Goal: Task Accomplishment & Management: Use online tool/utility

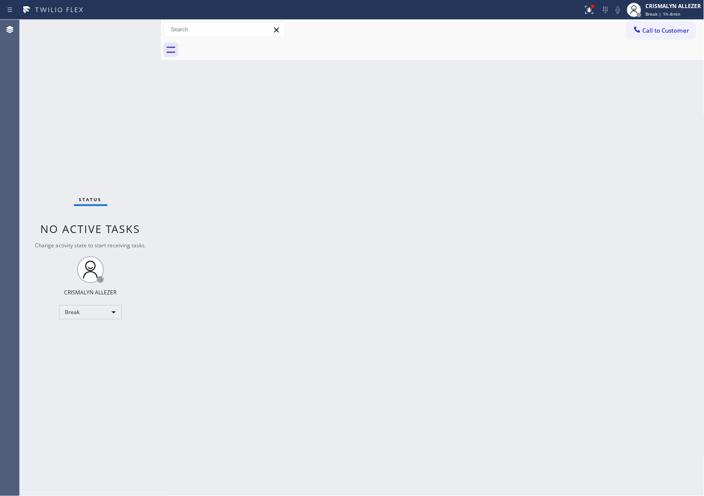
click at [263, 262] on div "Back to Dashboard Change Sender ID Customers Technicians Select a contact Outbo…" at bounding box center [432, 258] width 543 height 476
click at [105, 312] on div "Break" at bounding box center [90, 312] width 63 height 14
click at [86, 345] on li "Unavailable" at bounding box center [90, 347] width 61 height 11
drag, startPoint x: 571, startPoint y: 195, endPoint x: 703, endPoint y: 41, distance: 202.6
click at [572, 194] on div "Back to Dashboard Change Sender ID Customers Technicians Select a contact Outbo…" at bounding box center [432, 258] width 543 height 476
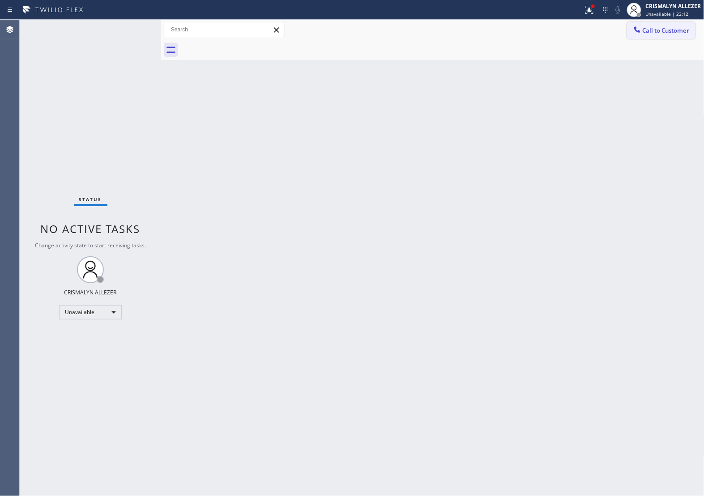
click at [659, 31] on span "Call to Customer" at bounding box center [666, 30] width 47 height 8
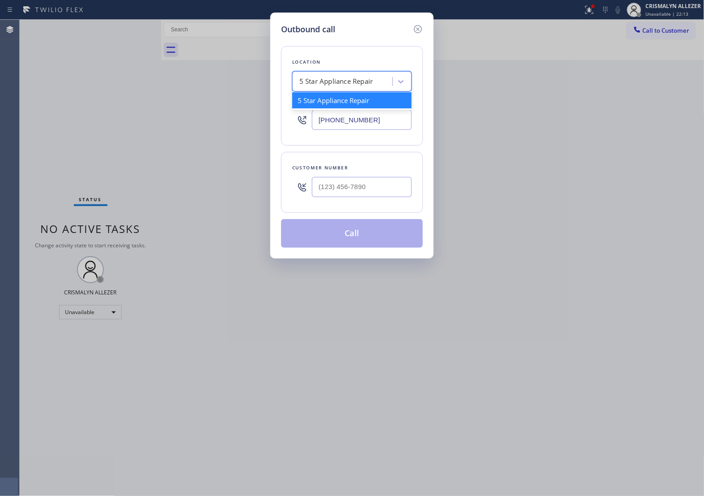
click at [354, 79] on div "5 Star Appliance Repair" at bounding box center [336, 82] width 74 height 10
paste input "LG Repairs"
type input "LG Repairs"
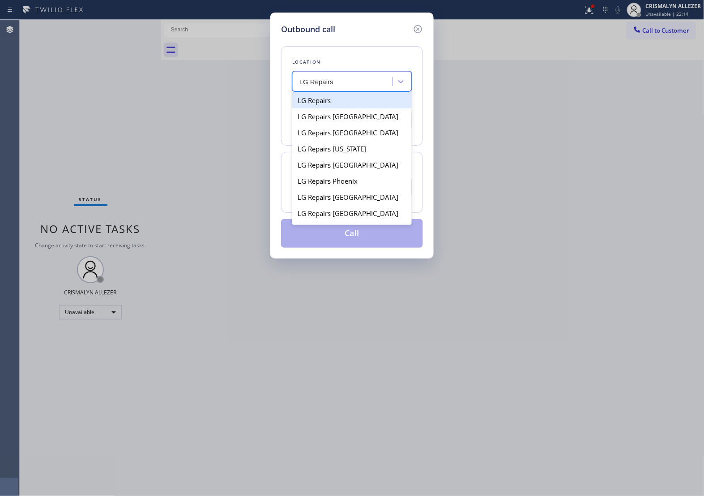
click at [340, 104] on div "LG Repairs" at bounding box center [352, 100] width 120 height 16
type input "[PHONE_NUMBER]"
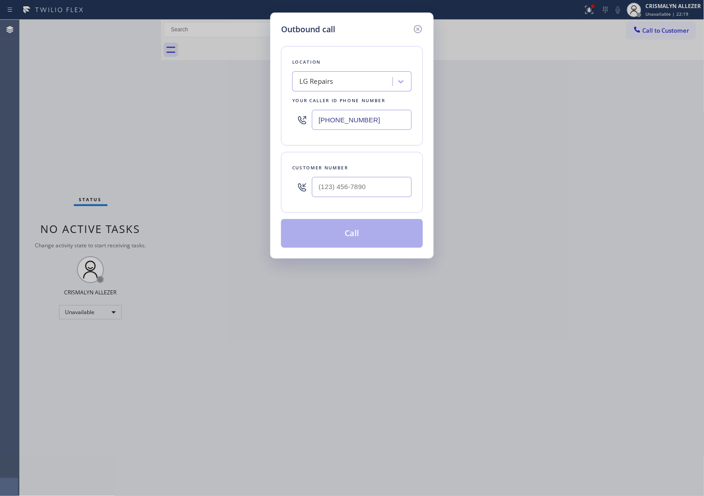
click at [354, 189] on input "text" at bounding box center [362, 187] width 100 height 20
paste input "614) 404-4524"
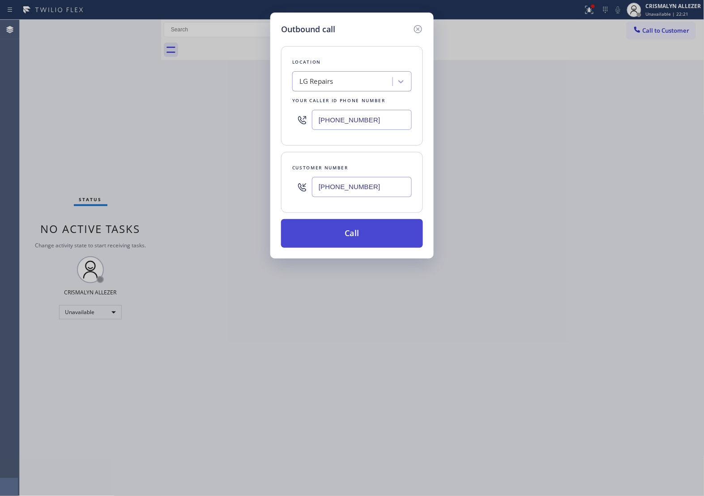
type input "[PHONE_NUMBER]"
click at [363, 238] on button "Call" at bounding box center [352, 233] width 142 height 29
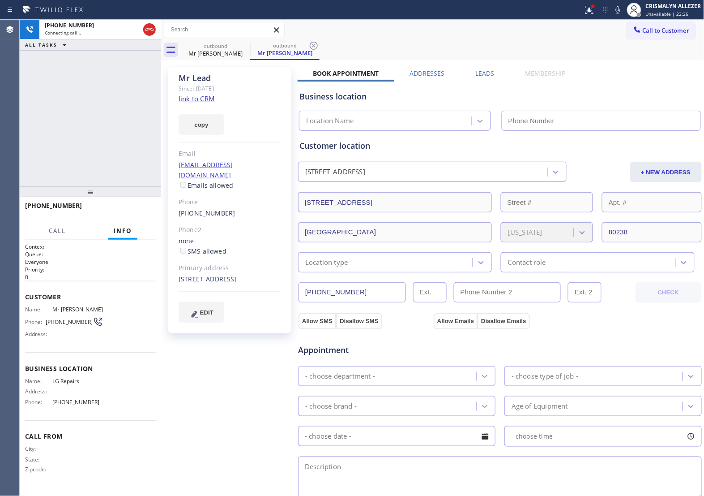
type input "[PHONE_NUMBER]"
click at [196, 100] on link "link to CRM" at bounding box center [197, 98] width 36 height 9
click at [125, 206] on button "HANG UP" at bounding box center [135, 209] width 42 height 13
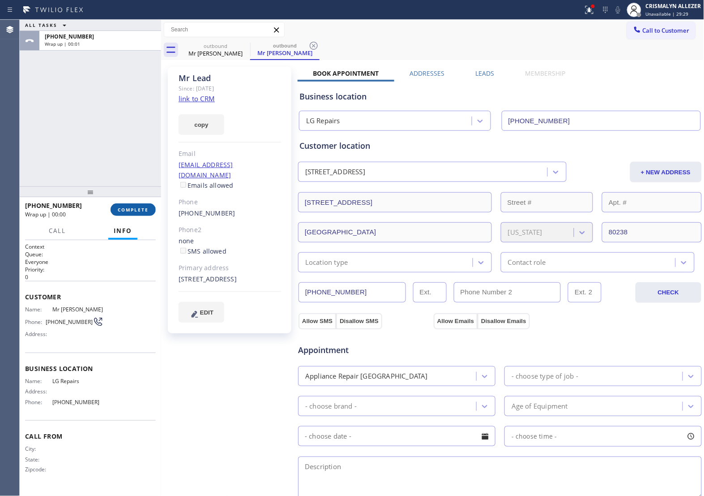
click at [125, 211] on span "COMPLETE" at bounding box center [133, 209] width 31 height 6
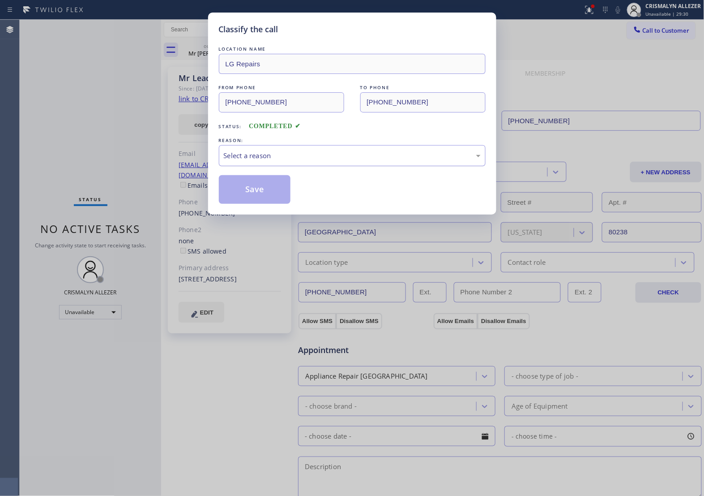
click at [339, 166] on div "Select a reason" at bounding box center [352, 155] width 267 height 21
click at [258, 193] on button "Save" at bounding box center [255, 189] width 72 height 29
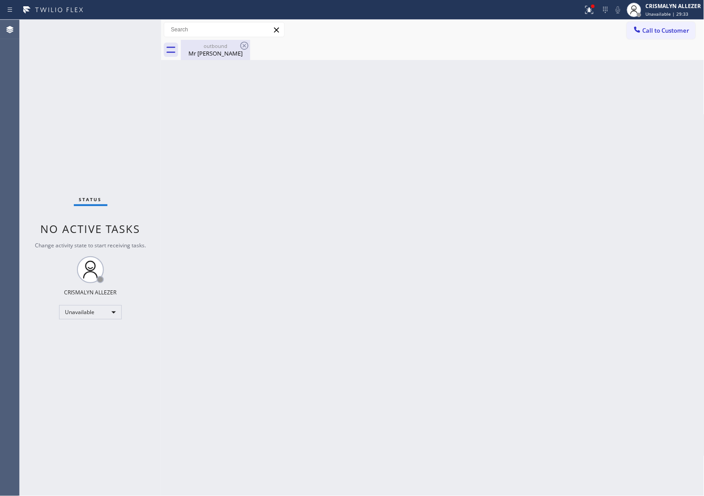
drag, startPoint x: 215, startPoint y: 51, endPoint x: 228, endPoint y: 48, distance: 13.5
click at [218, 51] on div "Mr [PERSON_NAME]" at bounding box center [216, 53] width 68 height 8
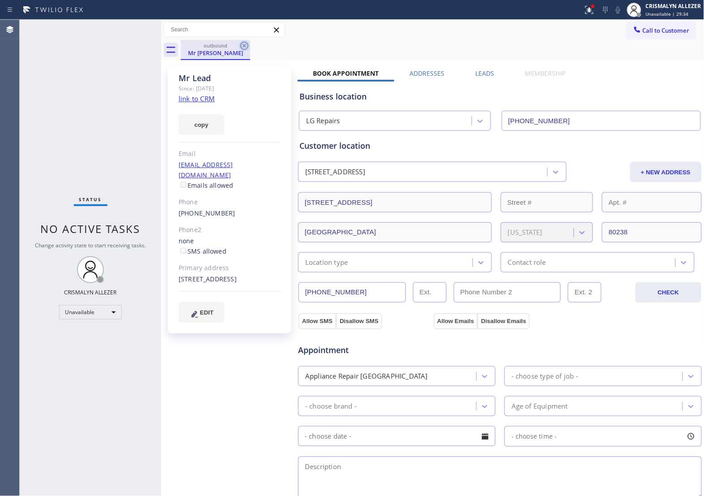
click at [240, 46] on icon at bounding box center [244, 45] width 11 height 11
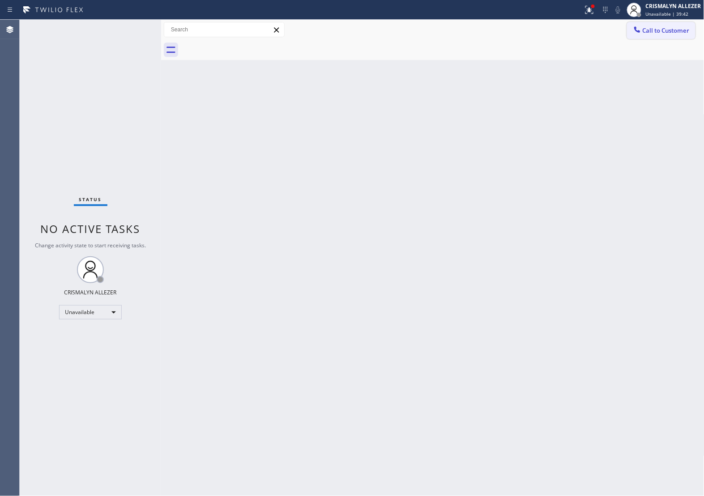
click at [657, 25] on button "Call to Customer" at bounding box center [661, 30] width 68 height 17
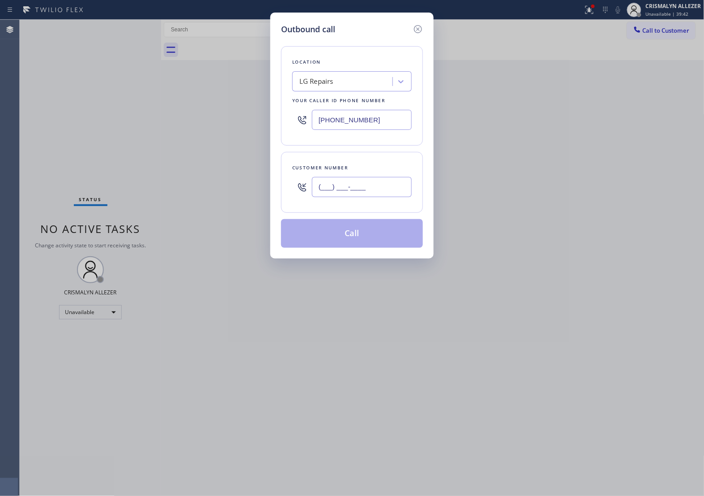
click at [389, 183] on input "(___) ___-____" at bounding box center [362, 187] width 100 height 20
paste input "818) 618-0692"
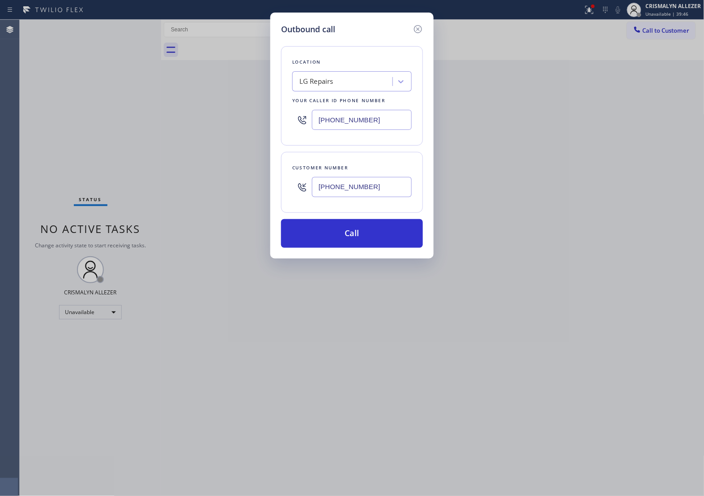
type input "[PHONE_NUMBER]"
click at [342, 63] on div "Location" at bounding box center [352, 61] width 120 height 9
click at [355, 84] on div "LG Repairs" at bounding box center [344, 82] width 98 height 16
paste input "Blue Moon Electricians"
type input "Blue Moon Electricians"
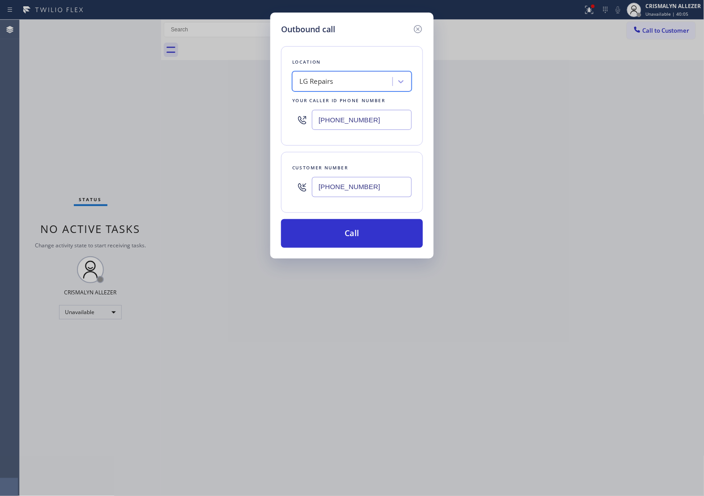
drag, startPoint x: 378, startPoint y: 119, endPoint x: 189, endPoint y: 137, distance: 190.2
click at [189, 137] on div "Outbound call Location option LG Repairs, selected. 1 result available. Select …" at bounding box center [352, 248] width 704 height 496
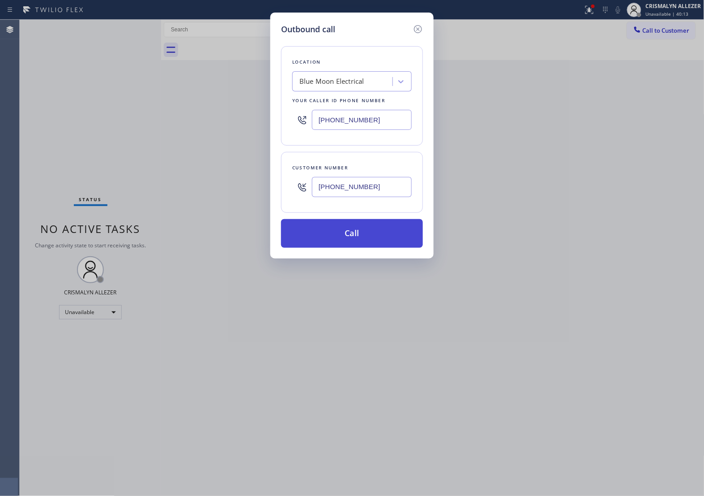
type input "[PHONE_NUMBER]"
click at [361, 238] on button "Call" at bounding box center [352, 233] width 142 height 29
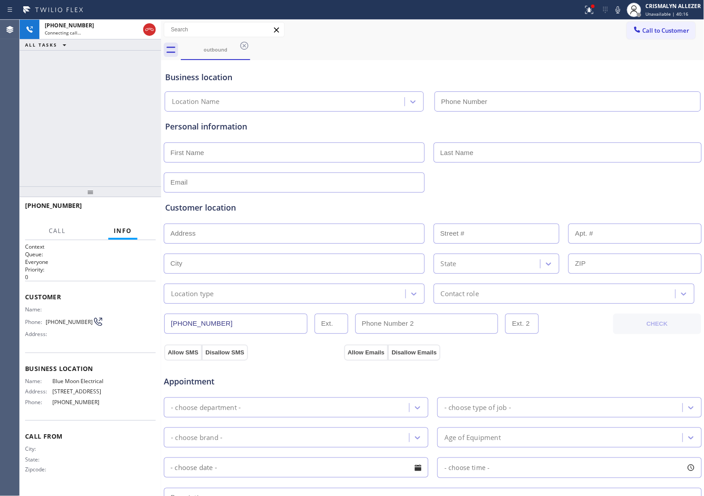
type input "[PHONE_NUMBER]"
click at [129, 209] on span "HANG UP" at bounding box center [134, 209] width 27 height 6
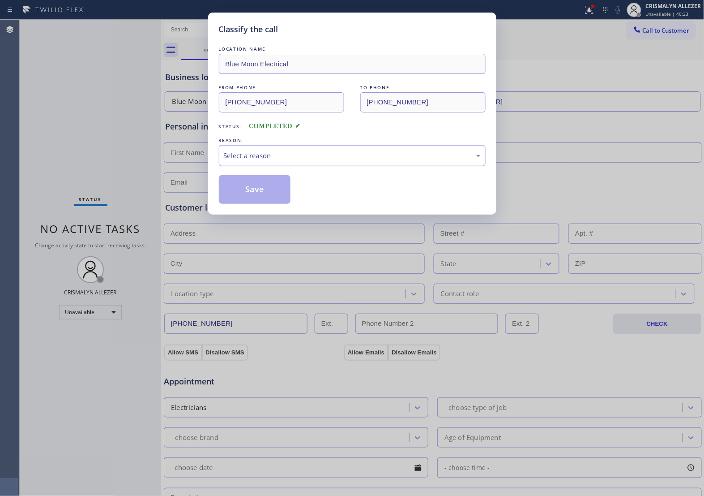
click at [332, 150] on div "Select a reason" at bounding box center [352, 155] width 267 height 21
click at [263, 191] on button "Save" at bounding box center [255, 189] width 72 height 29
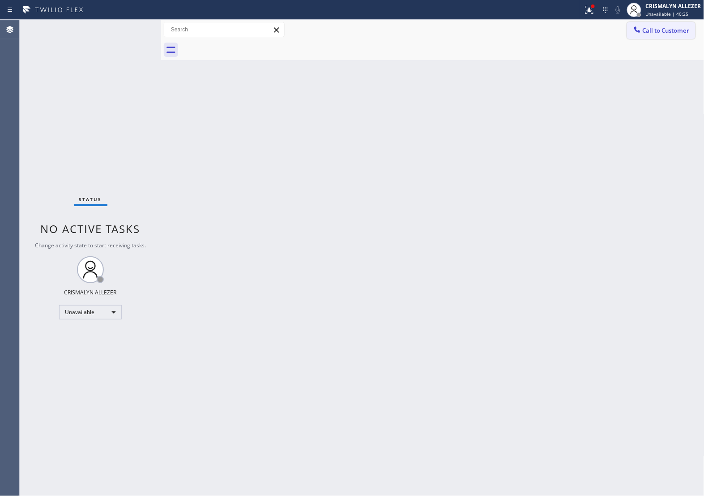
click at [665, 30] on span "Call to Customer" at bounding box center [666, 30] width 47 height 8
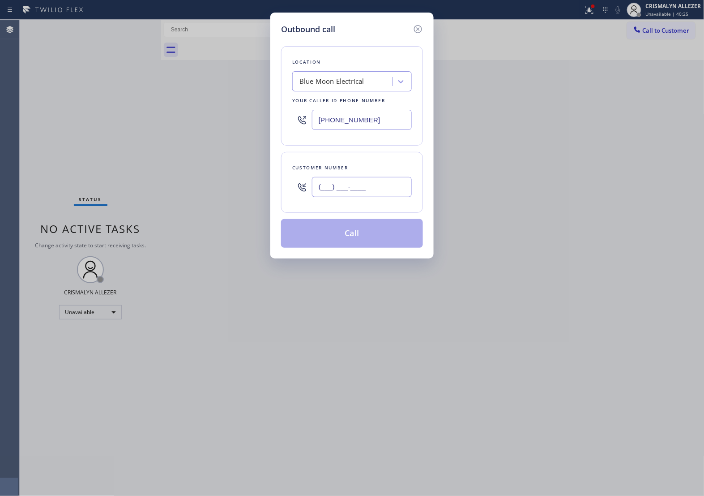
click at [386, 195] on input "(___) ___-____" at bounding box center [362, 187] width 100 height 20
paste input "text"
type input "(___) ___-____"
click at [385, 189] on input "(___) ___-____" at bounding box center [362, 187] width 100 height 20
paste input "818) 618-0692"
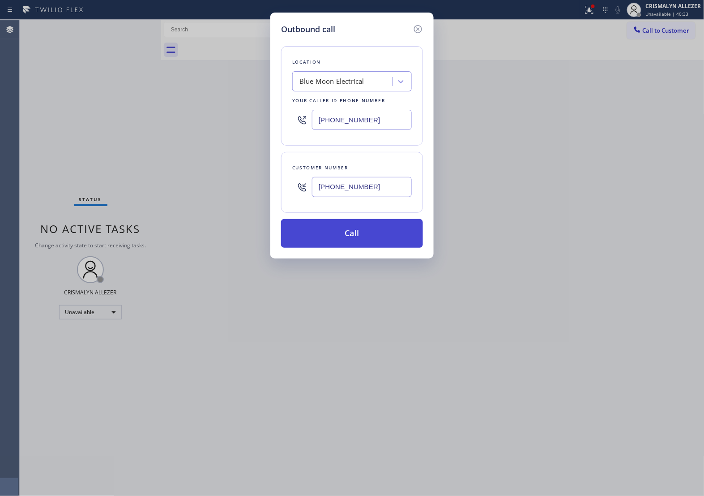
type input "[PHONE_NUMBER]"
click at [364, 238] on button "Call" at bounding box center [352, 233] width 142 height 29
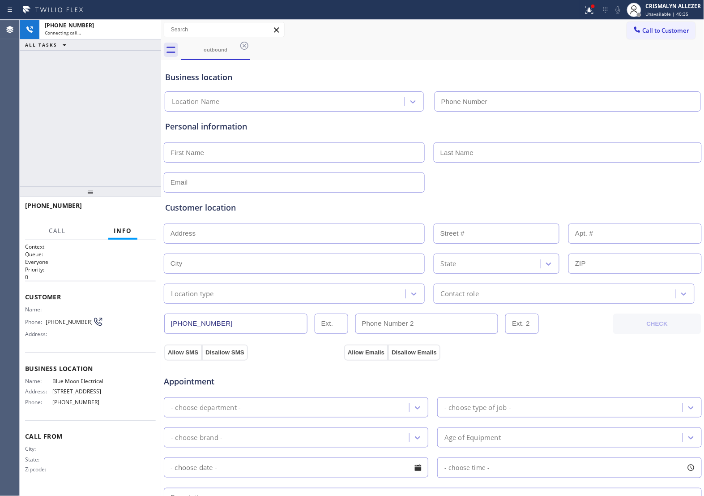
type input "[PHONE_NUMBER]"
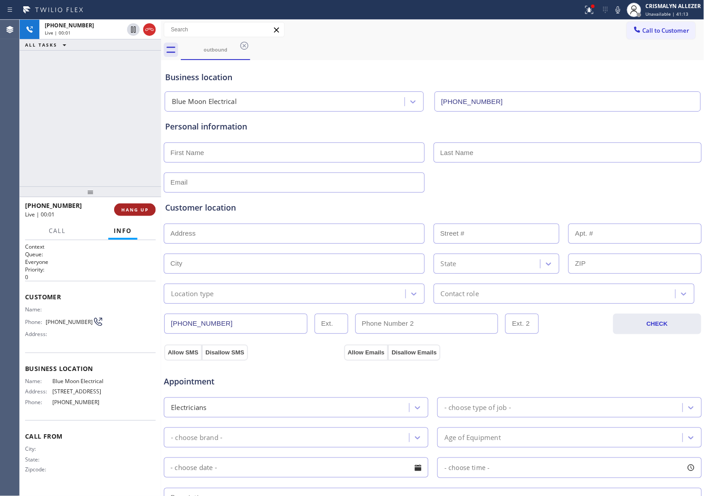
click at [124, 210] on span "HANG UP" at bounding box center [134, 209] width 27 height 6
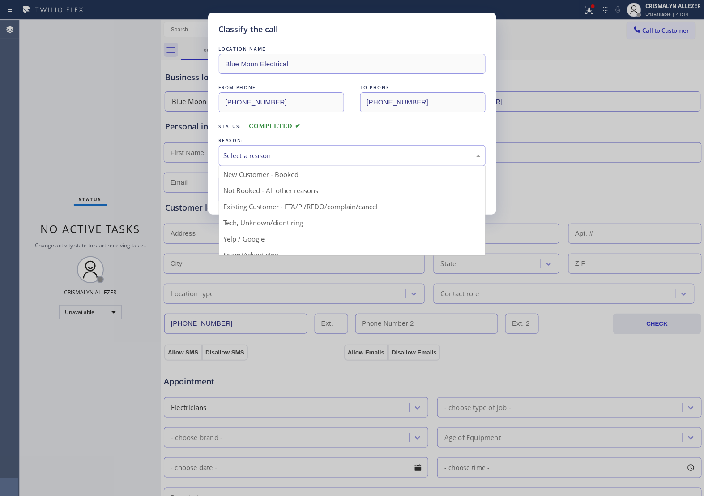
click at [333, 162] on div "Select a reason" at bounding box center [352, 155] width 267 height 21
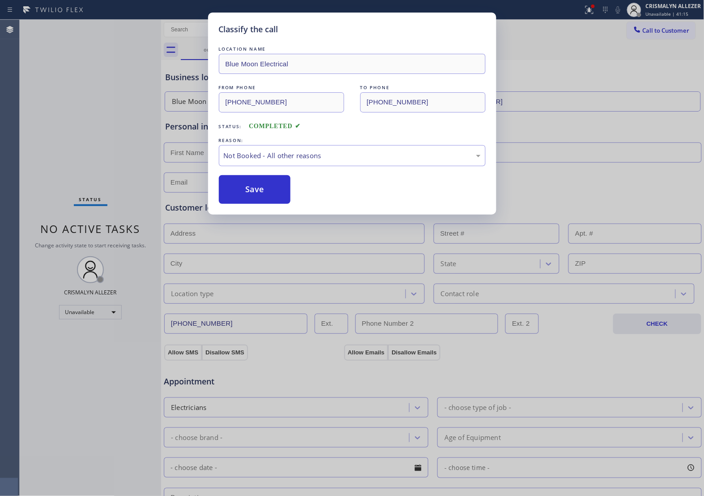
click at [272, 190] on button "Save" at bounding box center [255, 189] width 72 height 29
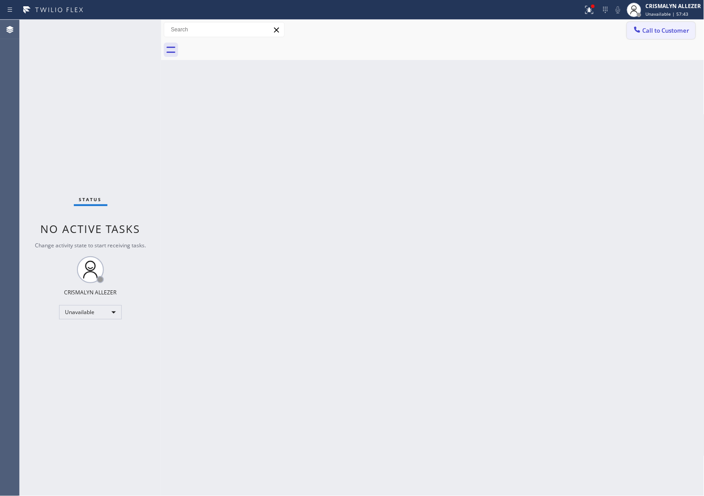
click at [654, 34] on span "Call to Customer" at bounding box center [666, 30] width 47 height 8
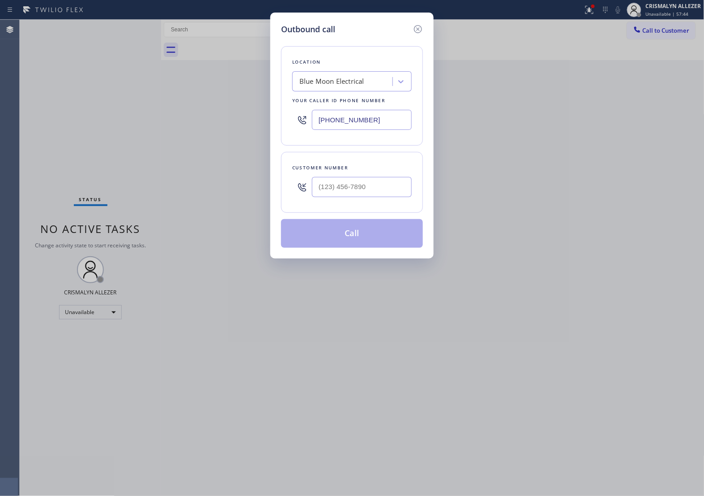
drag, startPoint x: 393, startPoint y: 122, endPoint x: 136, endPoint y: 130, distance: 257.1
click at [150, 130] on div "Outbound call Location Blue Moon Electrical Your caller id phone number [PHONE_…" at bounding box center [352, 248] width 704 height 496
paste input "347) 284-6179"
type input "[PHONE_NUMBER]"
click at [374, 195] on input "(___) ___-____" at bounding box center [362, 187] width 100 height 20
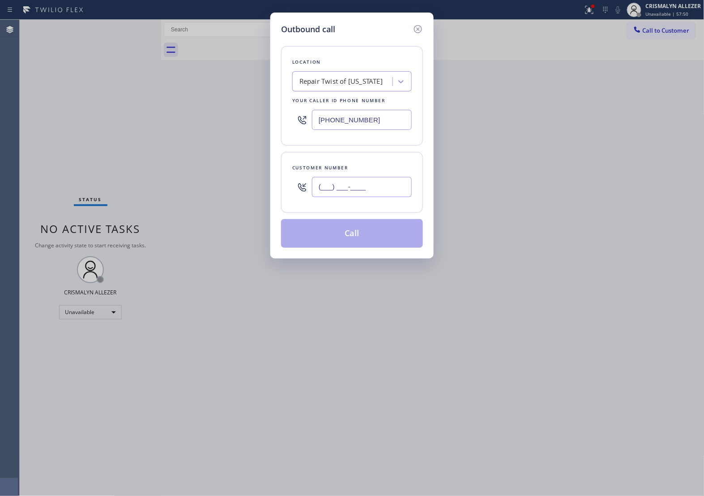
paste input "929) 680-6314"
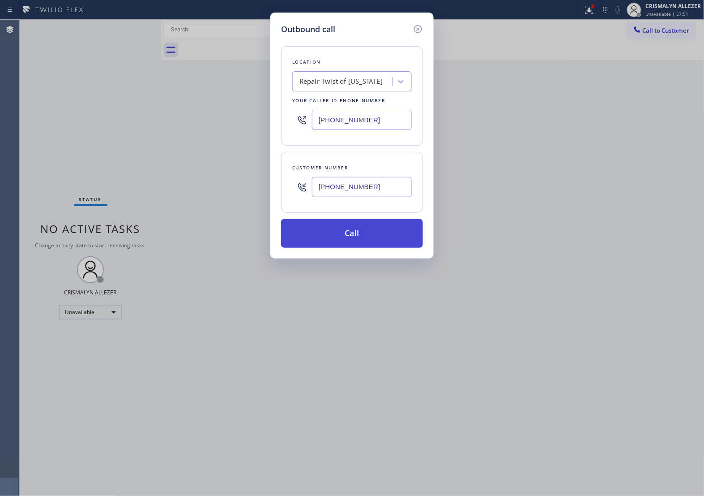
type input "[PHONE_NUMBER]"
click at [355, 240] on button "Call" at bounding box center [352, 233] width 142 height 29
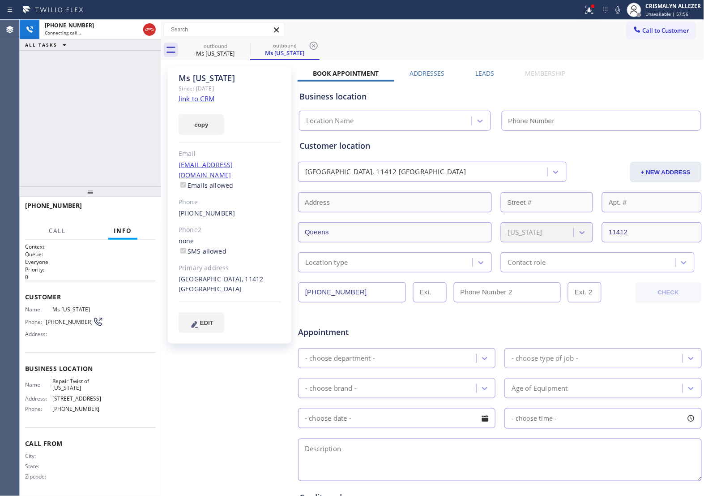
type input "[PHONE_NUMBER]"
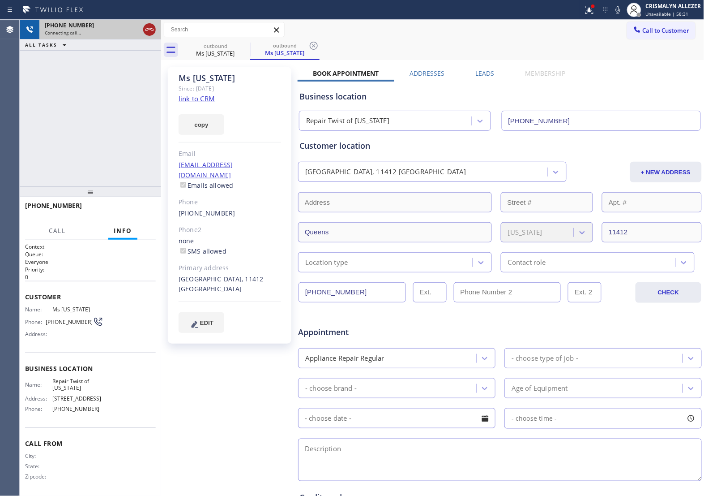
click at [148, 27] on icon at bounding box center [149, 29] width 11 height 11
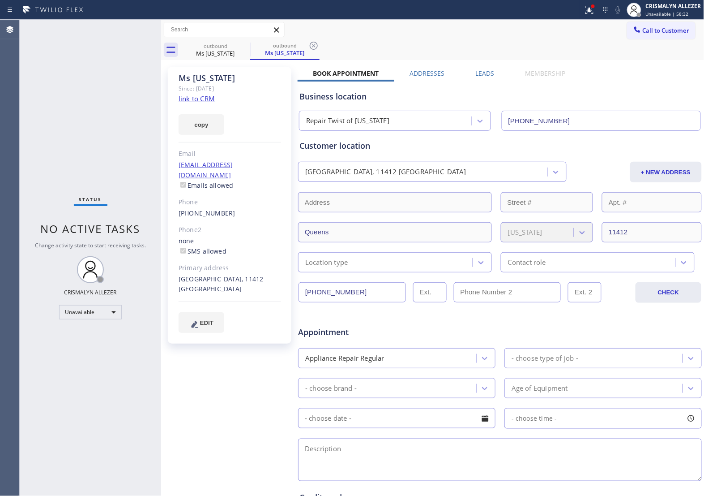
click at [482, 73] on label "Leads" at bounding box center [484, 73] width 19 height 9
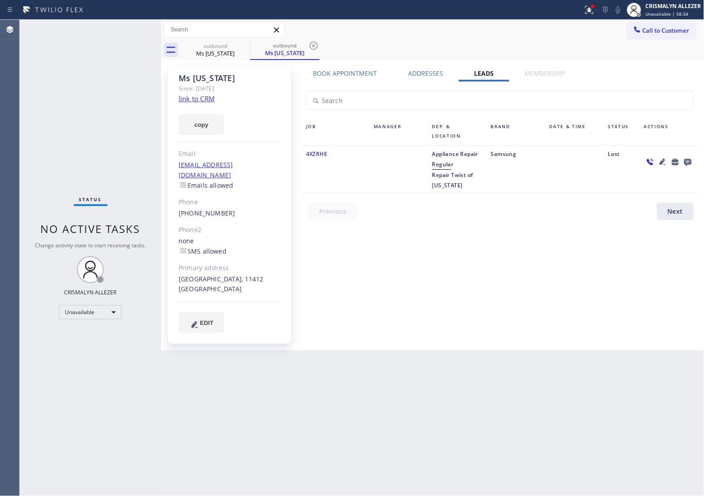
click at [688, 160] on icon at bounding box center [687, 162] width 7 height 7
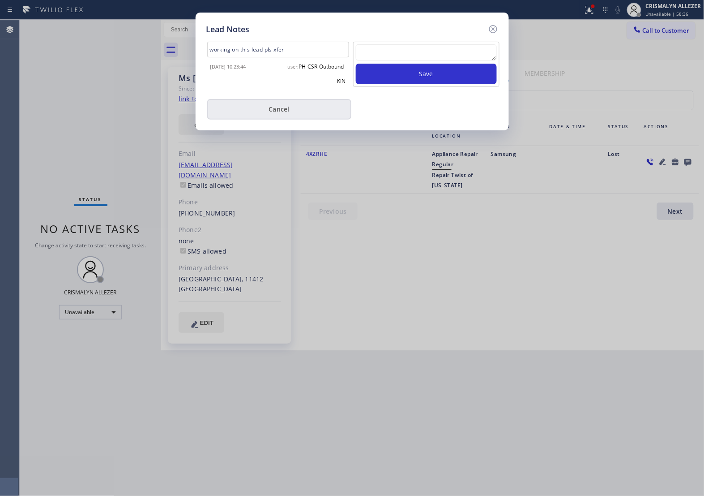
click at [308, 113] on button "Cancel" at bounding box center [279, 109] width 144 height 21
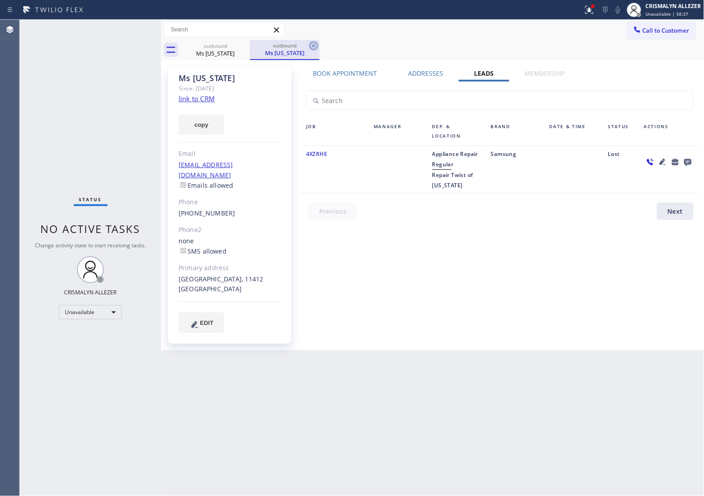
click at [314, 42] on icon at bounding box center [314, 46] width 8 height 8
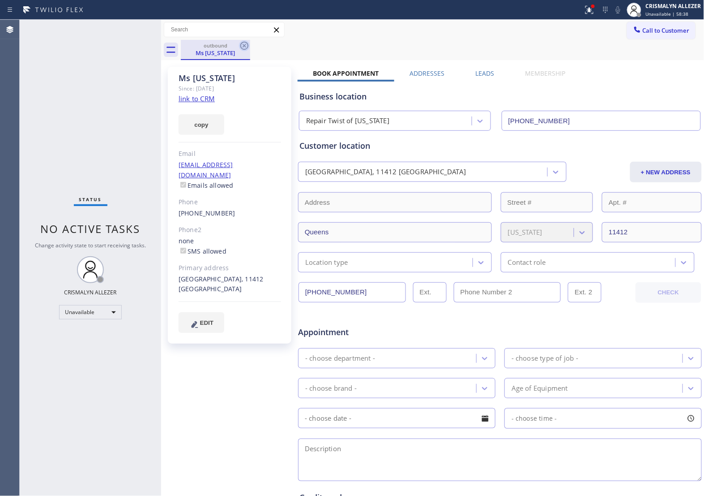
click at [245, 45] on icon at bounding box center [244, 45] width 11 height 11
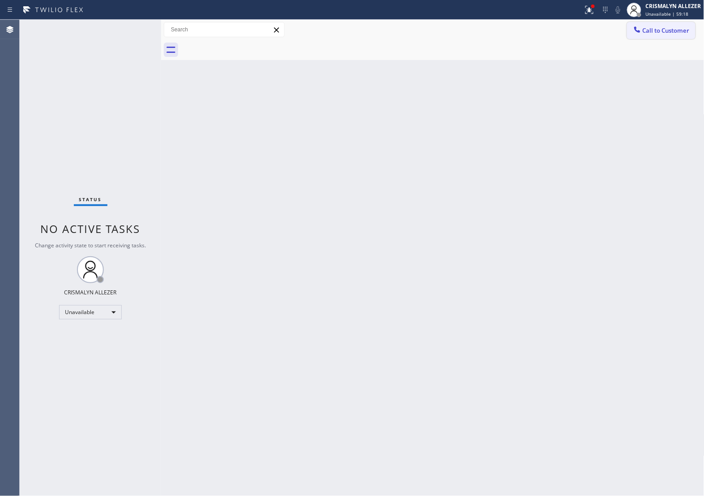
click at [662, 28] on span "Call to Customer" at bounding box center [666, 30] width 47 height 8
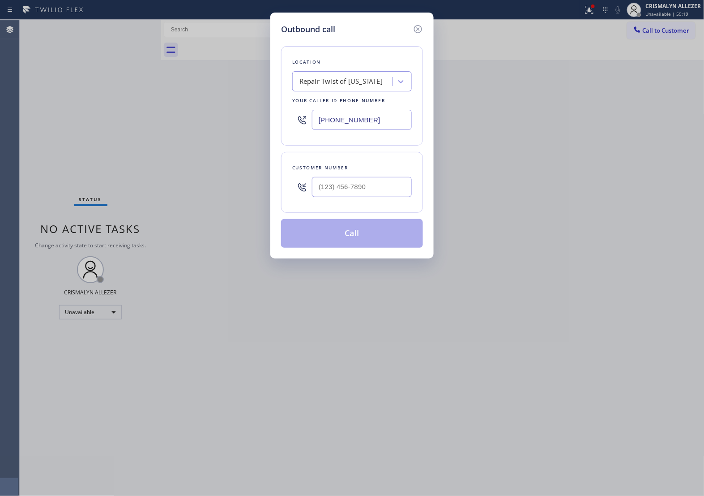
drag, startPoint x: 378, startPoint y: 122, endPoint x: 21, endPoint y: 115, distance: 356.8
click at [27, 115] on div "Outbound call Location Repair Twist of [US_STATE] Your caller id phone number […" at bounding box center [352, 248] width 704 height 496
paste input "877) 835-7377"
type input "[PHONE_NUMBER]"
click at [371, 185] on input "(___) ___-____" at bounding box center [362, 187] width 100 height 20
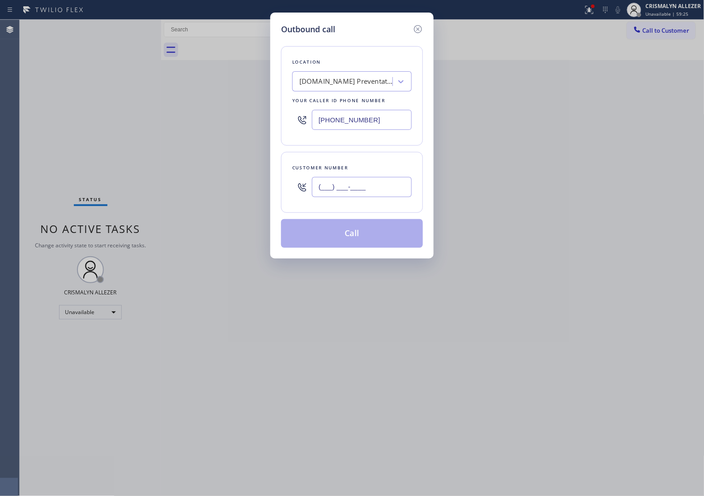
paste input "646) 425-4815"
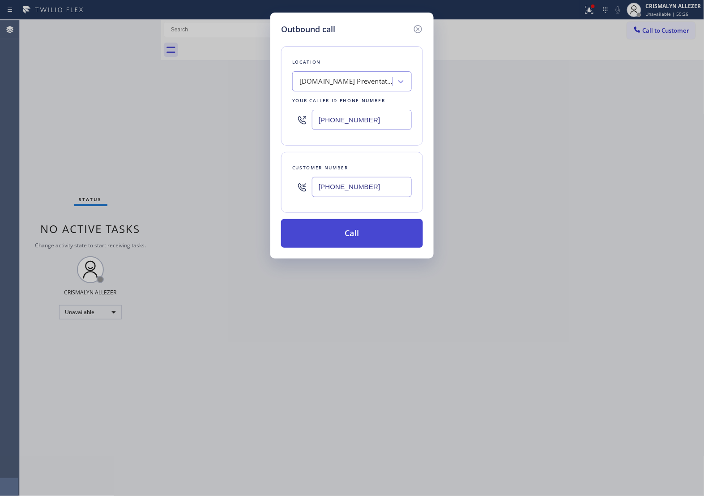
type input "[PHONE_NUMBER]"
click at [355, 235] on button "Call" at bounding box center [352, 233] width 142 height 29
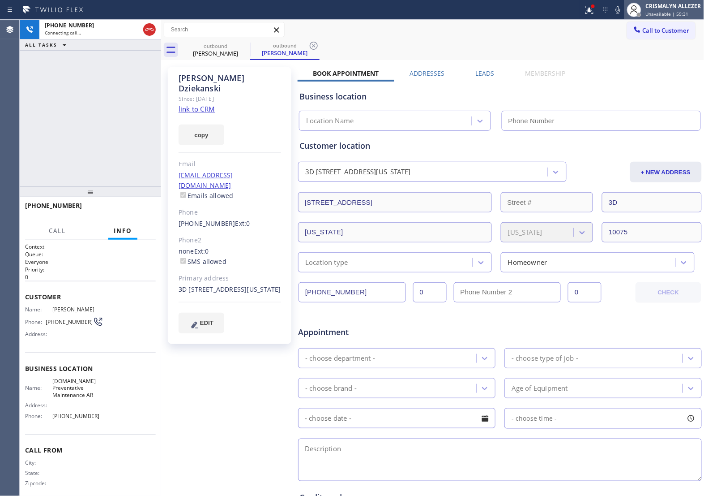
type input "[PHONE_NUMBER]"
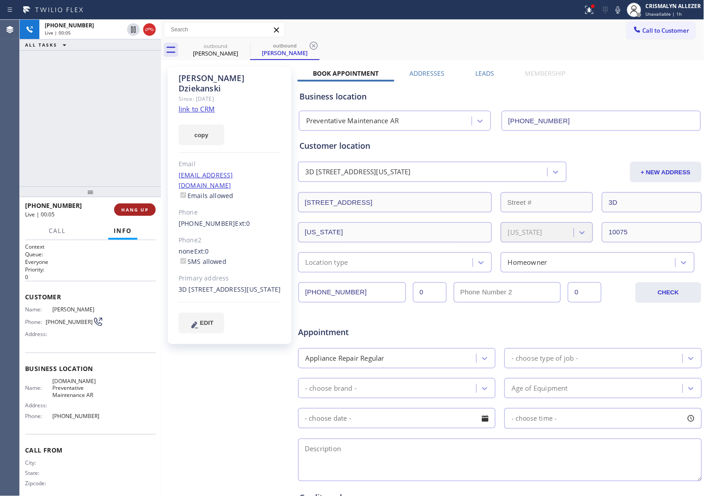
click at [130, 213] on button "HANG UP" at bounding box center [135, 209] width 42 height 13
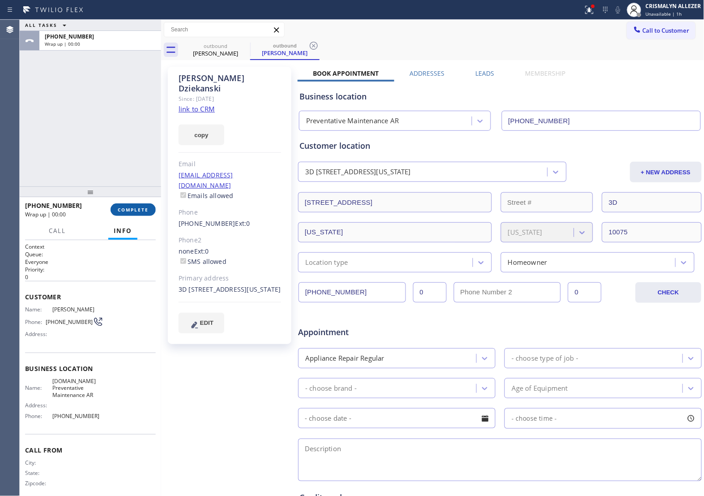
click at [130, 213] on button "COMPLETE" at bounding box center [133, 209] width 45 height 13
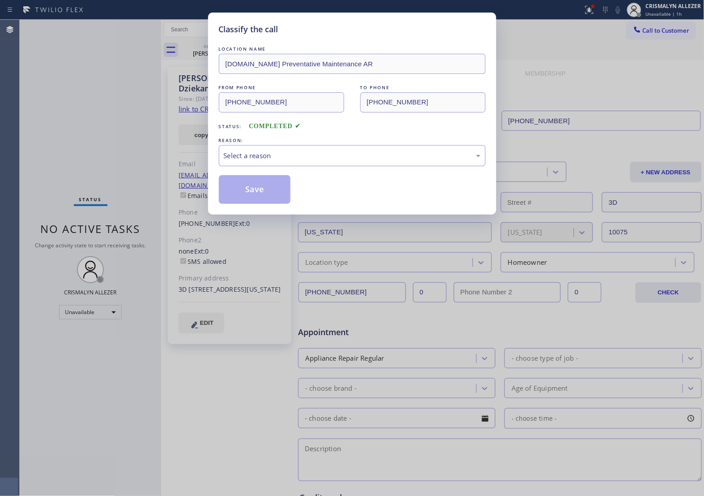
click at [330, 160] on div "Select a reason" at bounding box center [352, 155] width 257 height 10
click at [262, 192] on button "Save" at bounding box center [255, 189] width 72 height 29
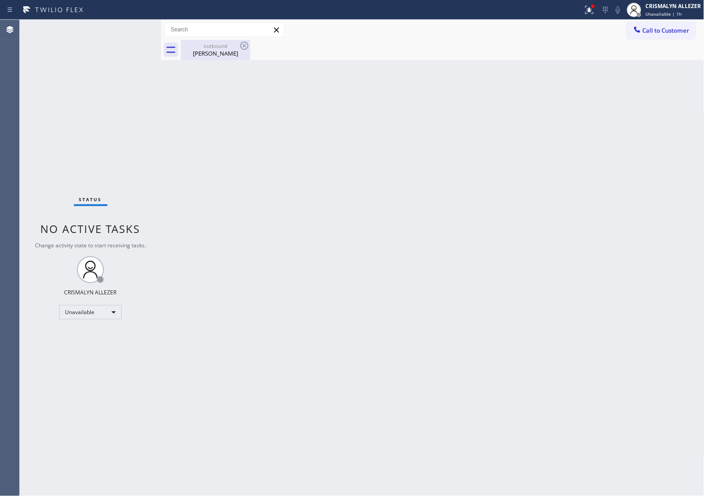
click at [220, 53] on div "[PERSON_NAME]" at bounding box center [216, 53] width 68 height 8
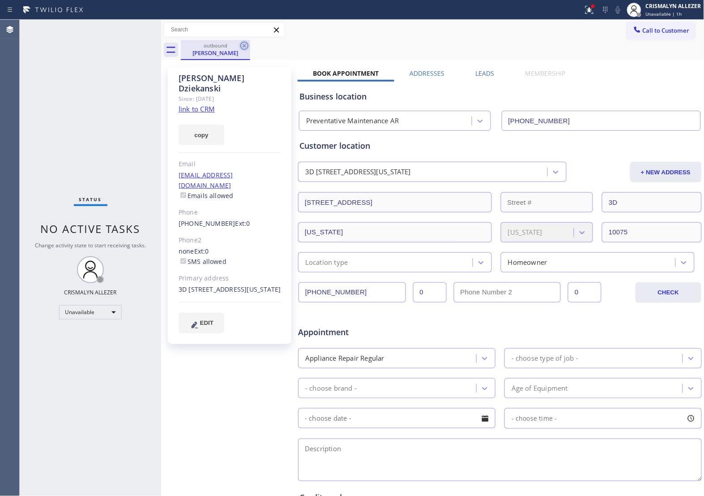
click at [248, 46] on icon at bounding box center [244, 46] width 8 height 8
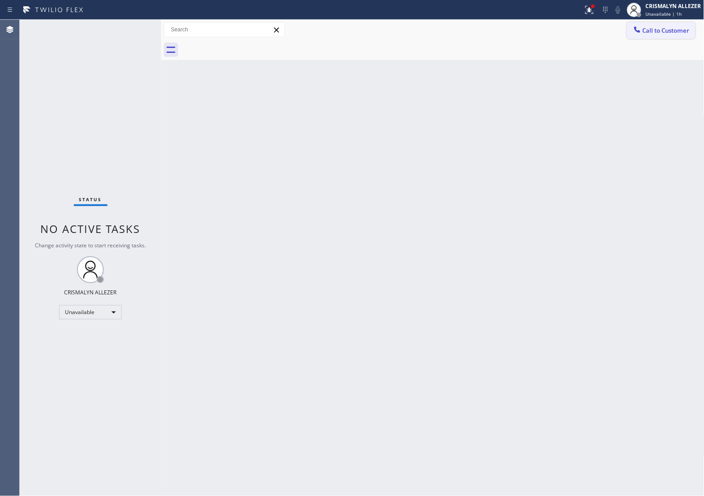
click at [654, 27] on span "Call to Customer" at bounding box center [666, 30] width 47 height 8
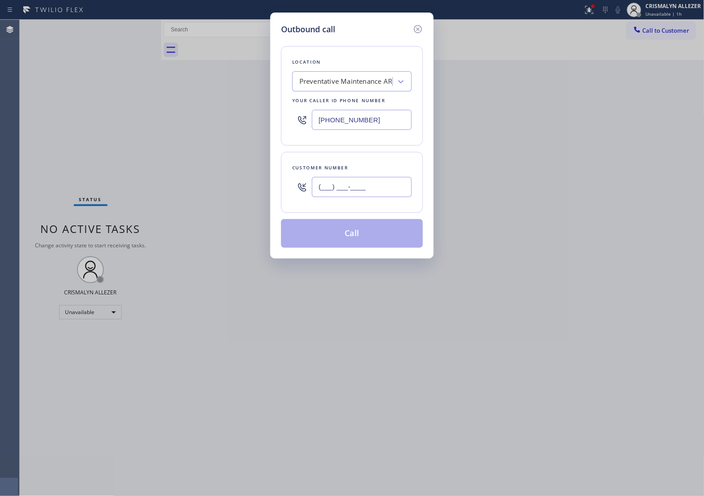
click at [392, 190] on input "(___) ___-____" at bounding box center [362, 187] width 100 height 20
paste input "646) 425-4815"
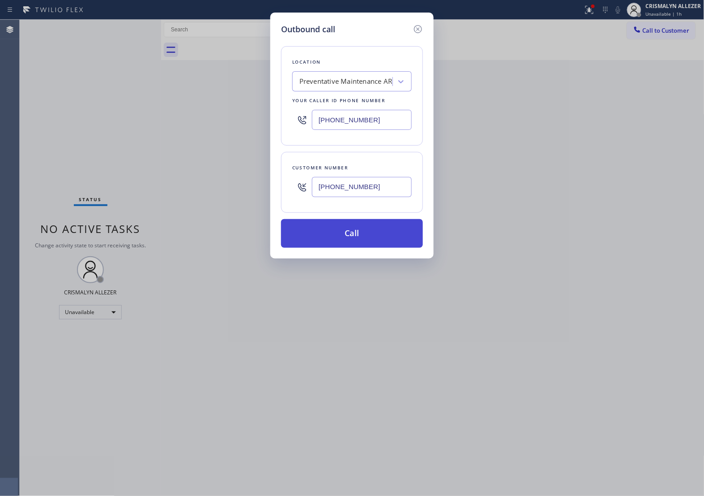
type input "[PHONE_NUMBER]"
click at [350, 233] on button "Call" at bounding box center [352, 233] width 142 height 29
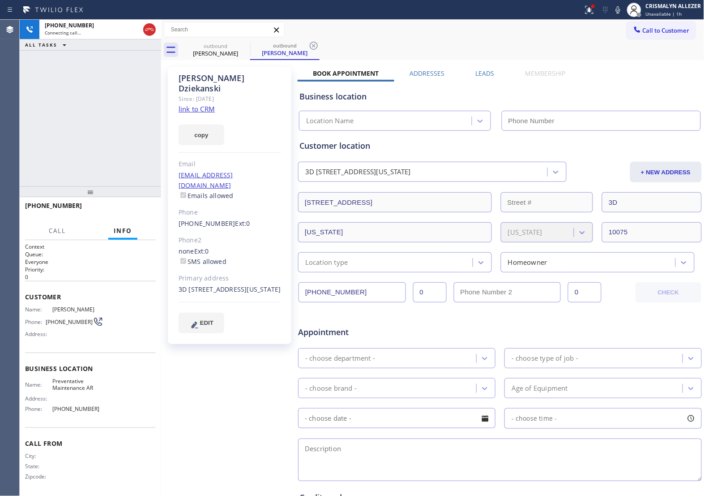
type input "[PHONE_NUMBER]"
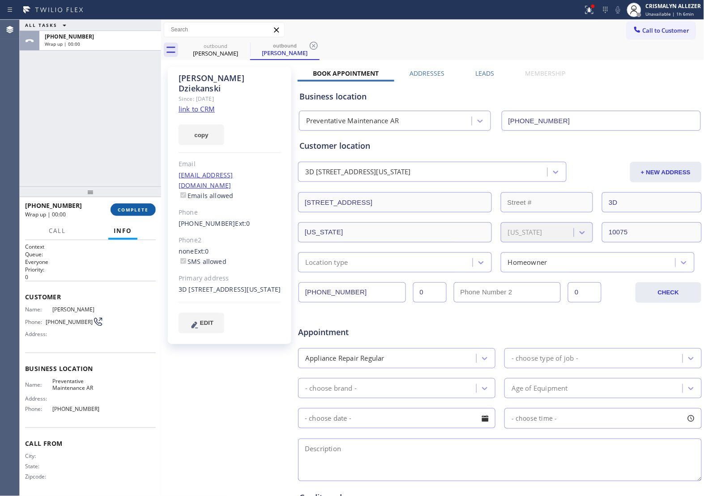
click at [142, 212] on span "COMPLETE" at bounding box center [133, 209] width 31 height 6
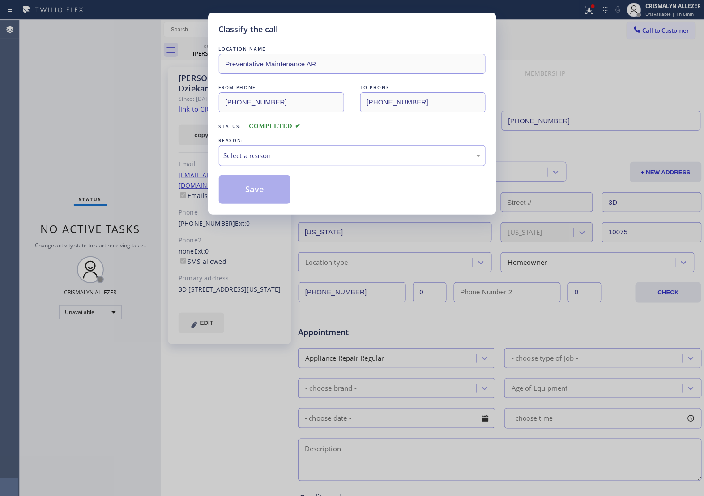
click at [354, 158] on div "Select a reason" at bounding box center [352, 155] width 257 height 10
click at [253, 189] on button "Save" at bounding box center [255, 189] width 72 height 29
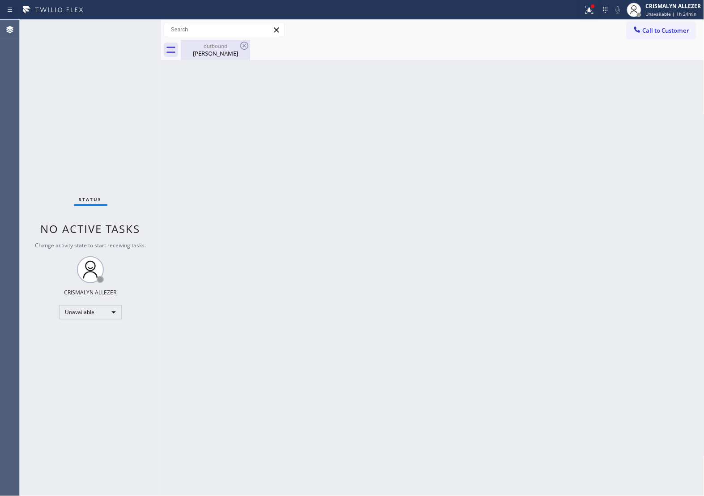
drag, startPoint x: 214, startPoint y: 56, endPoint x: 233, endPoint y: 51, distance: 20.4
click at [214, 55] on div "[PERSON_NAME]" at bounding box center [216, 53] width 68 height 8
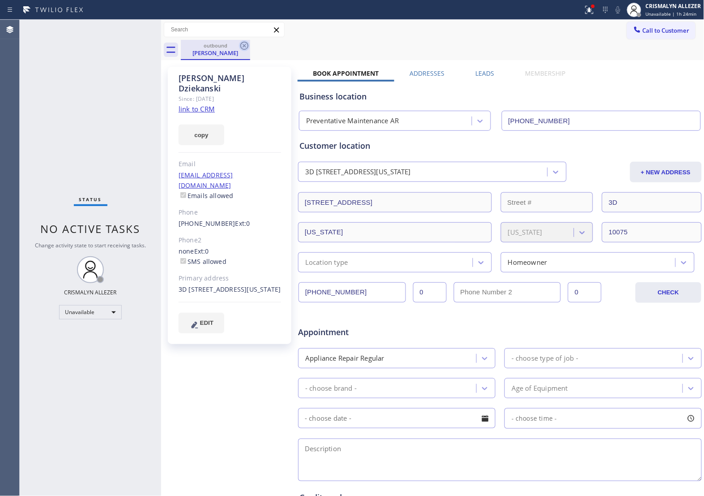
click at [247, 43] on icon at bounding box center [244, 46] width 8 height 8
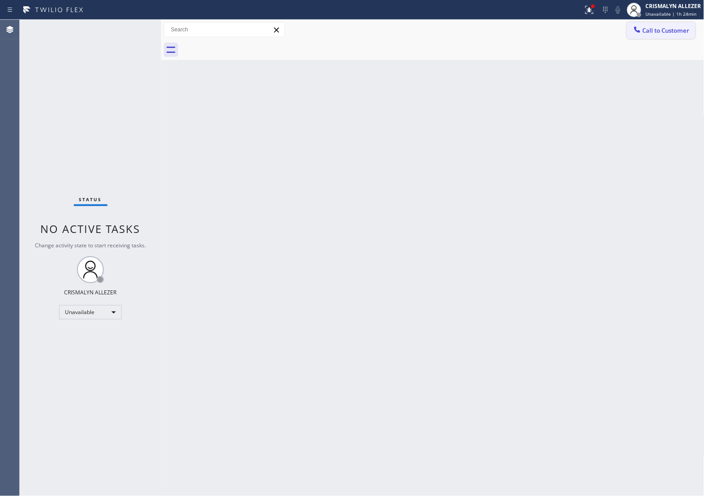
click at [667, 32] on span "Call to Customer" at bounding box center [666, 30] width 47 height 8
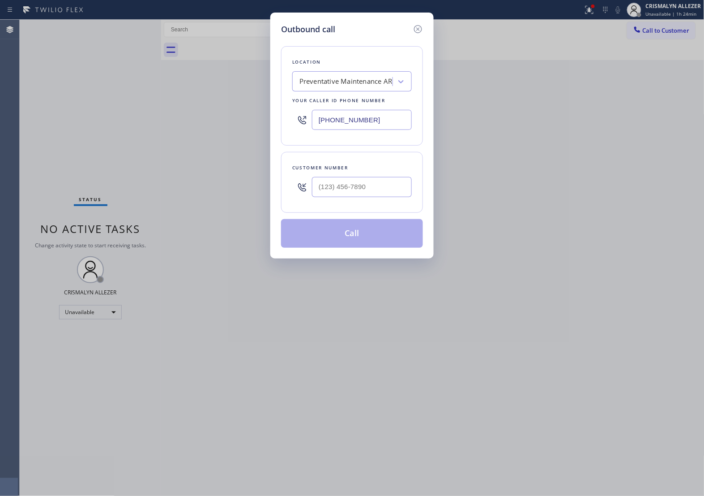
click at [385, 200] on div at bounding box center [362, 186] width 100 height 29
click at [385, 192] on input "(___) ___-____" at bounding box center [362, 187] width 100 height 20
paste input "818) 618-0692"
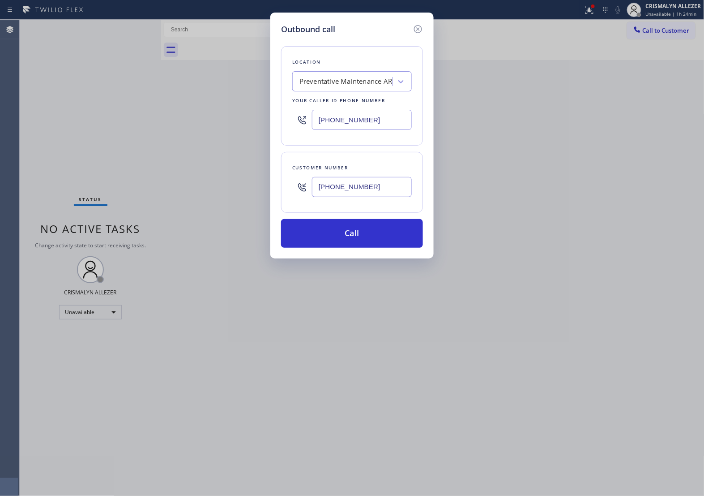
type input "[PHONE_NUMBER]"
click at [348, 89] on div "Preventative Maintenance AR" at bounding box center [344, 82] width 98 height 16
paste input "Blue Moon Electricians"
type input "Blue Moon Electricians"
drag, startPoint x: 393, startPoint y: 117, endPoint x: 144, endPoint y: 121, distance: 248.9
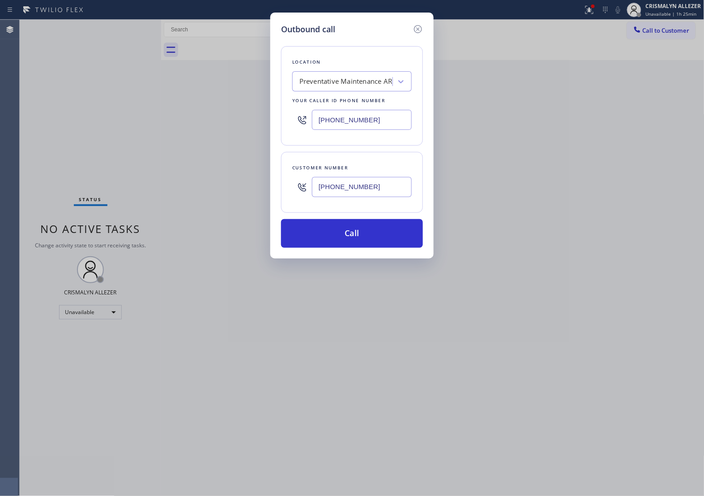
click at [145, 122] on div "Outbound call Location Preventative Maintenance AR Your caller id phone number …" at bounding box center [352, 248] width 704 height 496
paste input "55) 904-2265"
type input "[PHONE_NUMBER]"
click at [357, 243] on button "Call" at bounding box center [352, 233] width 142 height 29
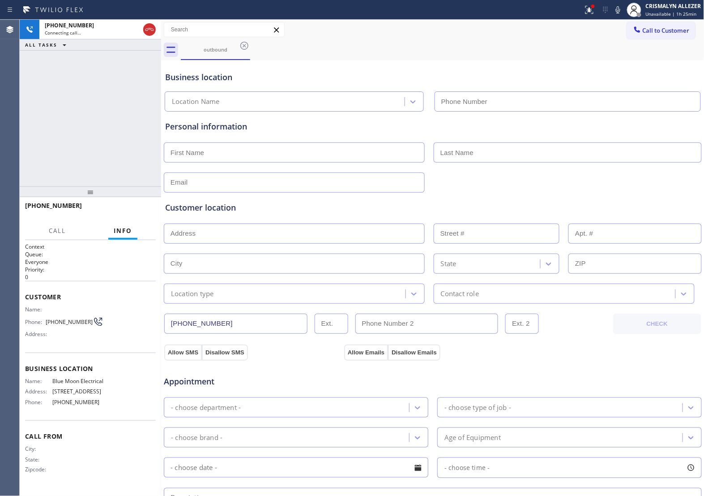
type input "[PHONE_NUMBER]"
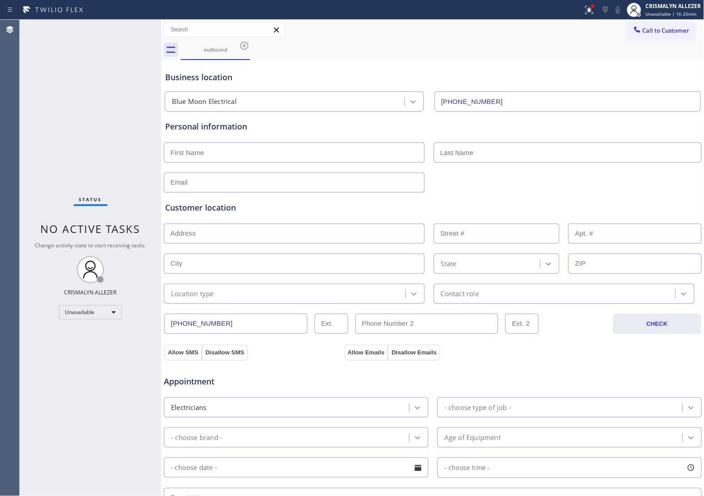
drag, startPoint x: 296, startPoint y: 72, endPoint x: 290, endPoint y: 68, distance: 7.8
click at [296, 71] on div "Business location" at bounding box center [432, 77] width 535 height 12
click at [243, 43] on icon at bounding box center [244, 45] width 11 height 11
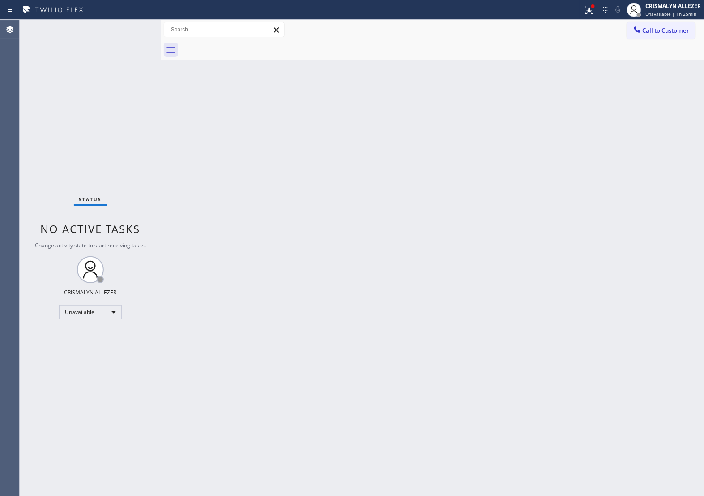
click at [461, 268] on div "Back to Dashboard Change Sender ID Customers Technicians Select a contact Outbo…" at bounding box center [432, 258] width 543 height 476
click at [112, 314] on div "Unavailable" at bounding box center [90, 312] width 63 height 14
click at [94, 355] on li "Break" at bounding box center [90, 358] width 61 height 11
click at [111, 310] on div "Break" at bounding box center [90, 312] width 63 height 14
click at [98, 347] on li "Unavailable" at bounding box center [90, 347] width 61 height 11
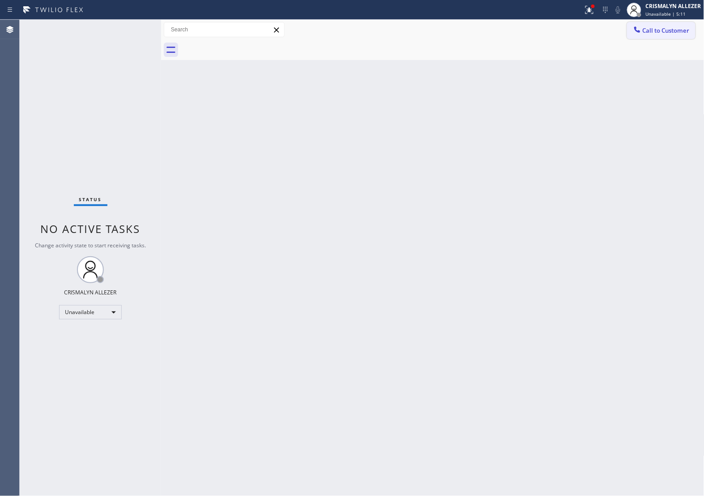
click at [657, 34] on span "Call to Customer" at bounding box center [666, 30] width 47 height 8
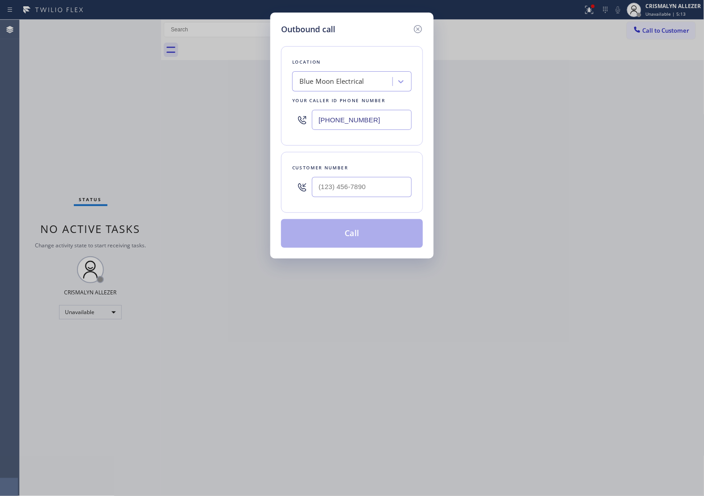
drag, startPoint x: 383, startPoint y: 120, endPoint x: 243, endPoint y: 128, distance: 139.9
click at [244, 128] on div "Outbound call Location Blue Moon Electrical Your caller id phone number [PHONE_…" at bounding box center [352, 248] width 704 height 496
click at [372, 85] on div "Blue Moon Electrical" at bounding box center [344, 82] width 98 height 16
paste input "Appliance Solutions"
type input "Appliance Solutions"
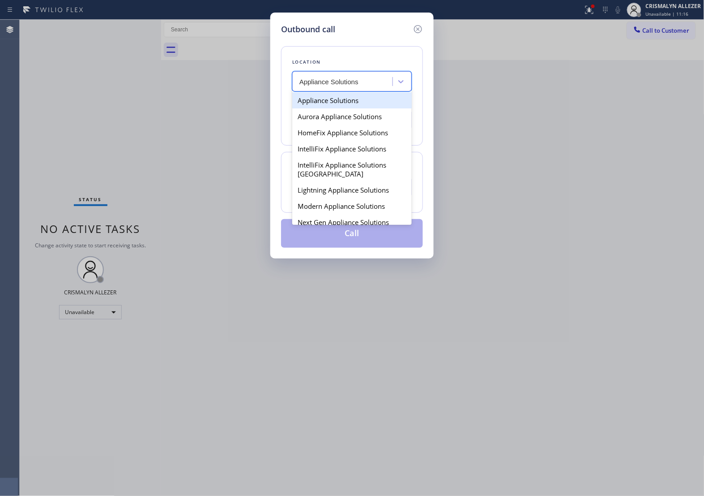
click at [360, 100] on div "Appliance Solutions" at bounding box center [352, 100] width 120 height 16
type input "[PHONE_NUMBER]"
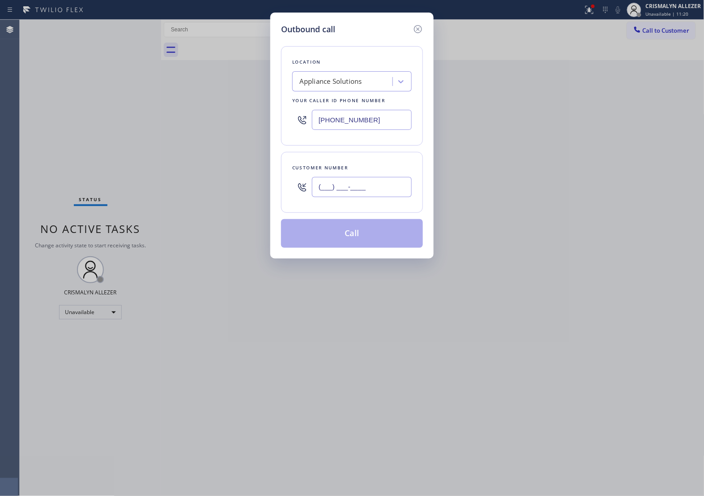
click at [372, 187] on input "(___) ___-____" at bounding box center [362, 187] width 100 height 20
paste input "562) 756-9213"
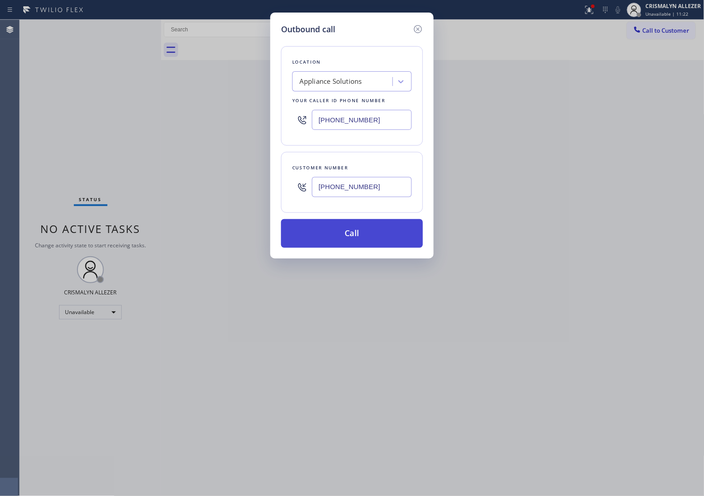
type input "[PHONE_NUMBER]"
click at [350, 237] on button "Call" at bounding box center [352, 233] width 142 height 29
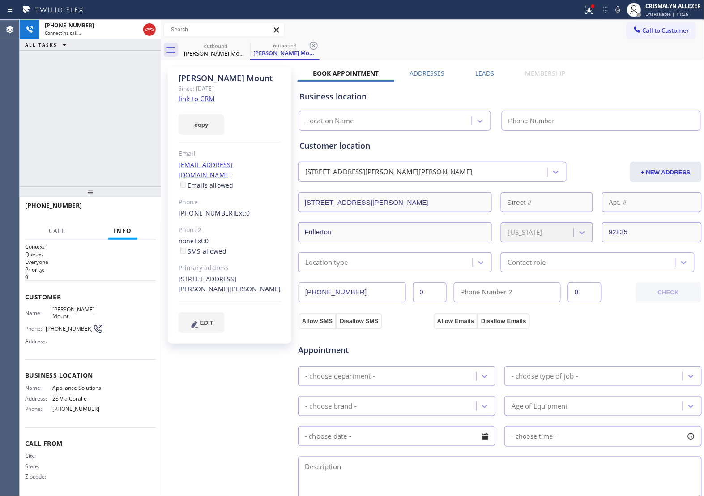
type input "[PHONE_NUMBER]"
click at [213, 97] on link "link to CRM" at bounding box center [197, 98] width 36 height 9
click at [125, 209] on span "HANG UP" at bounding box center [134, 209] width 27 height 6
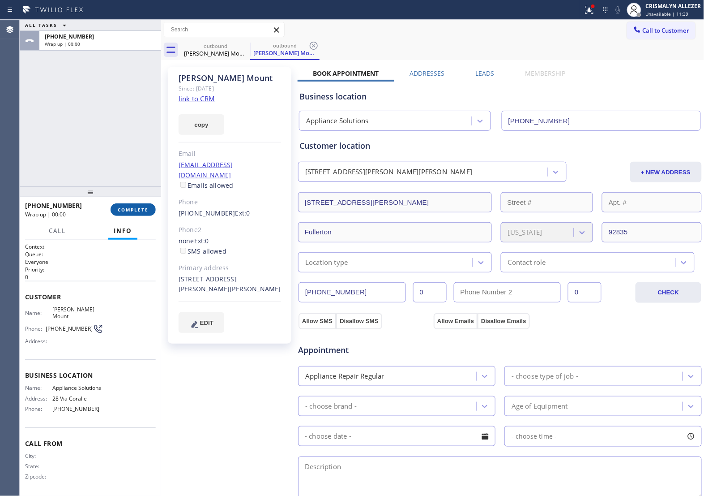
click at [125, 209] on span "COMPLETE" at bounding box center [133, 209] width 31 height 6
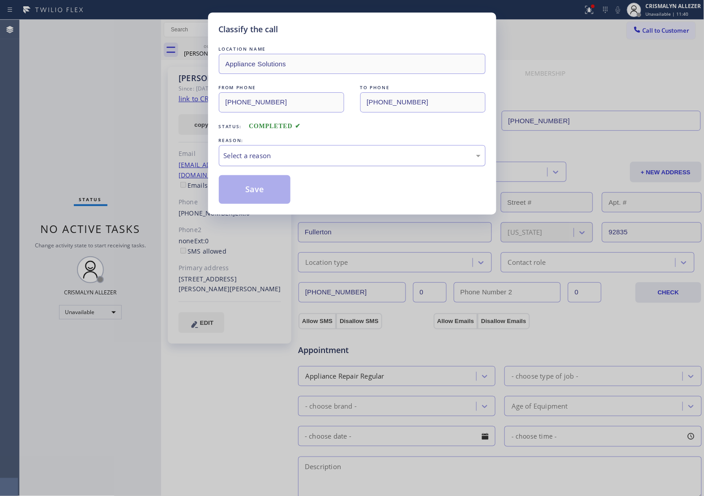
click at [316, 154] on div "Select a reason" at bounding box center [352, 155] width 257 height 10
click at [260, 191] on button "Save" at bounding box center [255, 189] width 72 height 29
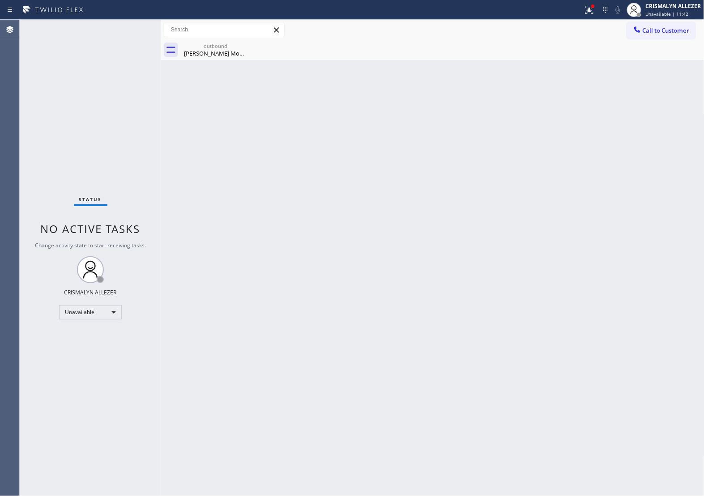
click at [231, 61] on div "Back to Dashboard Change Sender ID Customers Technicians Select a contact Outbo…" at bounding box center [432, 258] width 543 height 476
click at [236, 51] on div "[PERSON_NAME] Mount" at bounding box center [216, 53] width 68 height 8
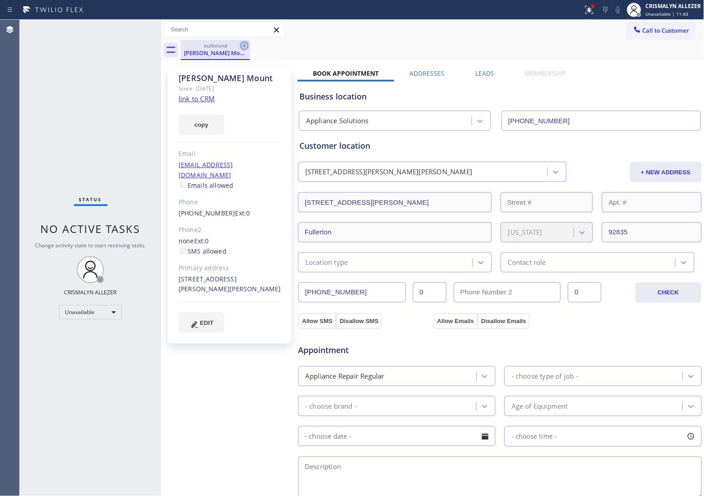
click at [240, 47] on icon at bounding box center [244, 45] width 11 height 11
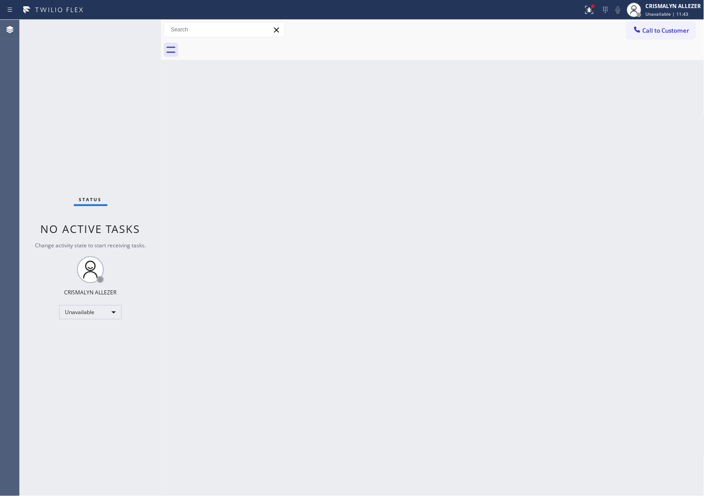
click at [666, 31] on span "Call to Customer" at bounding box center [666, 30] width 47 height 8
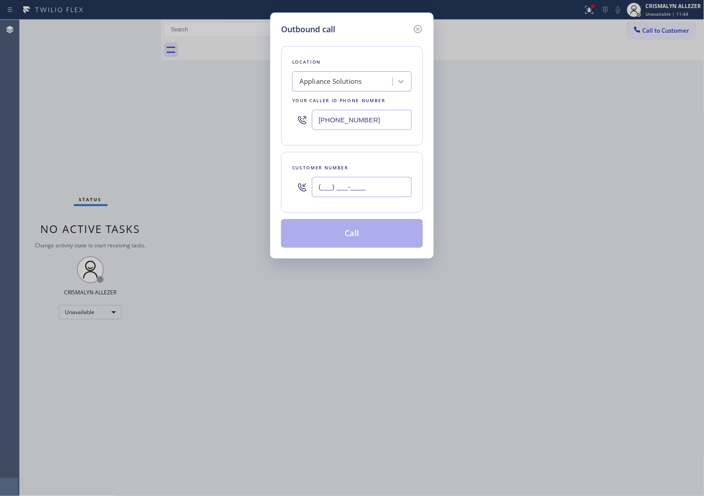
click at [381, 181] on input "(___) ___-____" at bounding box center [362, 187] width 100 height 20
paste input "562) 756-9213"
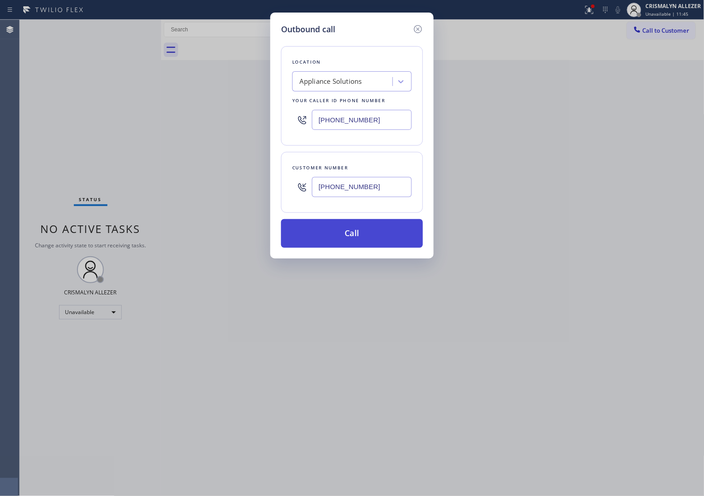
type input "[PHONE_NUMBER]"
click at [352, 235] on button "Call" at bounding box center [352, 233] width 142 height 29
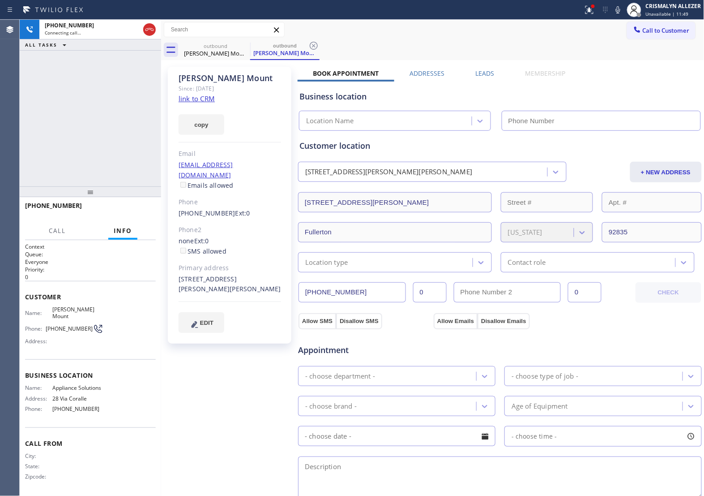
type input "[PHONE_NUMBER]"
click at [131, 215] on button "HANG UP" at bounding box center [135, 209] width 42 height 13
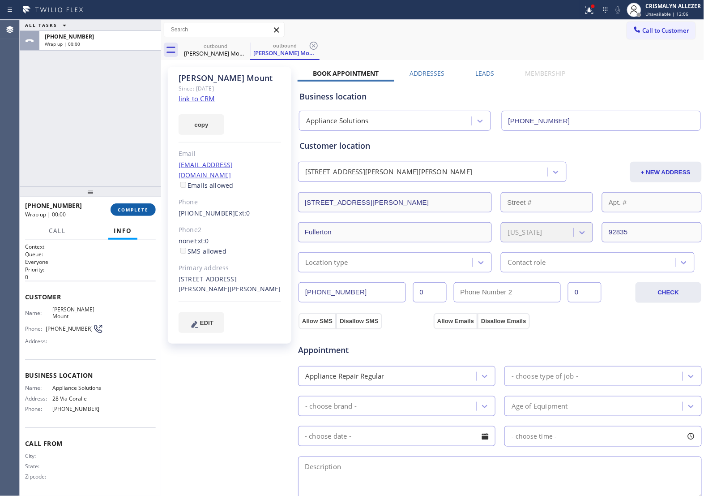
click at [127, 209] on span "COMPLETE" at bounding box center [133, 209] width 31 height 6
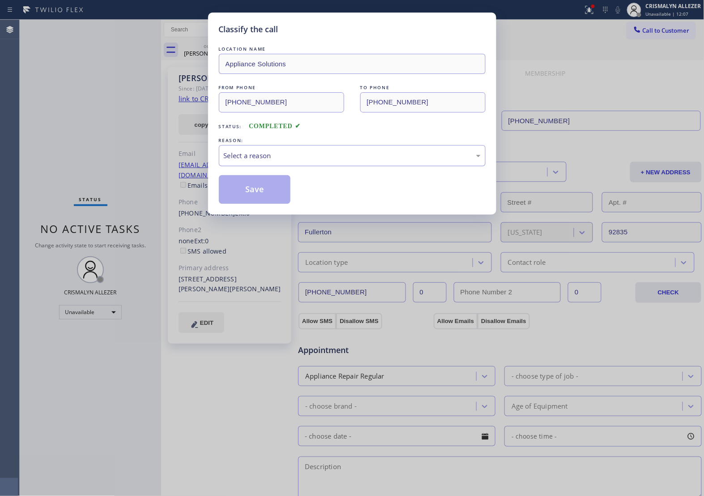
click at [346, 155] on div "Select a reason" at bounding box center [352, 155] width 257 height 10
click at [252, 190] on button "Save" at bounding box center [255, 189] width 72 height 29
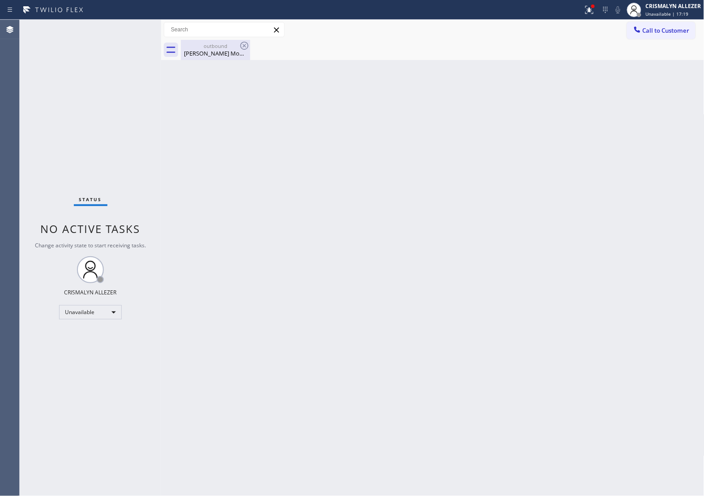
drag, startPoint x: 209, startPoint y: 49, endPoint x: 225, endPoint y: 48, distance: 15.7
click at [210, 49] on div "[PERSON_NAME] Mount" at bounding box center [216, 53] width 68 height 8
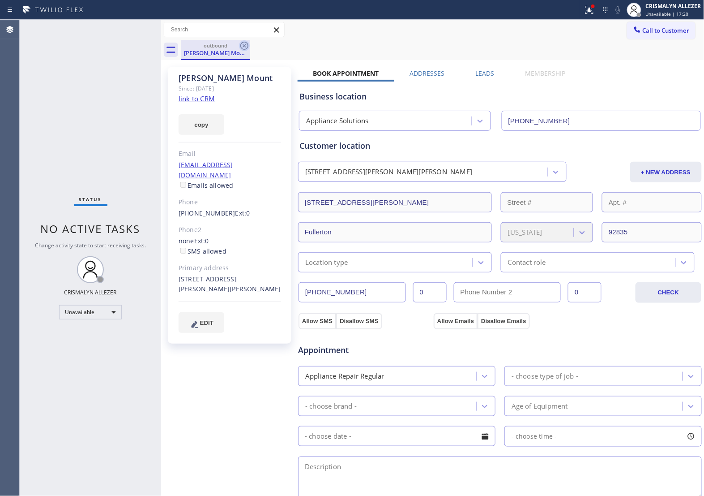
click at [244, 46] on icon at bounding box center [244, 45] width 11 height 11
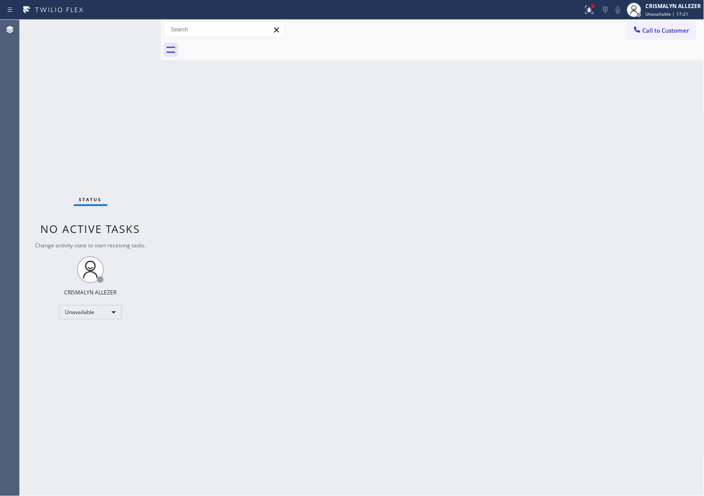
click at [513, 118] on div "Back to Dashboard Change Sender ID Customers Technicians Select a contact Outbo…" at bounding box center [432, 258] width 543 height 476
click at [656, 38] on button "Call to Customer" at bounding box center [661, 30] width 68 height 17
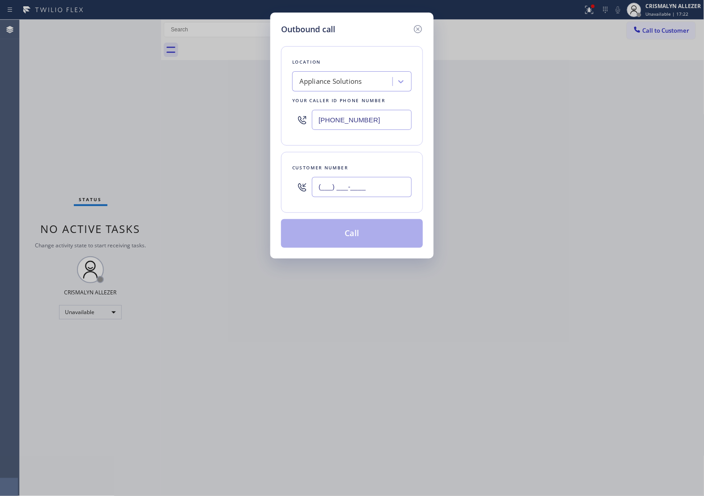
click at [389, 185] on input "(___) ___-____" at bounding box center [362, 187] width 100 height 20
paste input "562) 756-9213"
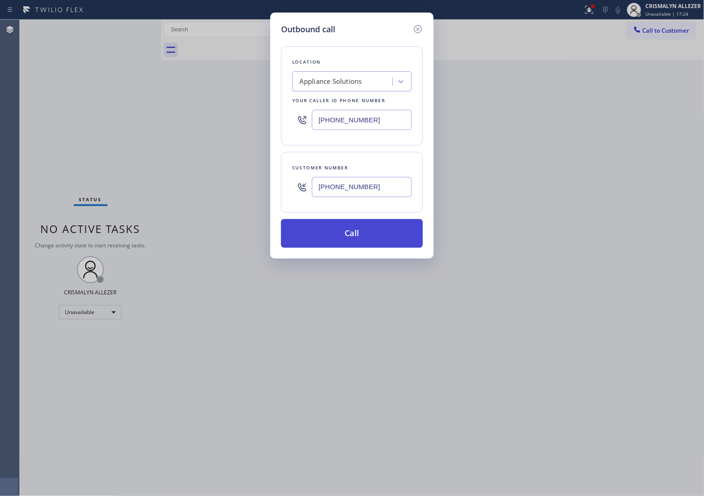
type input "[PHONE_NUMBER]"
click at [356, 235] on button "Call" at bounding box center [352, 233] width 142 height 29
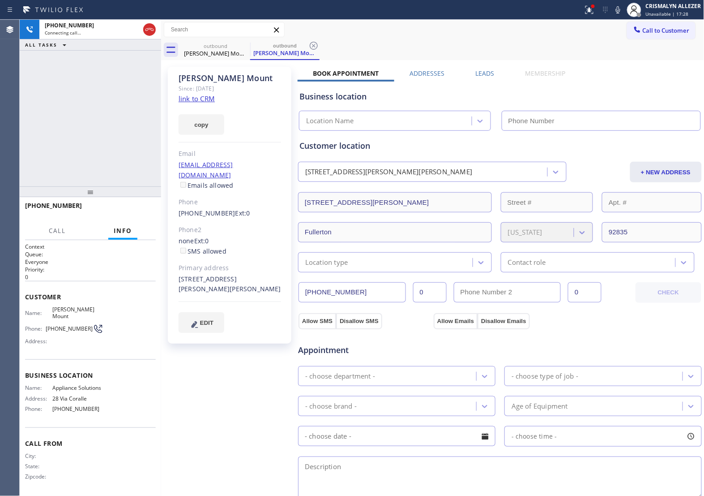
type input "[PHONE_NUMBER]"
click at [131, 212] on span "HANG UP" at bounding box center [134, 209] width 27 height 6
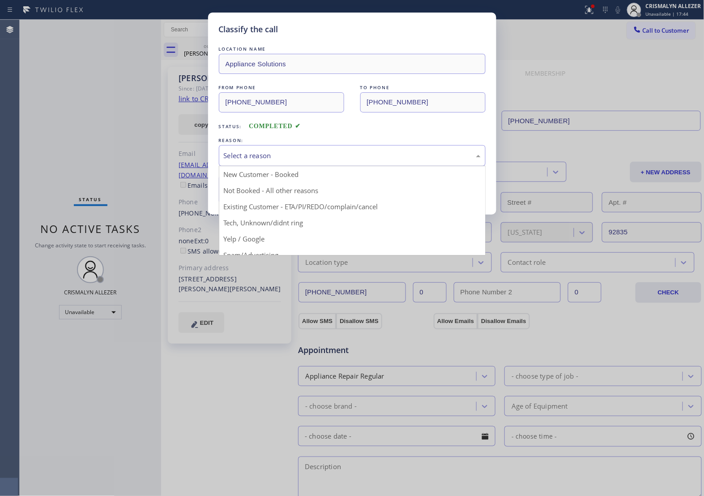
click at [365, 158] on div "Select a reason" at bounding box center [352, 155] width 257 height 10
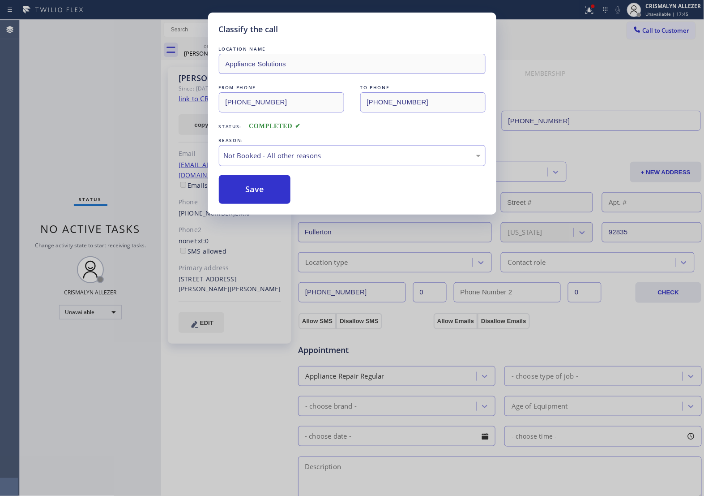
click at [243, 193] on button "Save" at bounding box center [255, 189] width 72 height 29
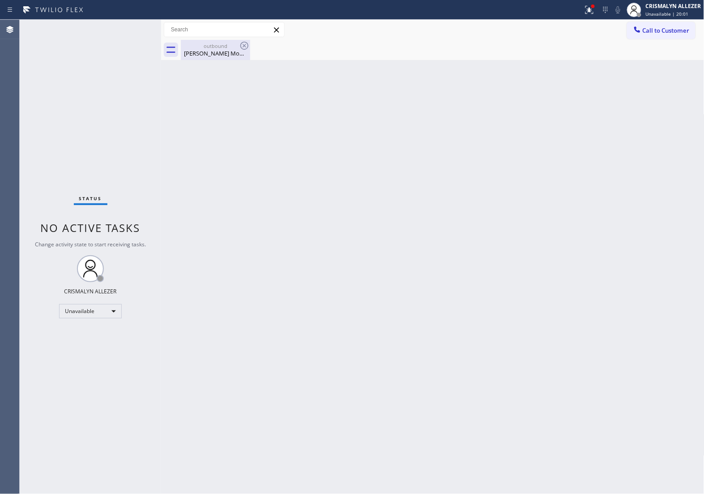
drag, startPoint x: 227, startPoint y: 59, endPoint x: 236, endPoint y: 48, distance: 13.4
click at [231, 55] on div "outbound [PERSON_NAME] Mount" at bounding box center [216, 50] width 68 height 20
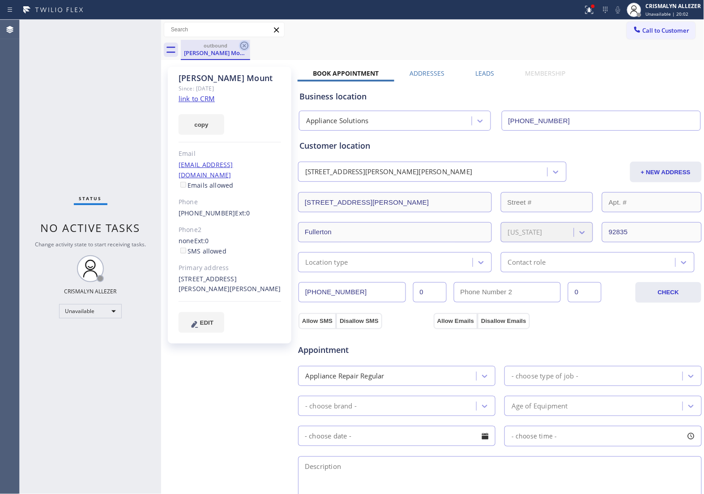
click at [239, 46] on icon at bounding box center [244, 45] width 11 height 11
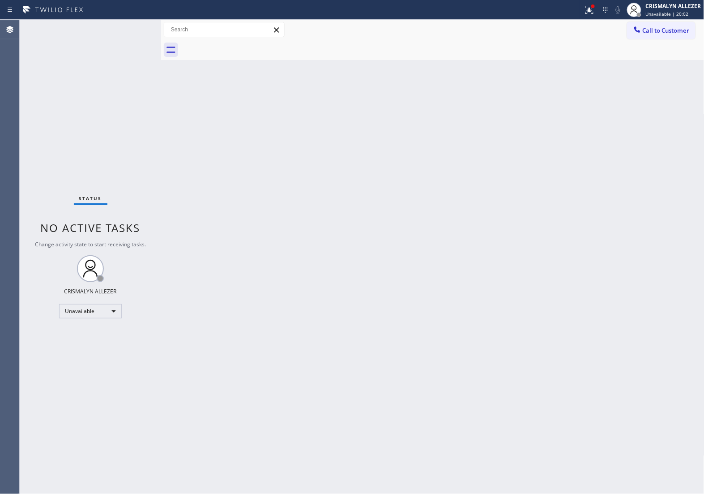
click at [673, 30] on span "Call to Customer" at bounding box center [666, 30] width 47 height 8
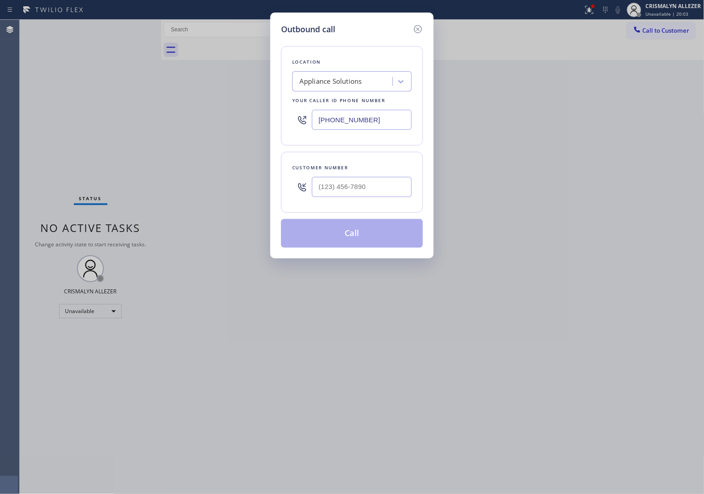
drag, startPoint x: 383, startPoint y: 118, endPoint x: 122, endPoint y: 115, distance: 260.5
click at [142, 116] on div "Outbound call Location Appliance Solutions Your caller id phone number [PHONE_N…" at bounding box center [352, 247] width 704 height 494
paste input "818) 938-1997"
type input "[PHONE_NUMBER]"
click at [382, 196] on input "(___) ___-____" at bounding box center [362, 187] width 100 height 20
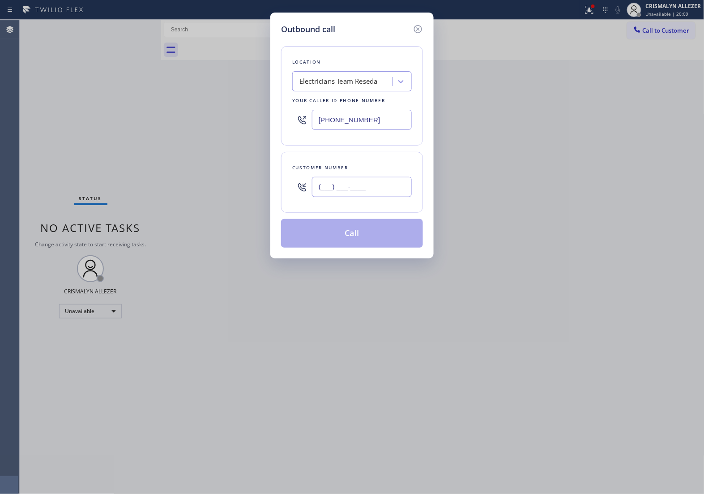
paste input "818) 515-2202"
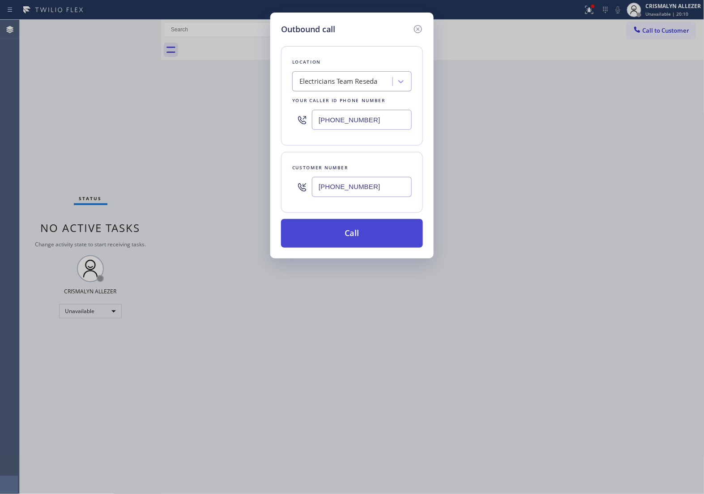
type input "[PHONE_NUMBER]"
click at [350, 242] on button "Call" at bounding box center [352, 233] width 142 height 29
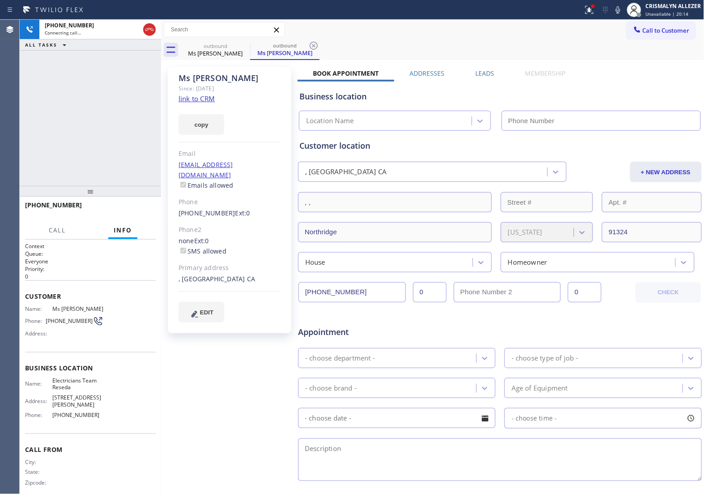
type input "[PHONE_NUMBER]"
click at [129, 209] on span "HANG UP" at bounding box center [134, 209] width 27 height 6
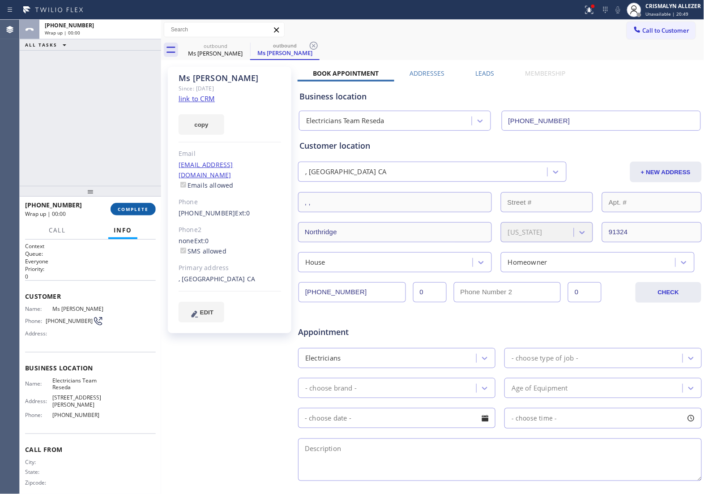
click at [129, 209] on span "COMPLETE" at bounding box center [133, 209] width 31 height 6
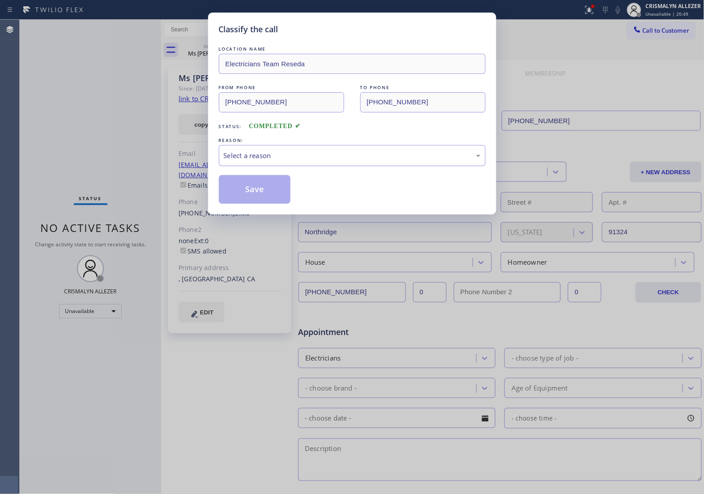
click at [352, 160] on div "Select a reason" at bounding box center [352, 155] width 257 height 10
click at [275, 188] on button "Save" at bounding box center [255, 189] width 72 height 29
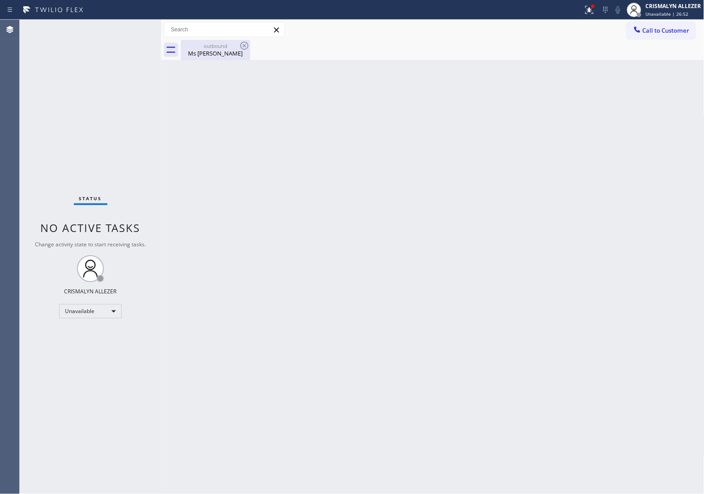
click at [231, 52] on div "Ms [PERSON_NAME]" at bounding box center [216, 53] width 68 height 8
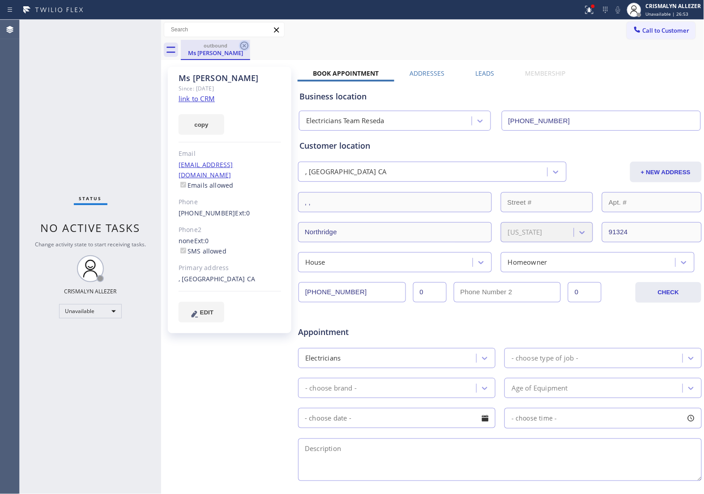
click at [245, 43] on icon at bounding box center [244, 45] width 11 height 11
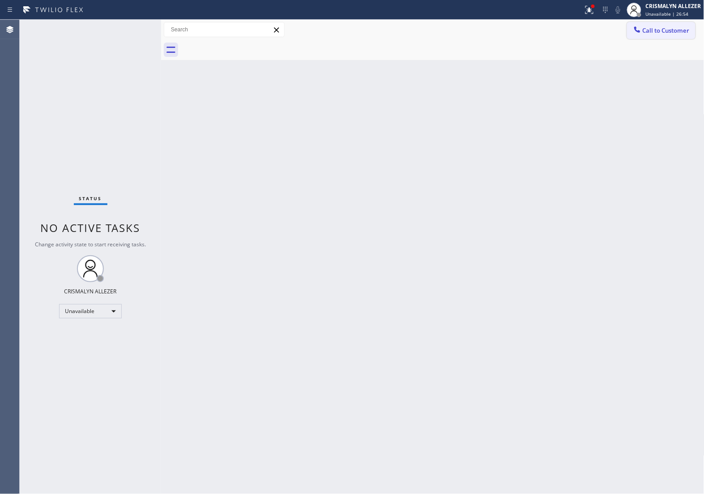
click at [679, 27] on span "Call to Customer" at bounding box center [666, 30] width 47 height 8
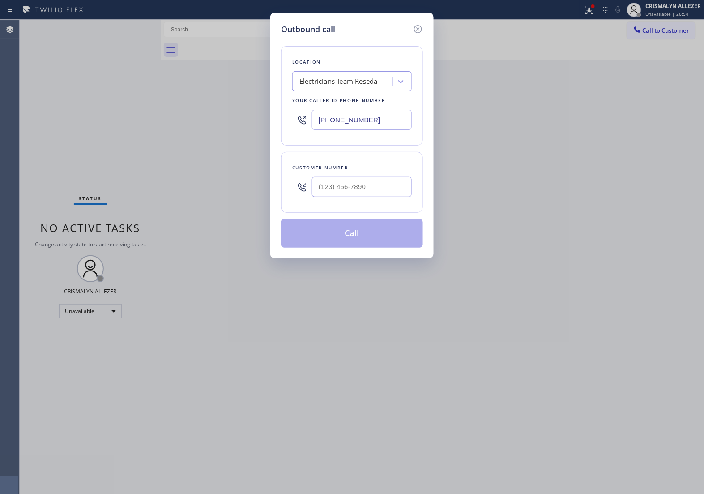
drag, startPoint x: 392, startPoint y: 122, endPoint x: 82, endPoint y: 128, distance: 310.3
click at [121, 128] on div "Outbound call Location Electricians Team Reseda Your caller id phone number [PH…" at bounding box center [352, 247] width 704 height 494
paste input "682) 424-71"
type input "[PHONE_NUMBER]"
click at [340, 188] on input "(___) ___-____" at bounding box center [362, 187] width 100 height 20
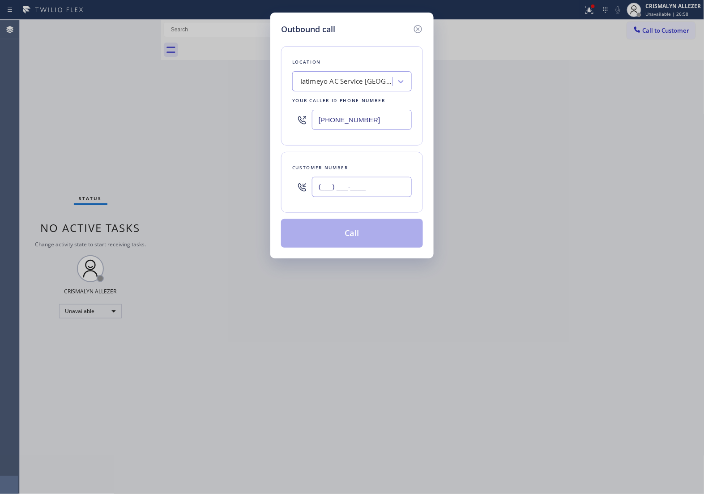
paste input "601) 510-2992"
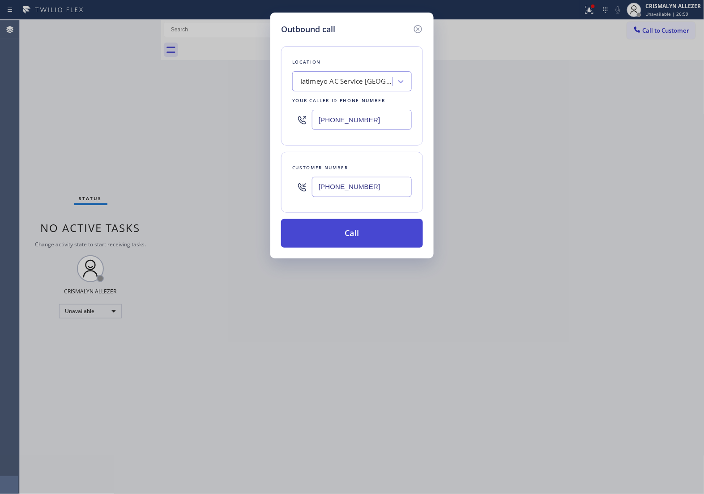
type input "[PHONE_NUMBER]"
click at [359, 236] on button "Call" at bounding box center [352, 233] width 142 height 29
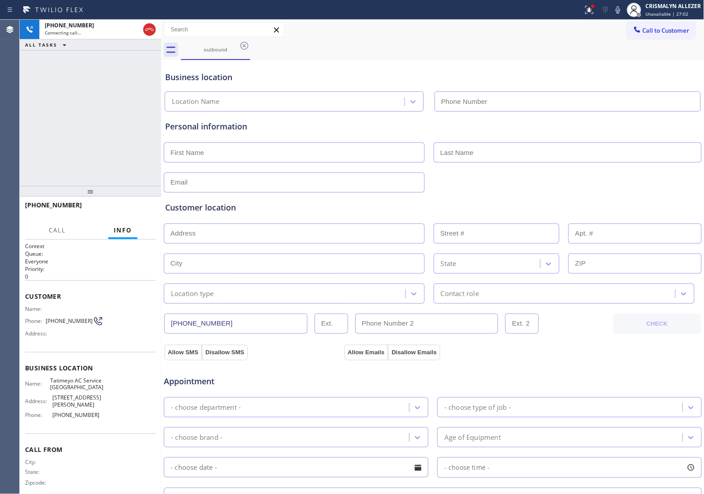
type input "[PHONE_NUMBER]"
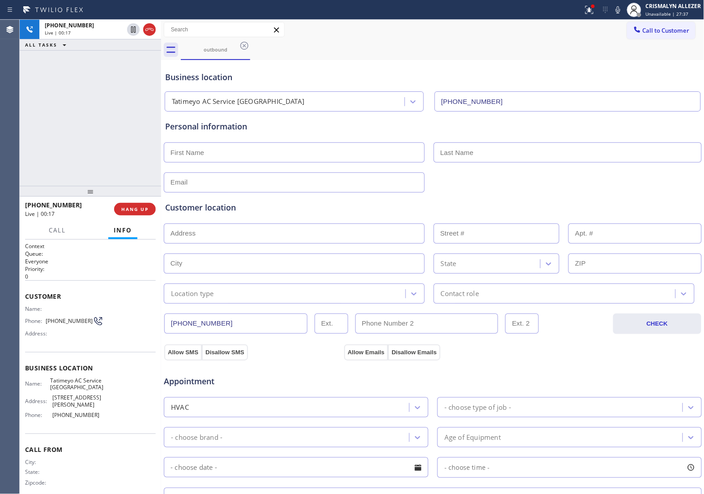
scroll to position [56, 0]
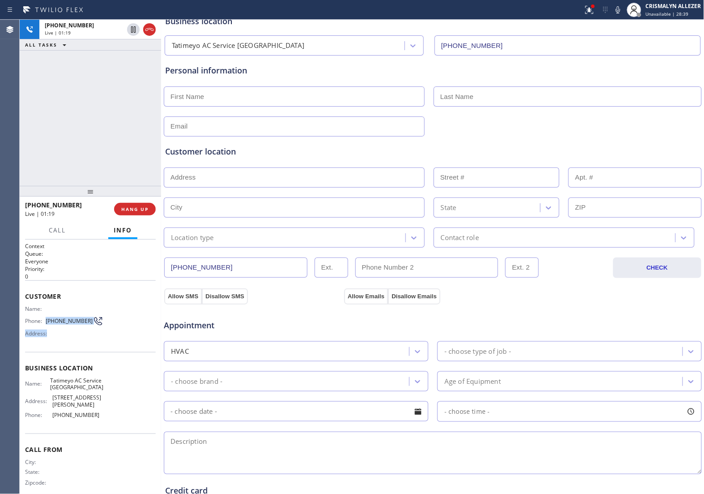
drag, startPoint x: 47, startPoint y: 316, endPoint x: 82, endPoint y: 328, distance: 36.7
click at [82, 328] on div "Name: Phone: [PHONE_NUMBER] Address:" at bounding box center [64, 322] width 78 height 35
click at [82, 330] on div "Address:" at bounding box center [64, 333] width 78 height 7
drag, startPoint x: 46, startPoint y: 316, endPoint x: 84, endPoint y: 321, distance: 38.4
click at [84, 321] on div "Phone: [PHONE_NUMBER]" at bounding box center [64, 321] width 78 height 11
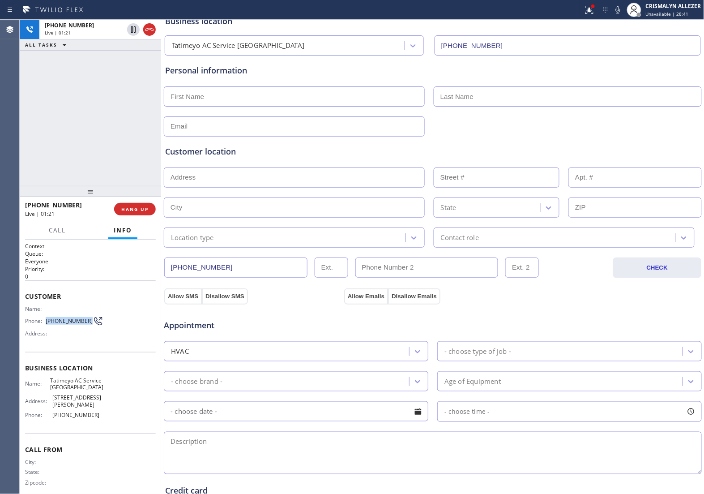
copy div "[PHONE_NUMBER]"
click at [113, 263] on p "Everyone" at bounding box center [90, 261] width 131 height 8
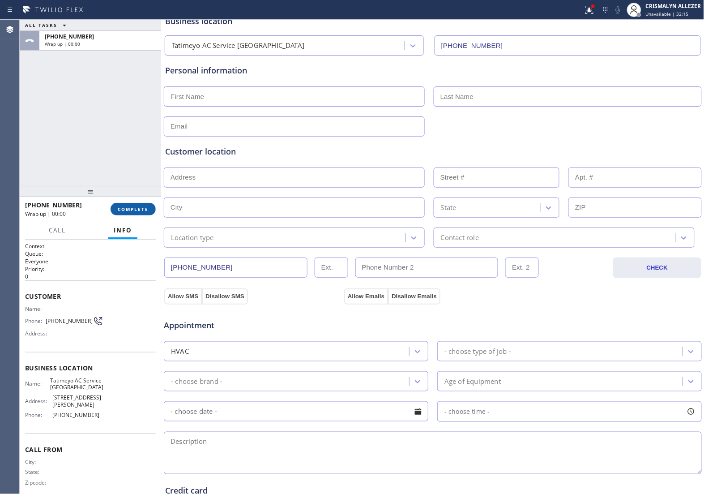
click at [137, 208] on span "COMPLETE" at bounding box center [133, 209] width 31 height 6
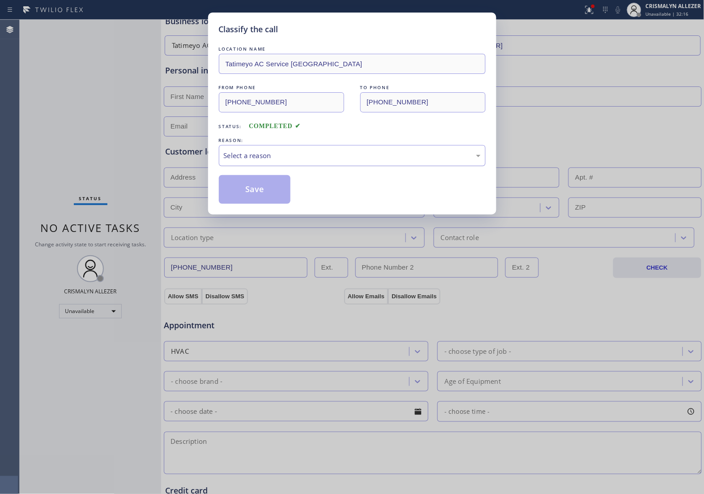
click at [338, 156] on div "Select a reason" at bounding box center [352, 155] width 257 height 10
click at [244, 190] on button "Save" at bounding box center [255, 189] width 72 height 29
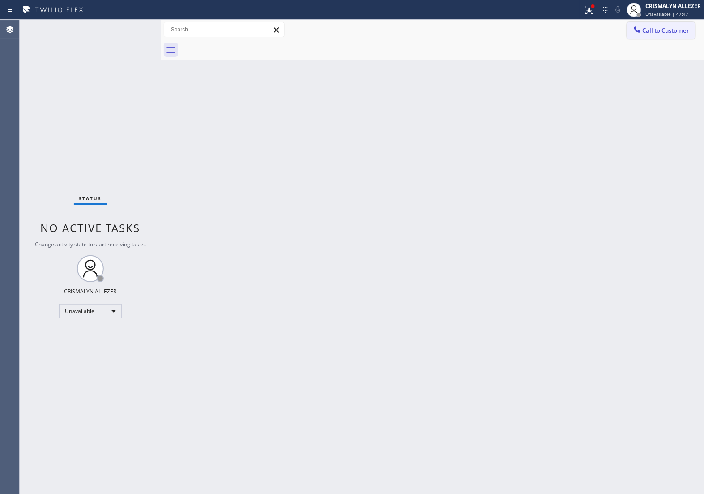
click at [668, 35] on button "Call to Customer" at bounding box center [661, 30] width 68 height 17
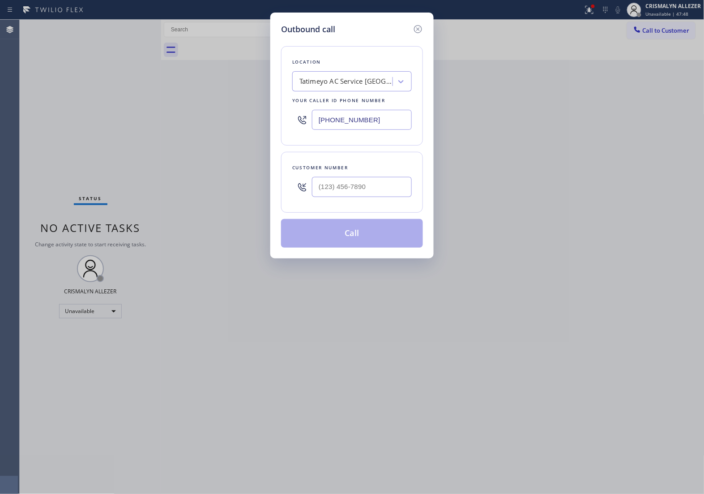
drag, startPoint x: 397, startPoint y: 122, endPoint x: 137, endPoint y: 117, distance: 260.6
click at [188, 119] on div "Outbound call Location Tatimeyo AC Service [GEOGRAPHIC_DATA] Your caller id pho…" at bounding box center [352, 247] width 704 height 494
paste input "818) 574-5588"
type input "[PHONE_NUMBER]"
click at [385, 184] on input "(___) ___-____" at bounding box center [362, 187] width 100 height 20
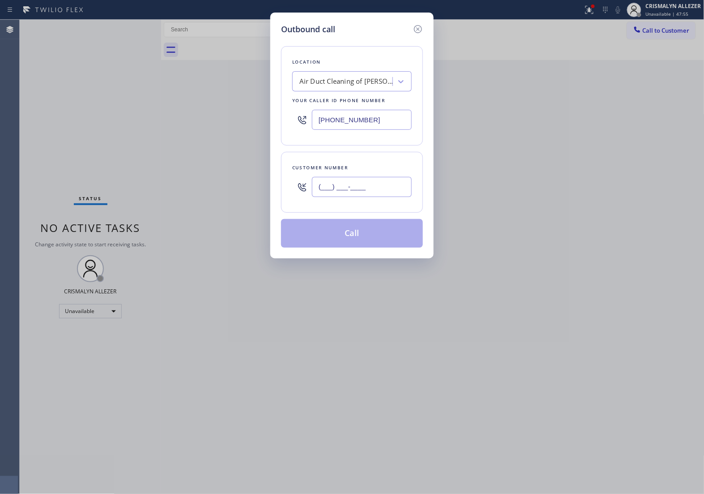
paste input "650) 400-2020"
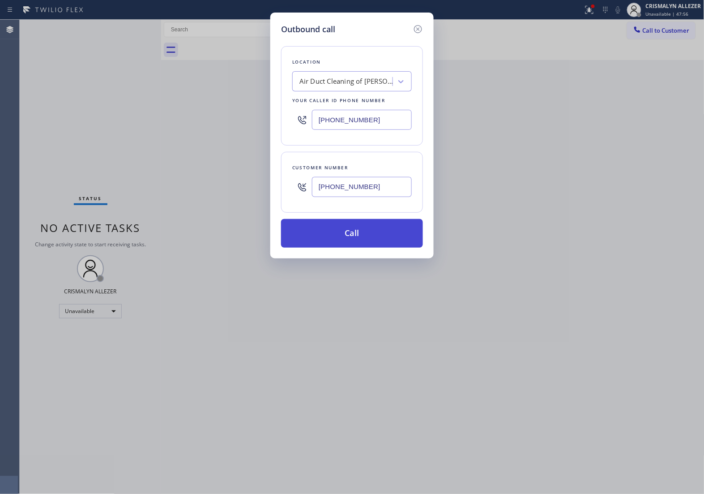
type input "[PHONE_NUMBER]"
click at [357, 236] on button "Call" at bounding box center [352, 233] width 142 height 29
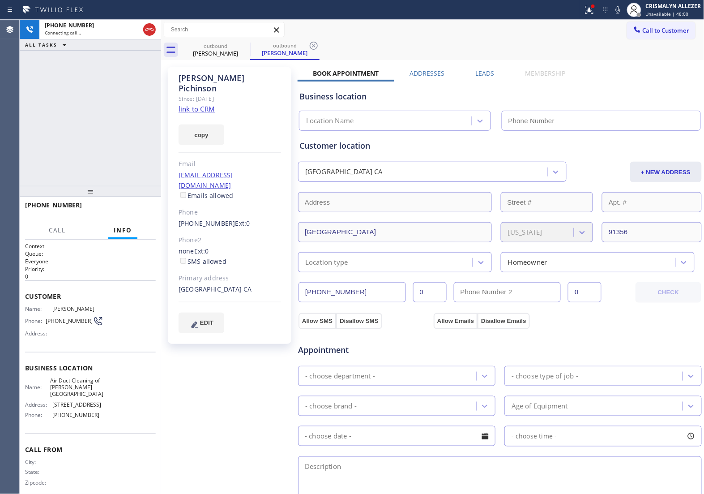
type input "[PHONE_NUMBER]"
click at [132, 210] on span "HANG UP" at bounding box center [134, 209] width 27 height 6
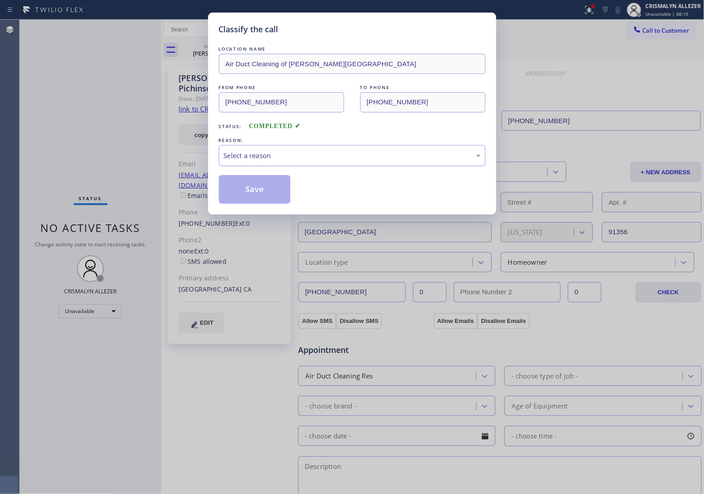
click at [347, 150] on div "Select a reason" at bounding box center [352, 155] width 267 height 21
click at [264, 189] on button "Save" at bounding box center [255, 189] width 72 height 29
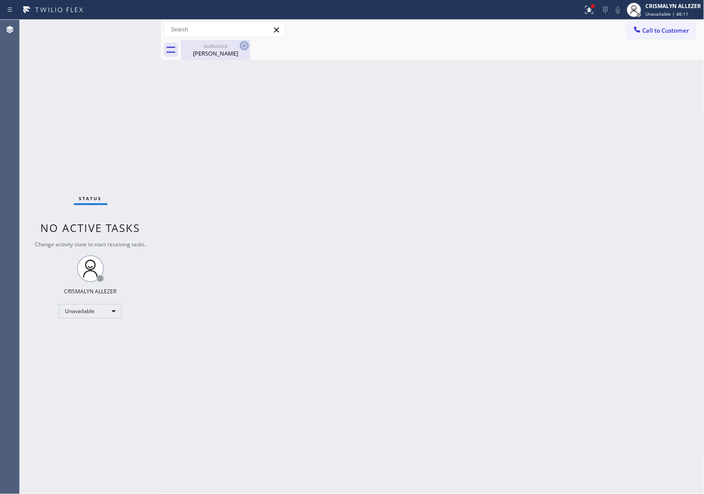
drag, startPoint x: 218, startPoint y: 50, endPoint x: 245, endPoint y: 43, distance: 27.2
click at [219, 50] on div "[PERSON_NAME]" at bounding box center [216, 53] width 68 height 8
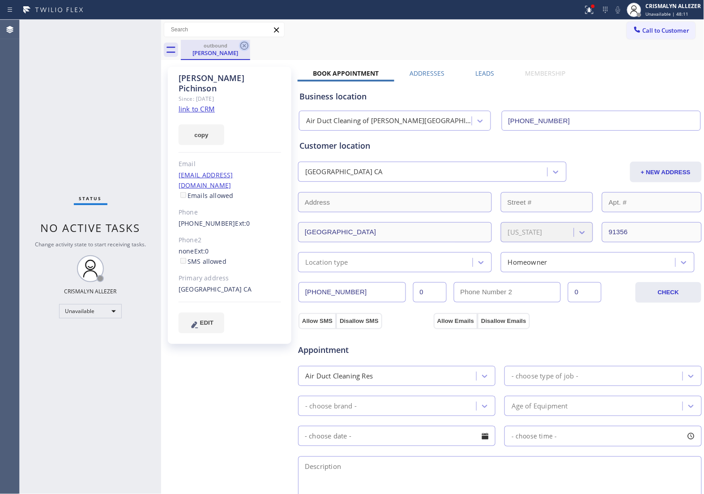
click at [245, 43] on icon at bounding box center [244, 45] width 11 height 11
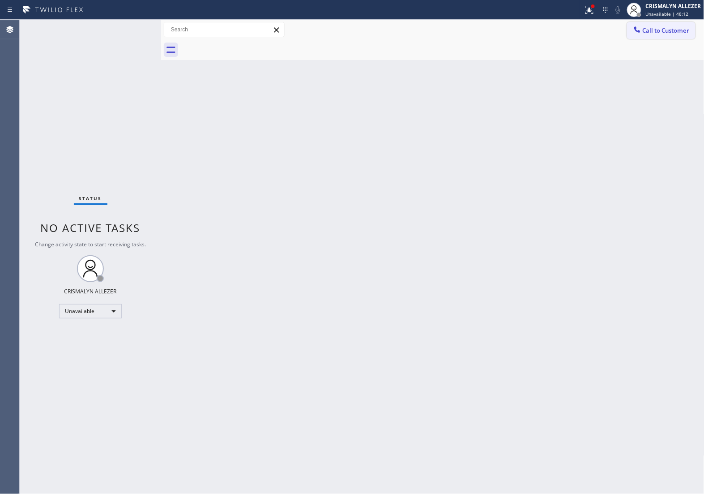
click at [660, 31] on span "Call to Customer" at bounding box center [666, 30] width 47 height 8
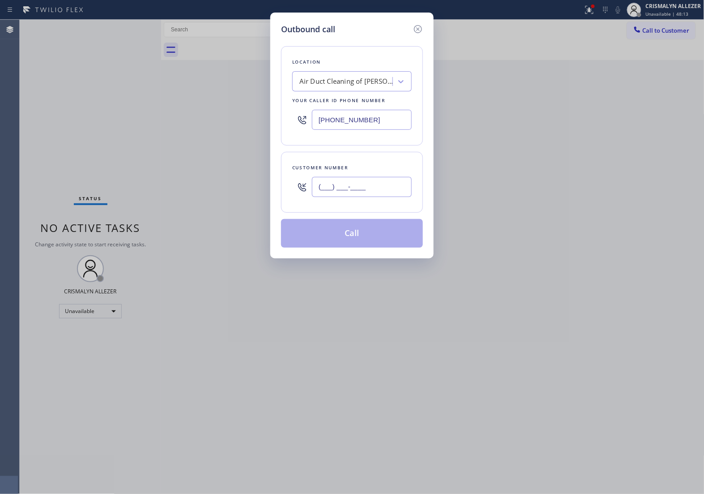
click at [378, 187] on input "(___) ___-____" at bounding box center [362, 187] width 100 height 20
paste input "650) 400-2020"
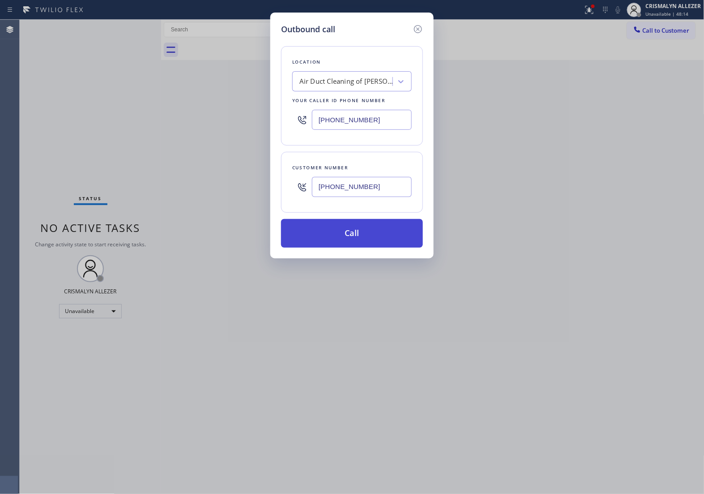
type input "[PHONE_NUMBER]"
click at [368, 229] on button "Call" at bounding box center [352, 233] width 142 height 29
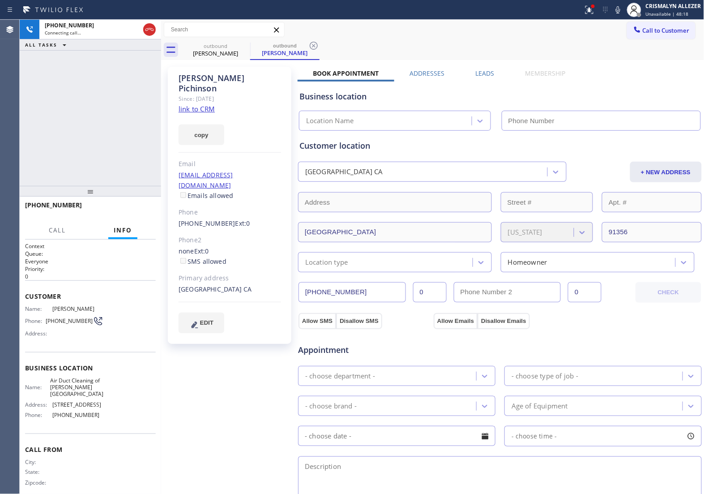
type input "[PHONE_NUMBER]"
click at [623, 8] on icon at bounding box center [618, 9] width 11 height 11
click at [619, 10] on icon at bounding box center [618, 9] width 11 height 11
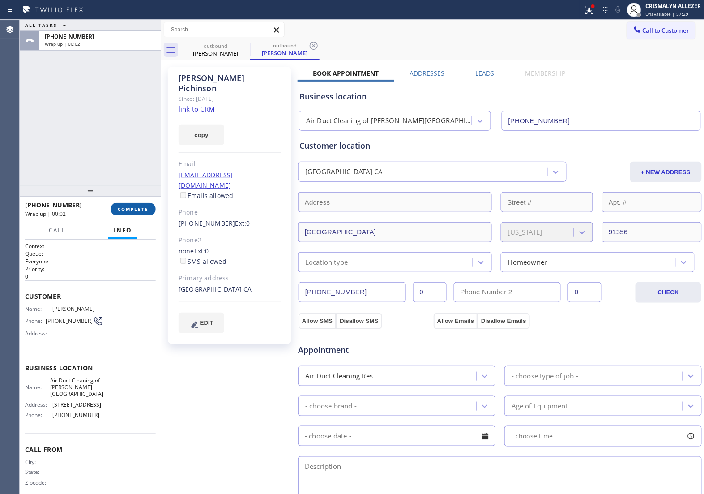
click at [132, 213] on button "COMPLETE" at bounding box center [133, 209] width 45 height 13
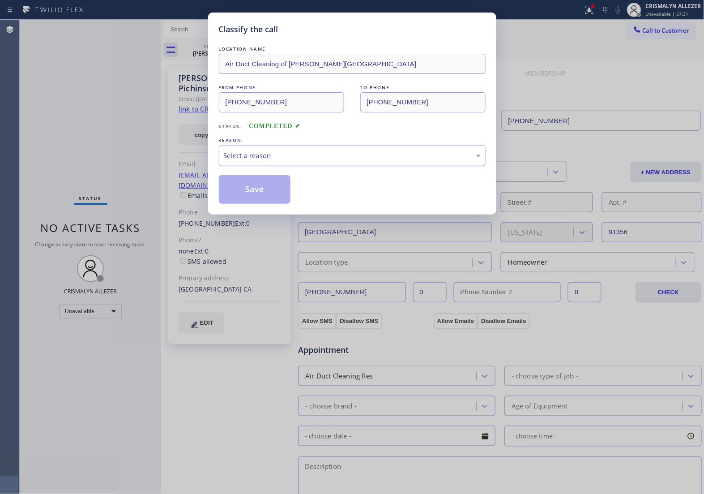
click at [379, 157] on div "Select a reason" at bounding box center [352, 155] width 257 height 10
click at [253, 193] on button "Save" at bounding box center [255, 189] width 72 height 29
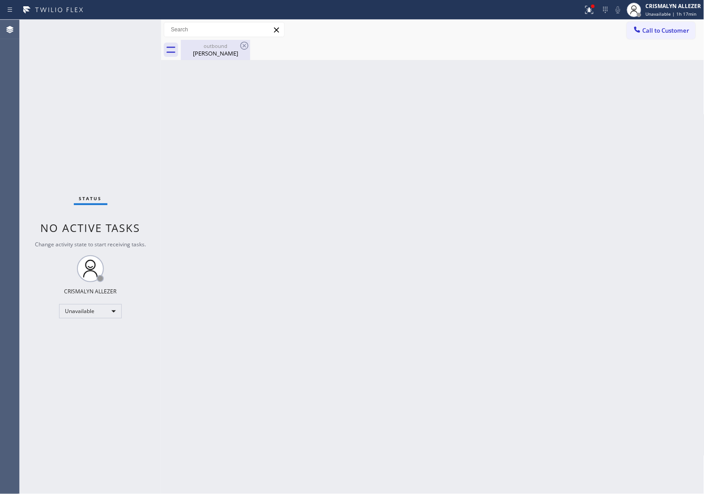
click at [204, 55] on div "[PERSON_NAME]" at bounding box center [216, 53] width 68 height 8
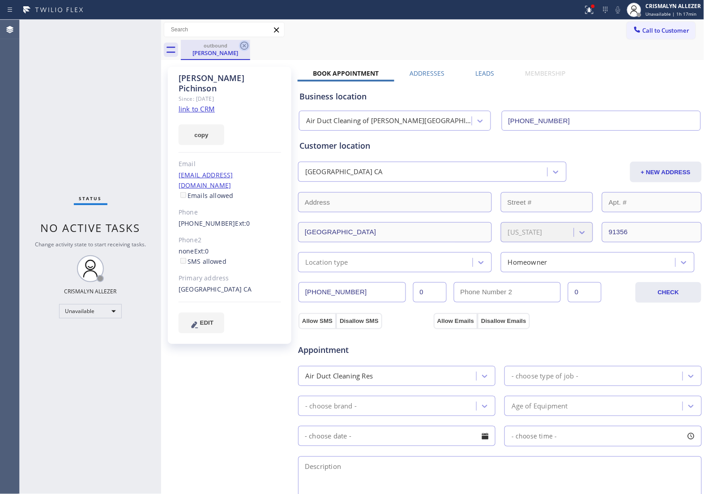
click at [243, 44] on icon at bounding box center [244, 46] width 8 height 8
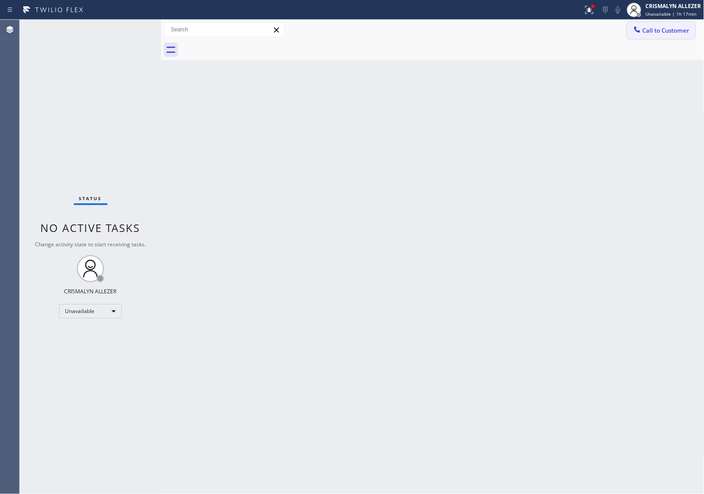
click at [664, 30] on span "Call to Customer" at bounding box center [666, 30] width 47 height 8
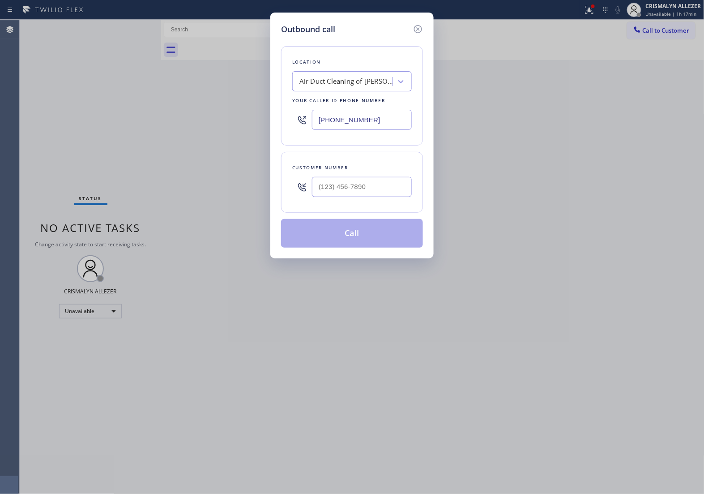
drag, startPoint x: 388, startPoint y: 122, endPoint x: 151, endPoint y: 141, distance: 237.1
click at [154, 141] on div "Outbound call Location Air Duct Cleaning of [PERSON_NAME][GEOGRAPHIC_DATA] Your…" at bounding box center [352, 247] width 704 height 494
paste input "347) 284-6179"
type input "[PHONE_NUMBER]"
click at [371, 186] on input "(___) ___-____" at bounding box center [362, 187] width 100 height 20
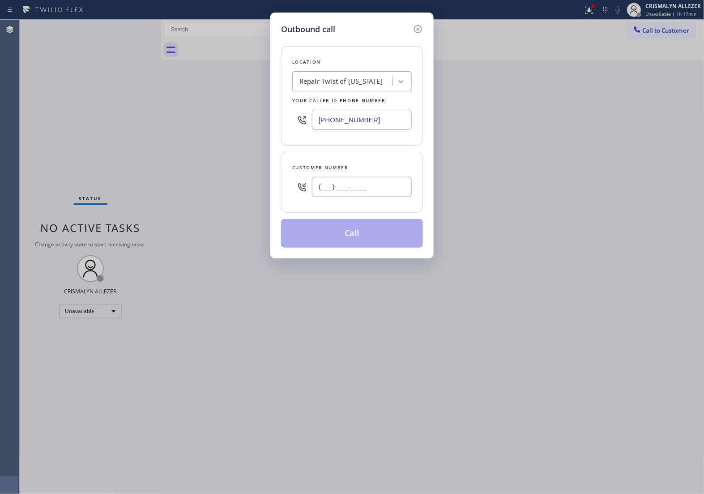
paste input "347) 601-6341"
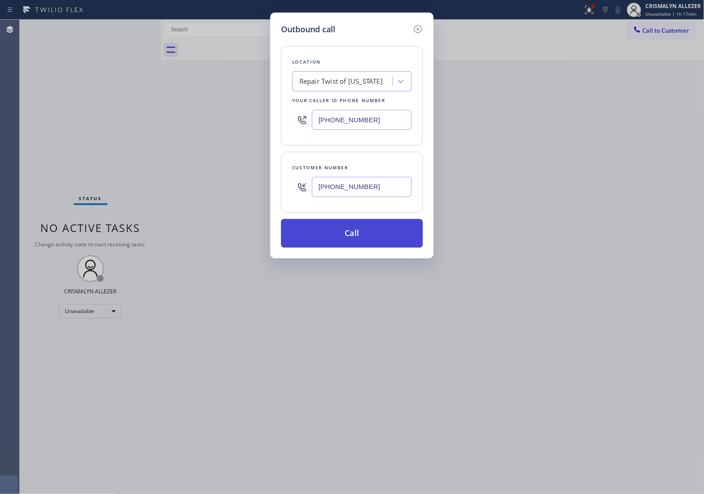
type input "[PHONE_NUMBER]"
click at [351, 242] on button "Call" at bounding box center [352, 233] width 142 height 29
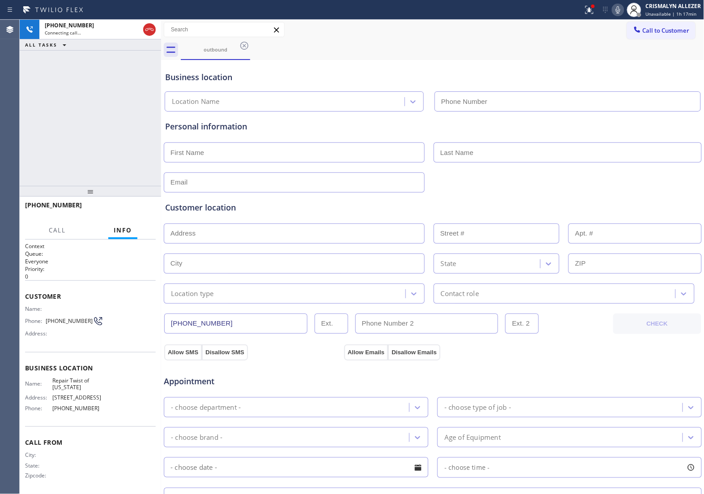
type input "[PHONE_NUMBER]"
click at [132, 122] on div "[PHONE_NUMBER] Connecting call… ALL TASKS ALL TASKS ACTIVE TASKS TASKS IN WRAP …" at bounding box center [90, 103] width 141 height 166
click at [137, 204] on button "HANG UP" at bounding box center [135, 209] width 42 height 13
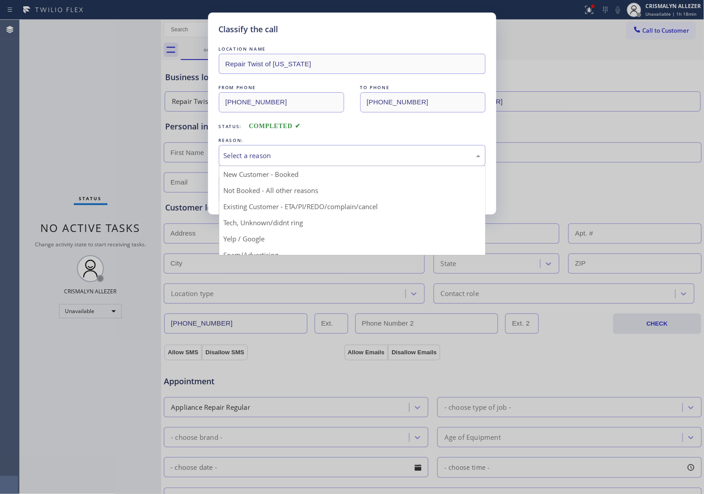
click at [388, 162] on div "Select a reason" at bounding box center [352, 155] width 267 height 21
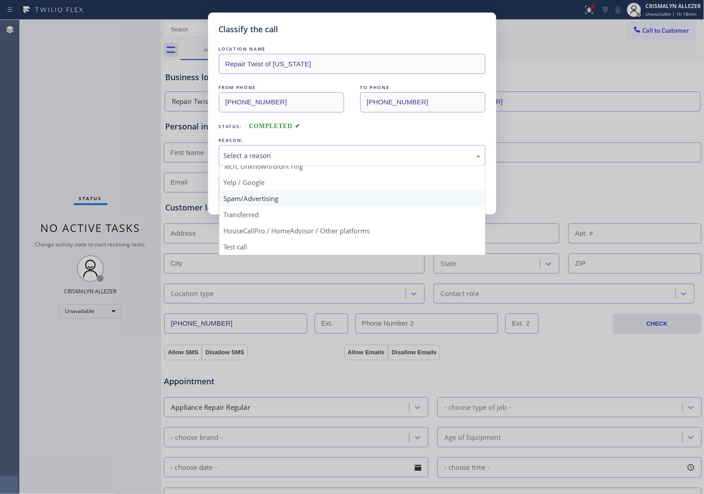
scroll to position [61, 0]
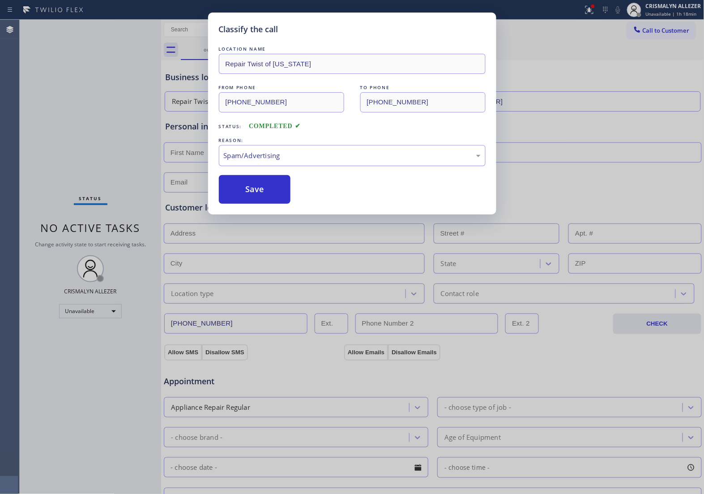
click at [356, 159] on div "Spam/Advertising" at bounding box center [352, 155] width 257 height 10
click at [267, 195] on button "Save" at bounding box center [255, 189] width 72 height 29
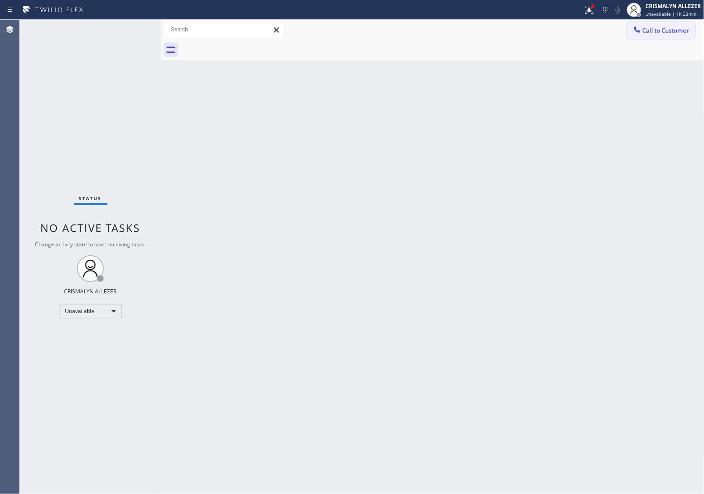
click at [668, 29] on span "Call to Customer" at bounding box center [666, 30] width 47 height 8
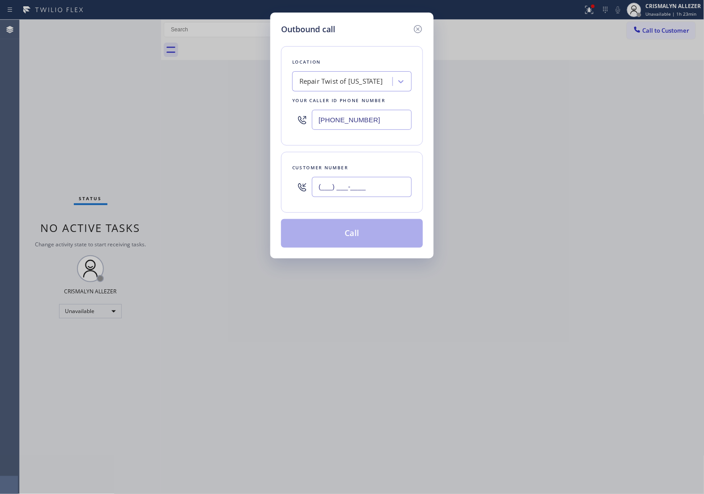
click at [389, 193] on input "(___) ___-____" at bounding box center [362, 187] width 100 height 20
paste input "303) 520-8330"
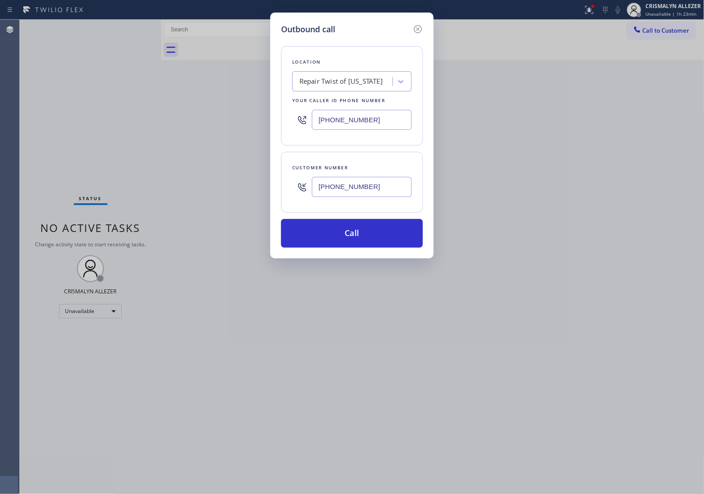
type input "[PHONE_NUMBER]"
drag, startPoint x: 205, startPoint y: 127, endPoint x: 200, endPoint y: 126, distance: 4.9
click at [201, 126] on div "Outbound call Location Repair Twist of [US_STATE] Your caller id phone number […" at bounding box center [352, 247] width 704 height 494
paste input "855) 662-5332"
type input "[PHONE_NUMBER]"
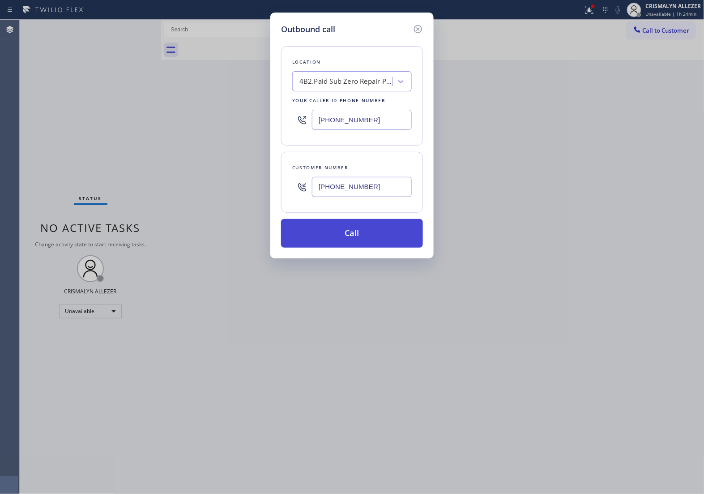
click at [355, 236] on button "Call" at bounding box center [352, 233] width 142 height 29
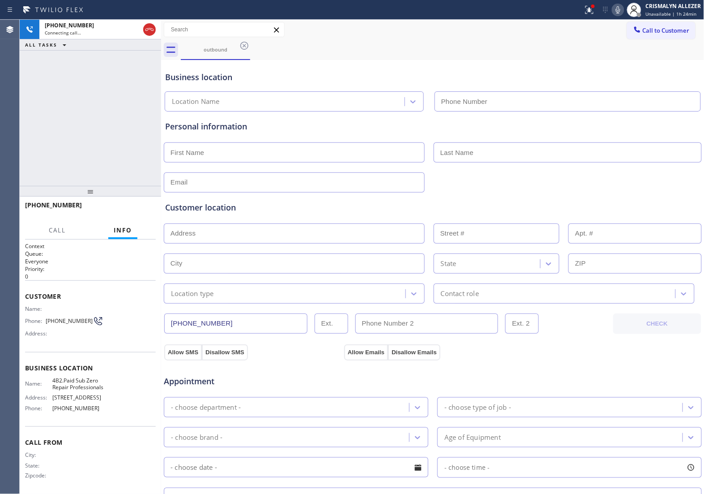
type input "[PHONE_NUMBER]"
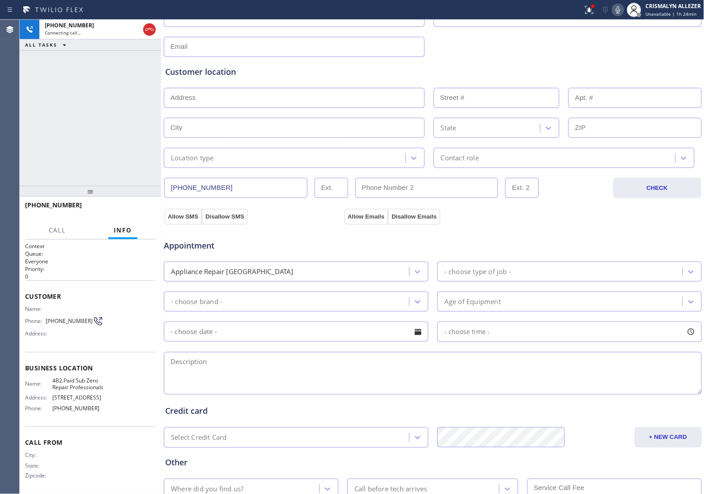
scroll to position [201, 0]
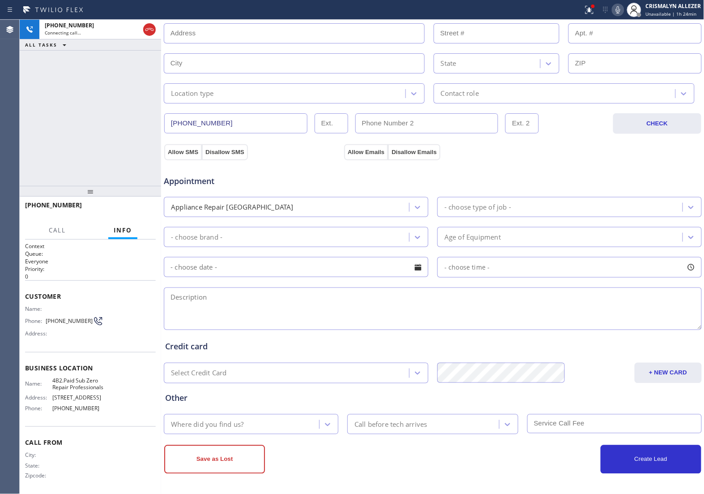
click at [328, 308] on textarea at bounding box center [433, 308] width 538 height 43
click at [207, 303] on textarea "To enrich screen reader interactions, please activate Accessibility in Grammarl…" at bounding box center [433, 308] width 538 height 43
type textarea "Sub-Zero || fridge(BI) || about [DEMOGRAPHIC_DATA] || maintenance ||"
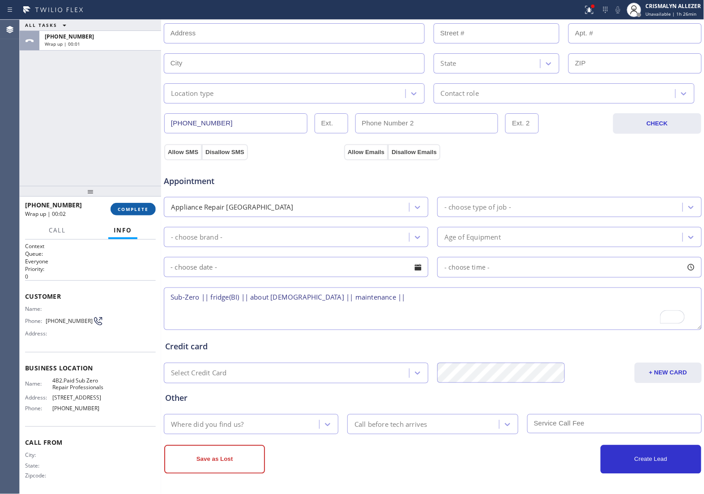
click at [135, 210] on span "COMPLETE" at bounding box center [133, 209] width 31 height 6
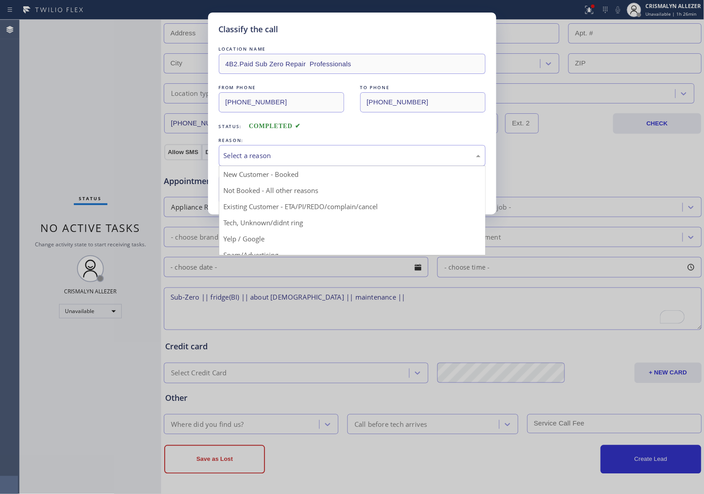
click at [356, 159] on div "Select a reason" at bounding box center [352, 155] width 257 height 10
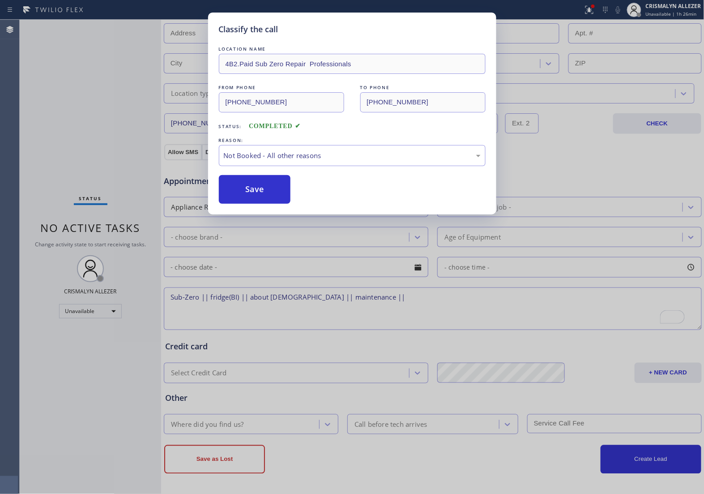
click at [261, 193] on button "Save" at bounding box center [255, 189] width 72 height 29
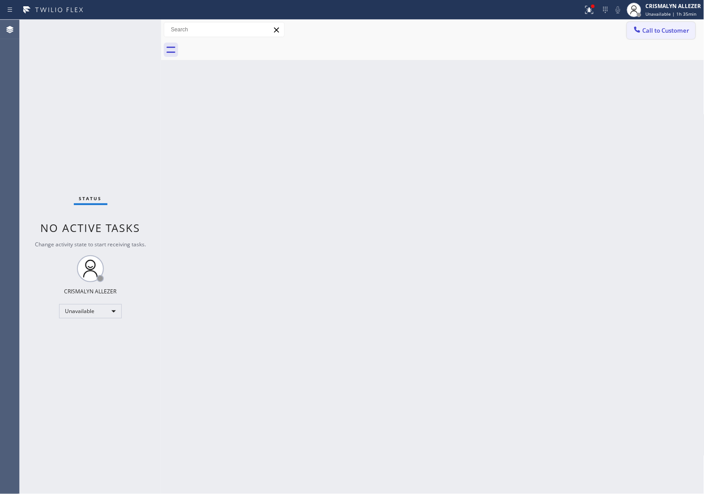
click at [662, 34] on button "Call to Customer" at bounding box center [661, 30] width 68 height 17
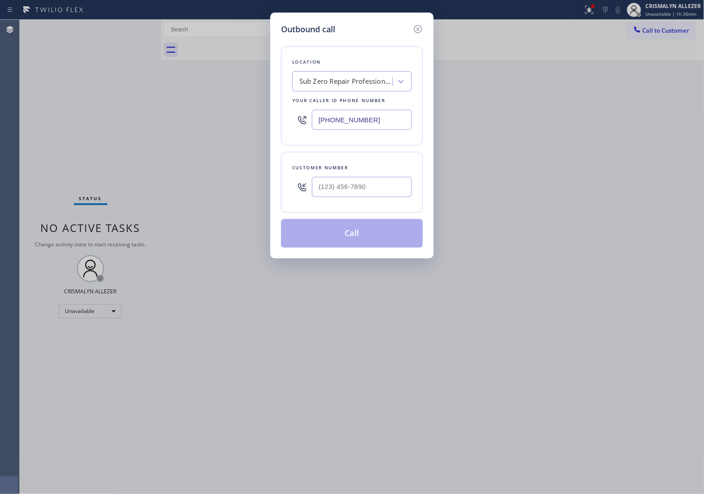
drag, startPoint x: 396, startPoint y: 122, endPoint x: 103, endPoint y: 128, distance: 292.8
click at [111, 128] on div "Outbound call Location Sub Zero Repair Professionals Your caller id phone numbe…" at bounding box center [352, 247] width 704 height 494
paste input "410) 291-1358"
type input "[PHONE_NUMBER]"
click at [353, 186] on input "(___) ___-____" at bounding box center [362, 187] width 100 height 20
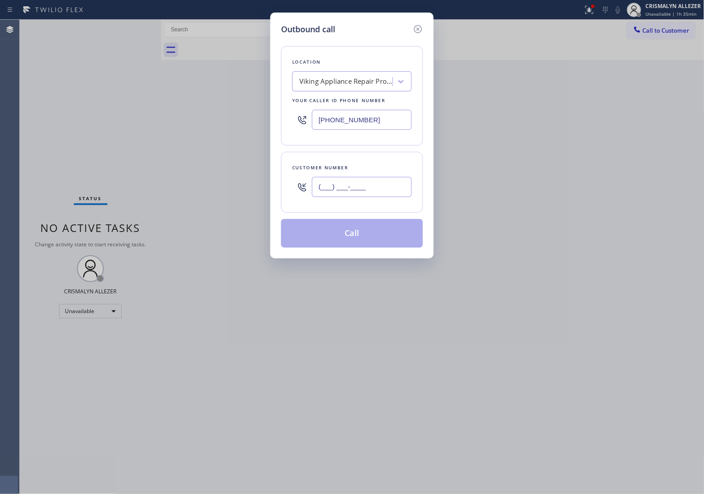
paste input "418) 607-0597"
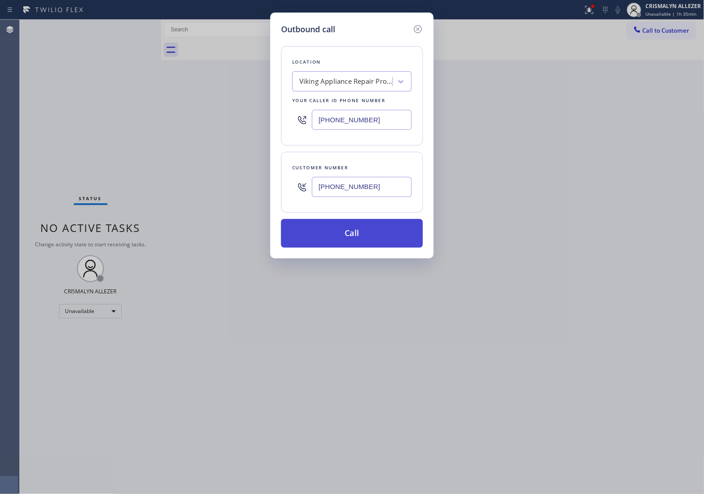
type input "[PHONE_NUMBER]"
click at [357, 233] on button "Call" at bounding box center [352, 233] width 142 height 29
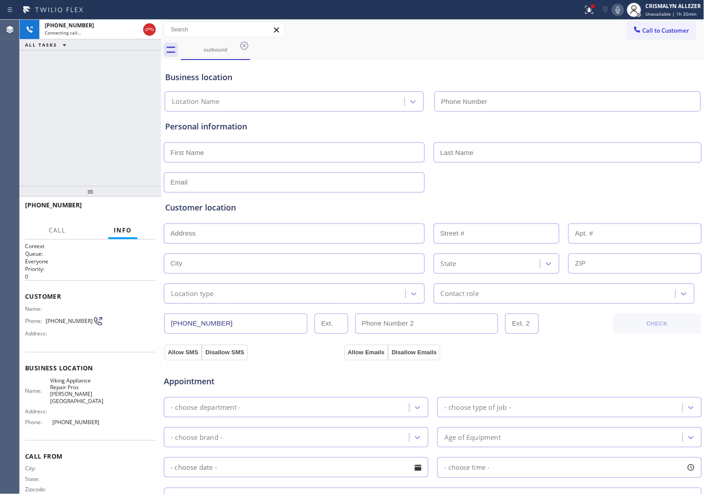
type input "[PHONE_NUMBER]"
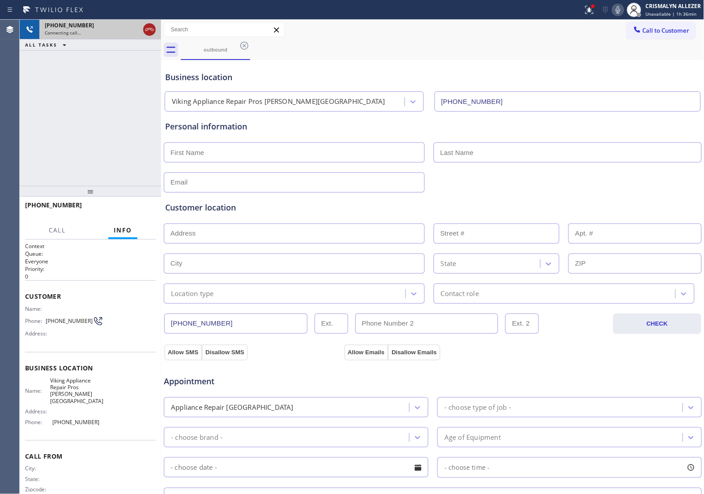
click at [146, 31] on icon at bounding box center [149, 29] width 11 height 11
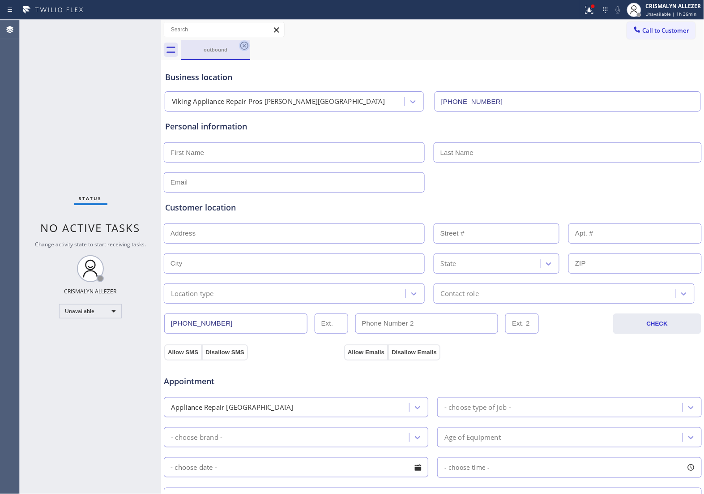
click at [244, 46] on icon at bounding box center [244, 45] width 11 height 11
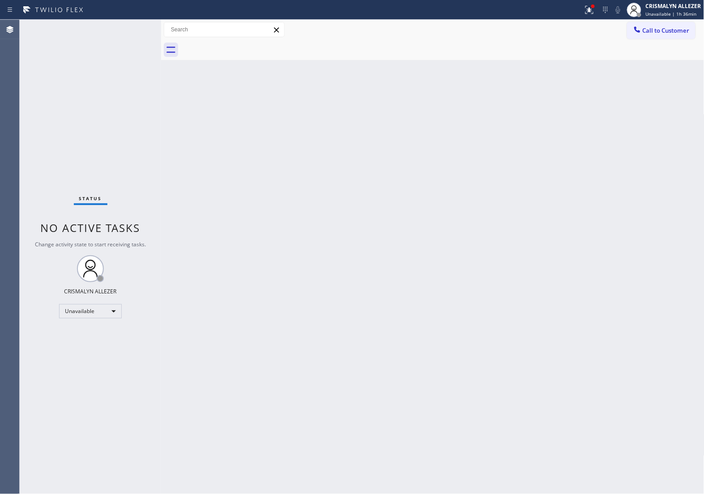
click at [372, 204] on div "Back to Dashboard Change Sender ID Customers Technicians Select a contact Outbo…" at bounding box center [432, 257] width 543 height 474
click at [671, 27] on span "Call to Customer" at bounding box center [666, 30] width 47 height 8
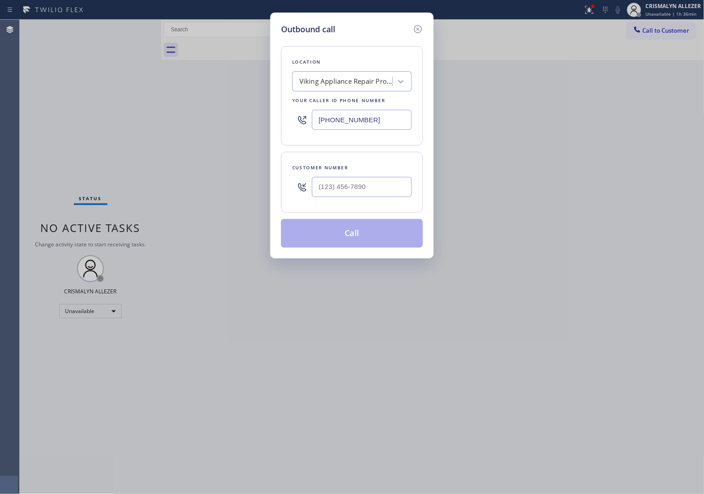
paste input "347) 923-6859"
drag, startPoint x: 393, startPoint y: 113, endPoint x: 189, endPoint y: 124, distance: 203.9
click at [189, 124] on div "Outbound call Location Viking Appliance Repair Pros [PERSON_NAME][GEOGRAPHIC_DA…" at bounding box center [352, 247] width 704 height 494
type input "[PHONE_NUMBER]"
click at [352, 195] on input "(___) ___-____" at bounding box center [362, 187] width 100 height 20
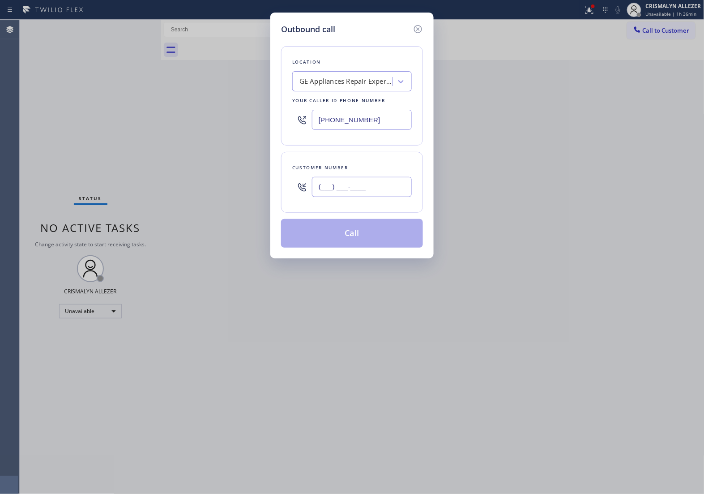
paste input "862) 395-0168"
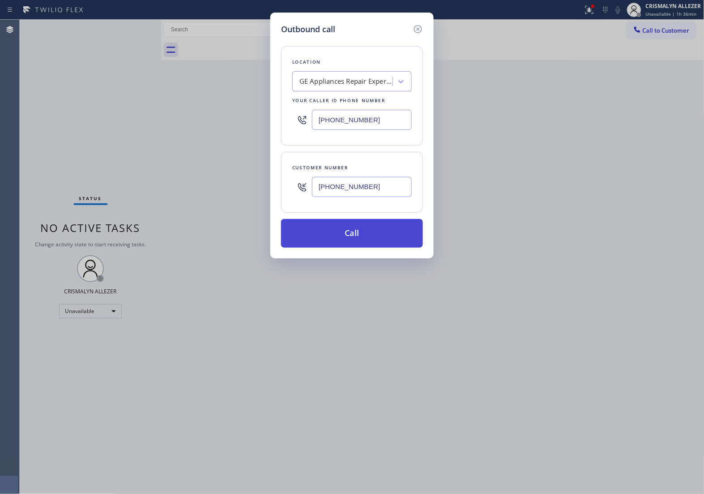
type input "[PHONE_NUMBER]"
click at [357, 236] on button "Call" at bounding box center [352, 233] width 142 height 29
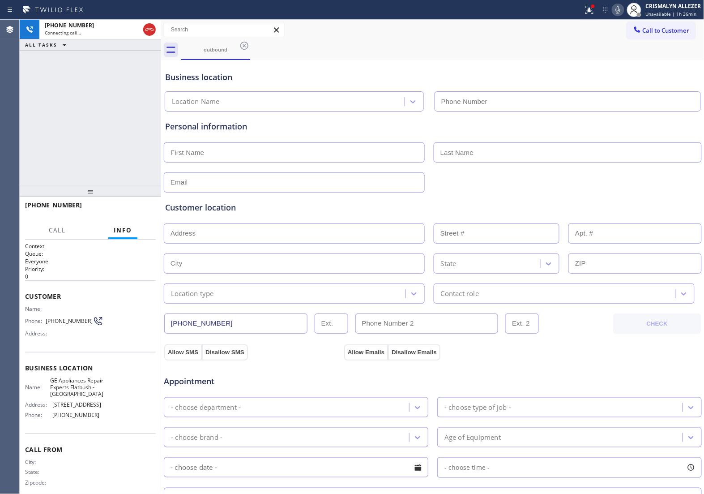
type input "[PHONE_NUMBER]"
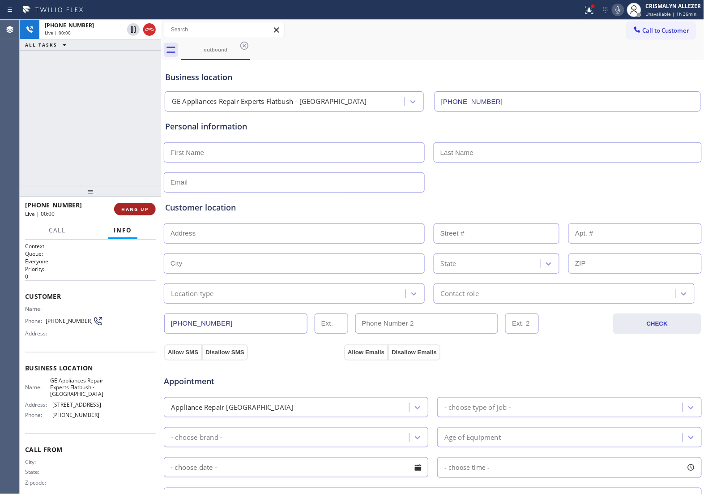
click at [126, 209] on span "HANG UP" at bounding box center [134, 209] width 27 height 6
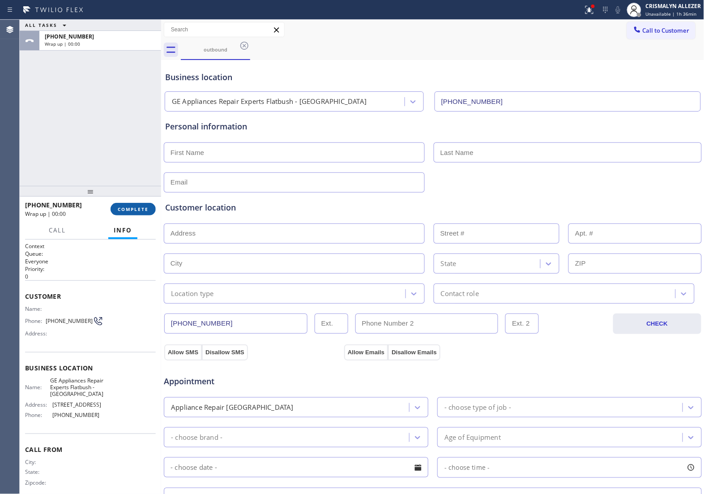
click at [126, 209] on span "COMPLETE" at bounding box center [133, 209] width 31 height 6
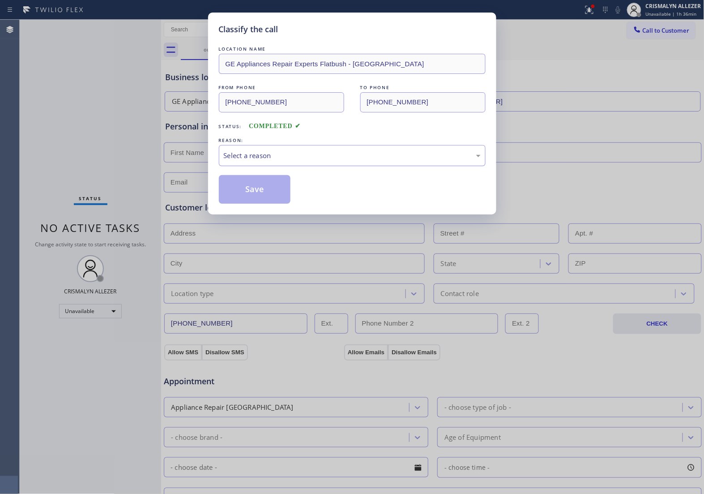
click at [359, 154] on div "Select a reason" at bounding box center [352, 155] width 257 height 10
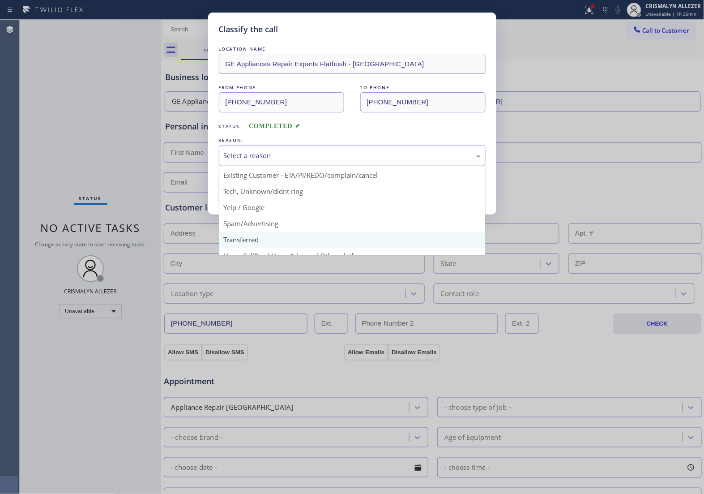
scroll to position [61, 0]
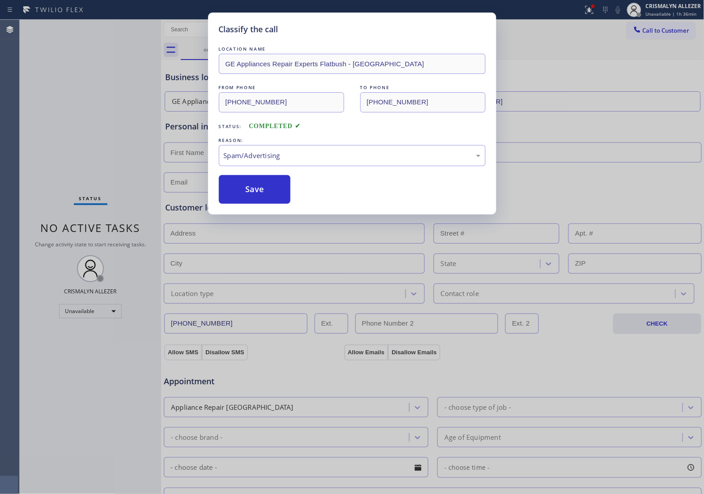
click at [264, 196] on button "Save" at bounding box center [255, 189] width 72 height 29
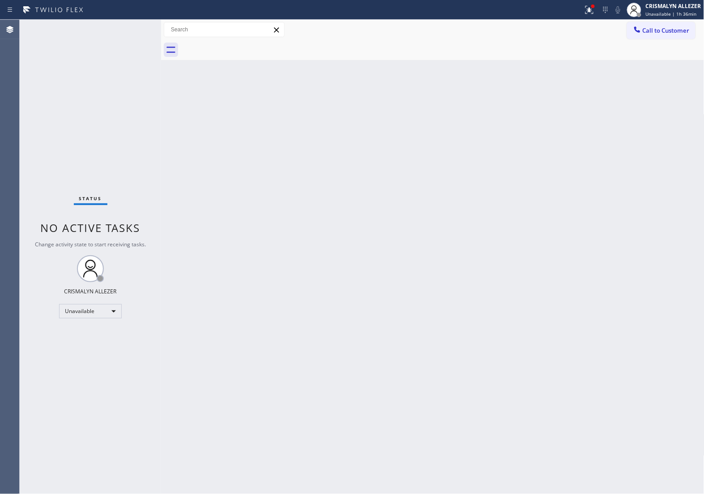
drag, startPoint x: 456, startPoint y: 217, endPoint x: 480, endPoint y: 188, distance: 37.8
click at [456, 216] on div "Back to Dashboard Change Sender ID Customers Technicians Select a contact Outbo…" at bounding box center [432, 257] width 543 height 474
click at [649, 34] on button "Call to Customer" at bounding box center [661, 30] width 68 height 17
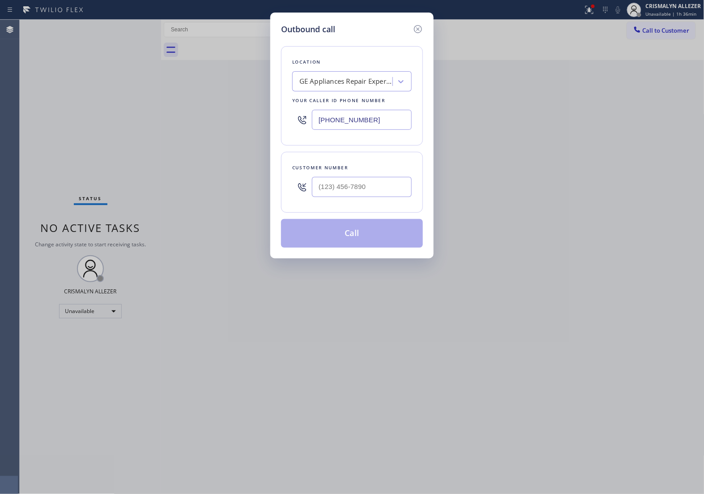
drag, startPoint x: 258, startPoint y: 125, endPoint x: 351, endPoint y: 139, distance: 94.1
click at [238, 125] on div "Outbound call Location GE Appliances Repair Experts Flatbush - [GEOGRAPHIC_DATA…" at bounding box center [352, 247] width 704 height 494
paste input "949) 558-3143"
type input "[PHONE_NUMBER]"
click at [363, 183] on input "(___) ___-____" at bounding box center [362, 187] width 100 height 20
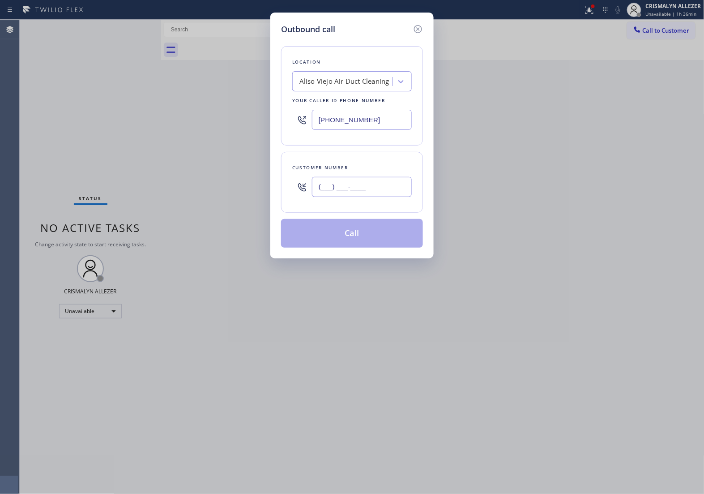
paste input "949) 374-0010"
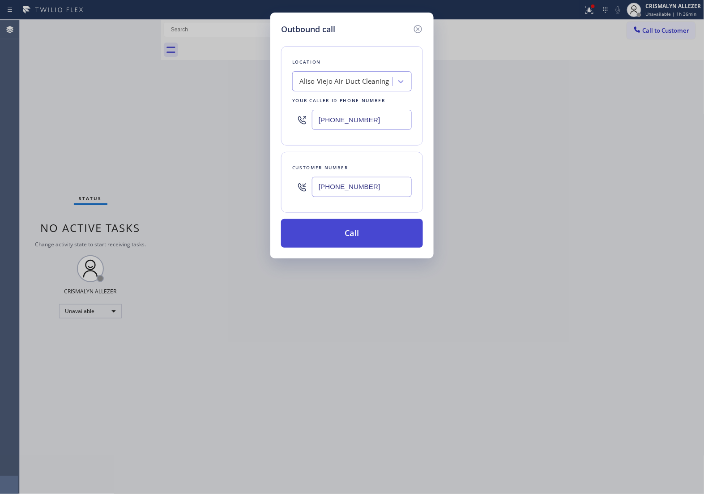
type input "[PHONE_NUMBER]"
click at [357, 229] on button "Call" at bounding box center [352, 233] width 142 height 29
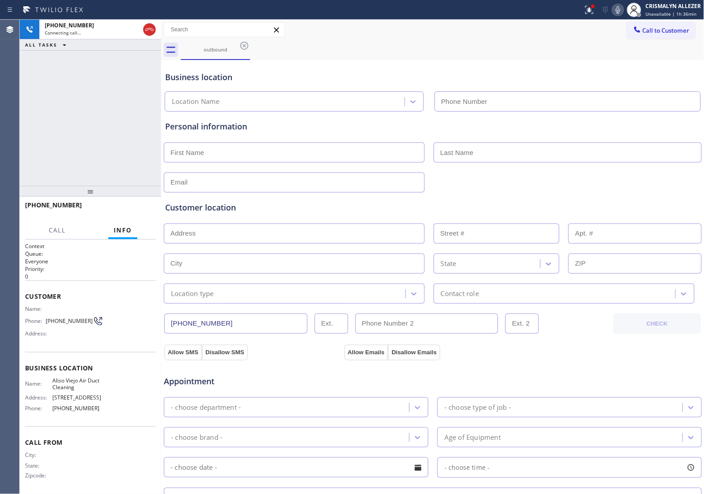
type input "[PHONE_NUMBER]"
click at [131, 210] on span "HANG UP" at bounding box center [134, 209] width 27 height 6
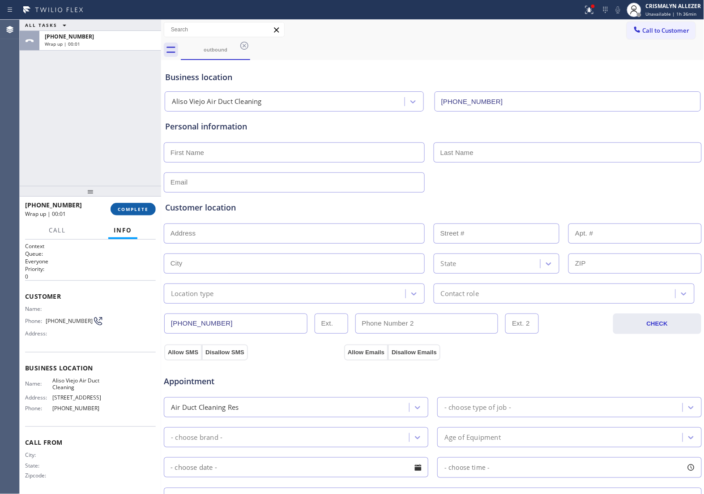
click at [124, 215] on button "COMPLETE" at bounding box center [133, 209] width 45 height 13
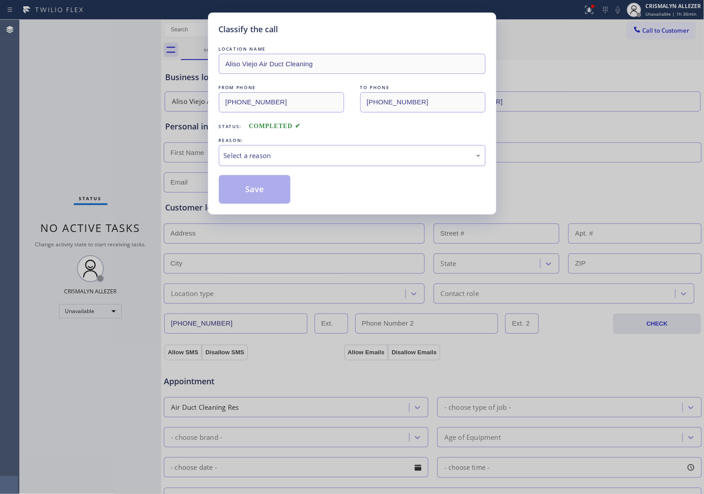
click at [356, 158] on div "Select a reason" at bounding box center [352, 155] width 257 height 10
click at [253, 196] on button "Save" at bounding box center [255, 189] width 72 height 29
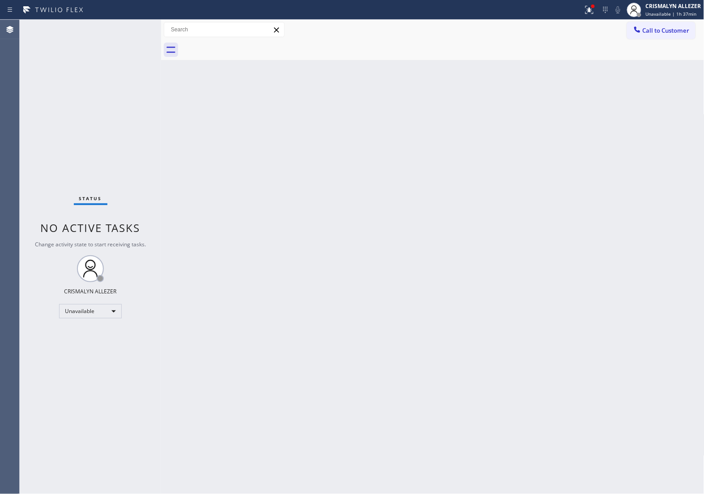
click at [363, 162] on div "Back to Dashboard Change Sender ID Customers Technicians Select a contact Outbo…" at bounding box center [432, 257] width 543 height 474
click at [654, 28] on span "Call to Customer" at bounding box center [666, 30] width 47 height 8
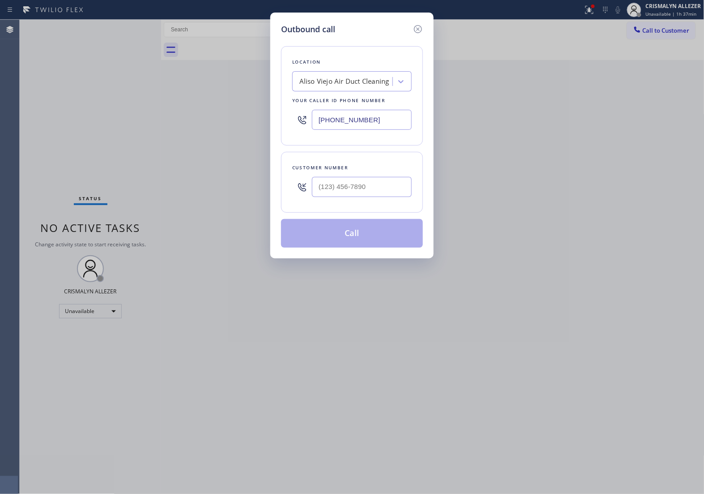
drag, startPoint x: 385, startPoint y: 127, endPoint x: 112, endPoint y: 101, distance: 274.3
click at [136, 102] on div "Outbound call Location [GEOGRAPHIC_DATA] Air Duct Cleaning Your caller id phone…" at bounding box center [352, 247] width 704 height 494
paste input "374-0010"
type input "[PHONE_NUMBER]"
click at [355, 186] on input "(___) ___-____" at bounding box center [362, 187] width 100 height 20
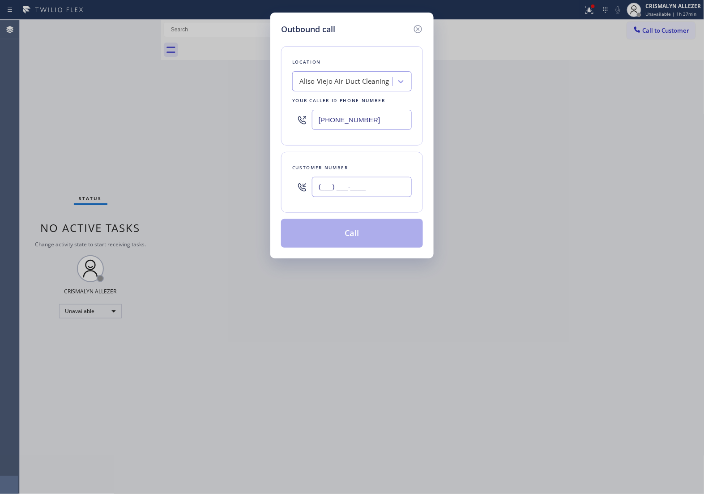
paste input "928) 642-5970"
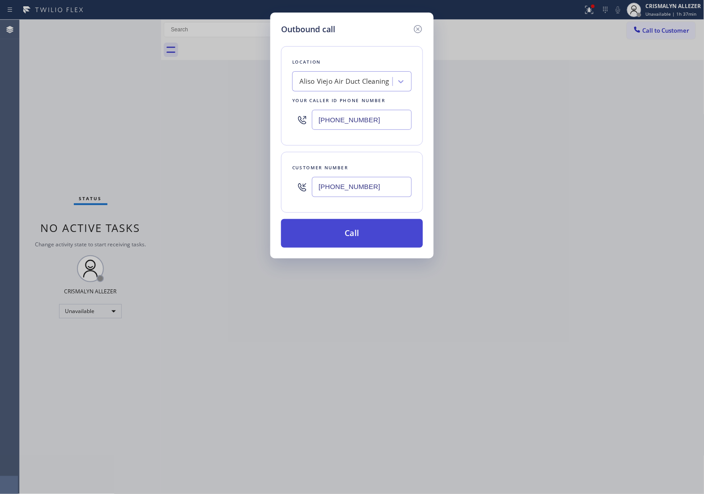
type input "[PHONE_NUMBER]"
click at [354, 233] on button "Call" at bounding box center [352, 233] width 142 height 29
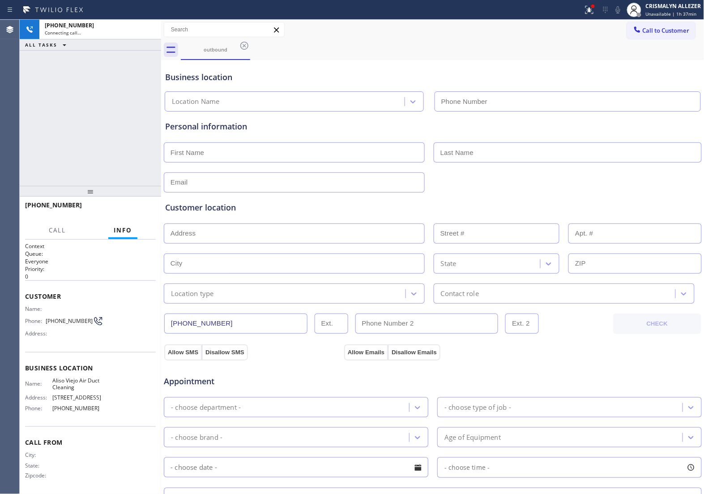
type input "[PHONE_NUMBER]"
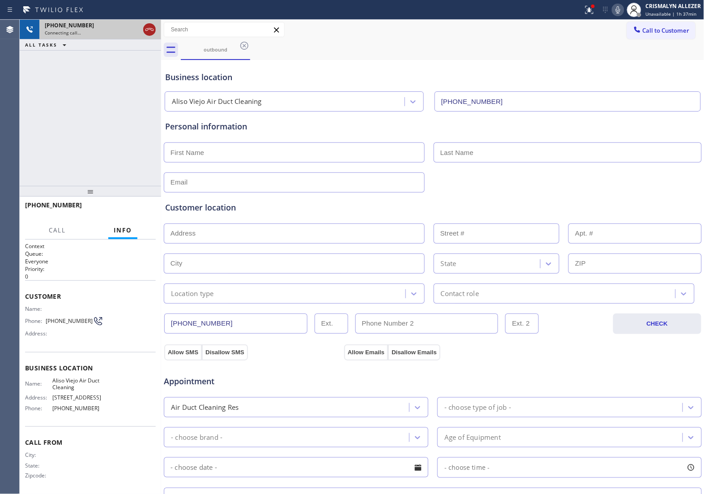
click at [146, 31] on icon at bounding box center [149, 29] width 11 height 11
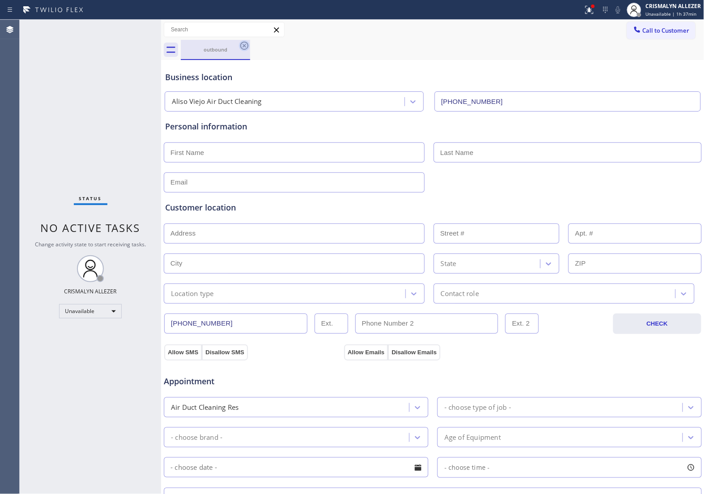
click at [242, 45] on icon at bounding box center [244, 45] width 11 height 11
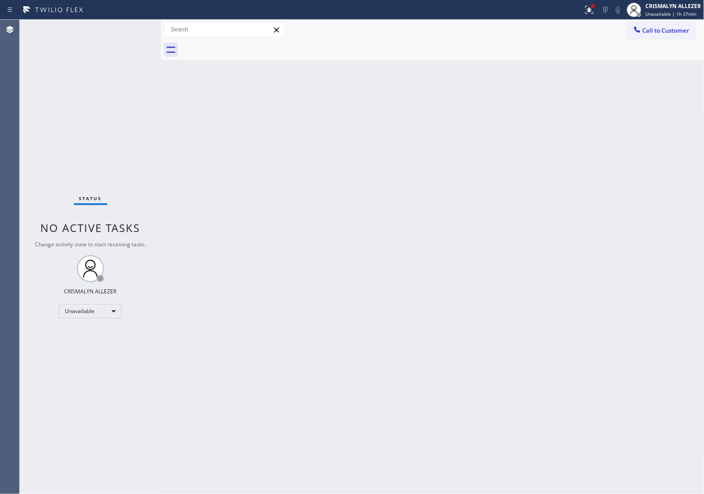
drag, startPoint x: 465, startPoint y: 202, endPoint x: 530, endPoint y: 164, distance: 76.0
click at [465, 202] on div "Back to Dashboard Change Sender ID Customers Technicians Select a contact Outbo…" at bounding box center [432, 257] width 543 height 474
click at [664, 29] on span "Call to Customer" at bounding box center [666, 30] width 47 height 8
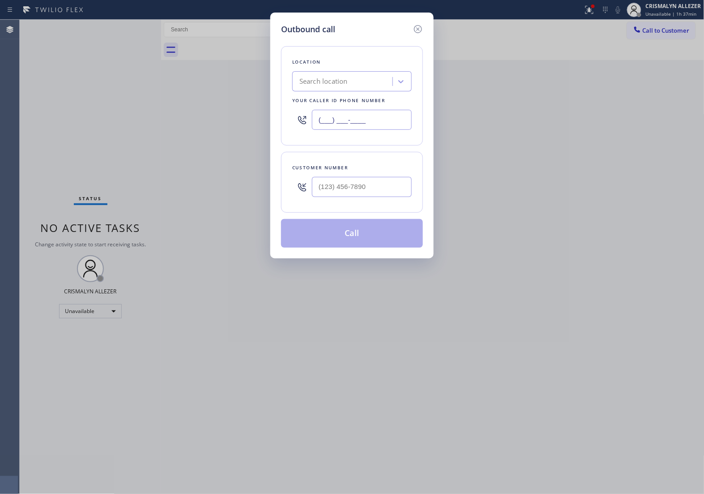
drag, startPoint x: 375, startPoint y: 121, endPoint x: 155, endPoint y: 112, distance: 220.0
click at [223, 114] on div "Outbound call Location Search location Your caller id phone number (___) ___-__…" at bounding box center [352, 247] width 704 height 494
paste input "510) 738-3306"
type input "[PHONE_NUMBER]"
click at [366, 187] on input "(___) ___-____" at bounding box center [362, 187] width 100 height 20
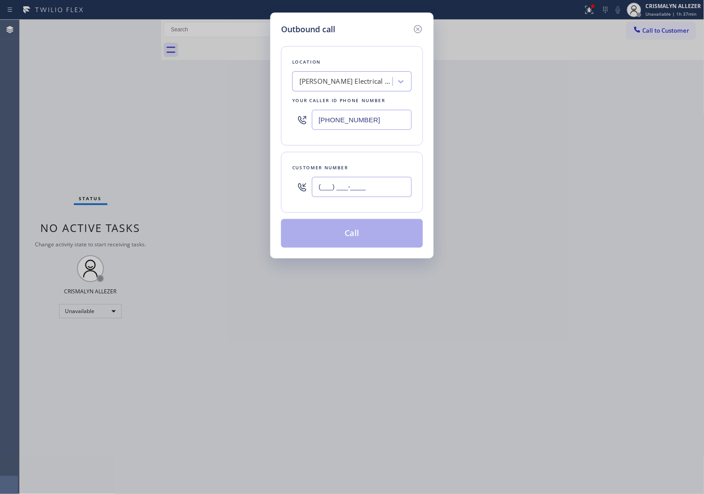
paste input "707) 567-9120"
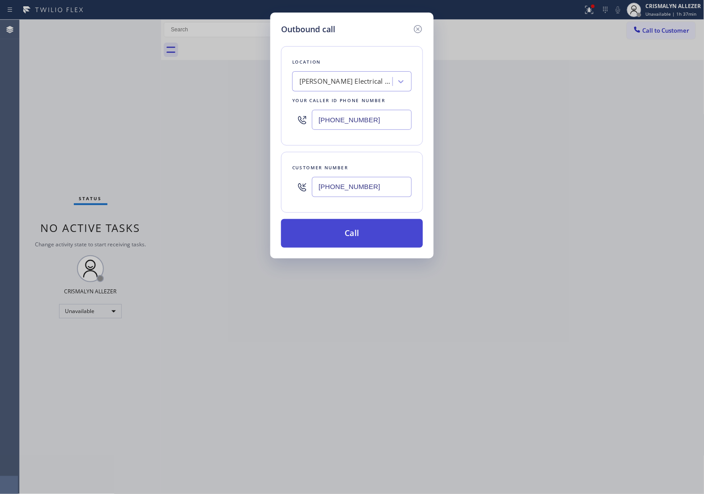
type input "[PHONE_NUMBER]"
click at [353, 233] on button "Call" at bounding box center [352, 233] width 142 height 29
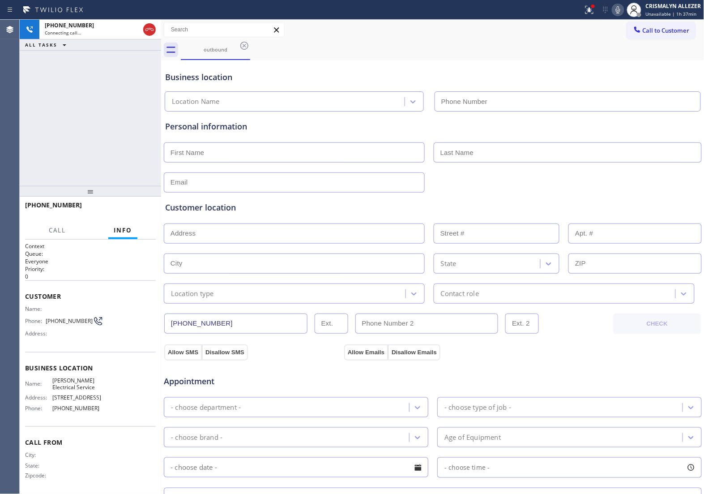
type input "[PHONE_NUMBER]"
click at [126, 209] on span "HANG UP" at bounding box center [134, 209] width 27 height 6
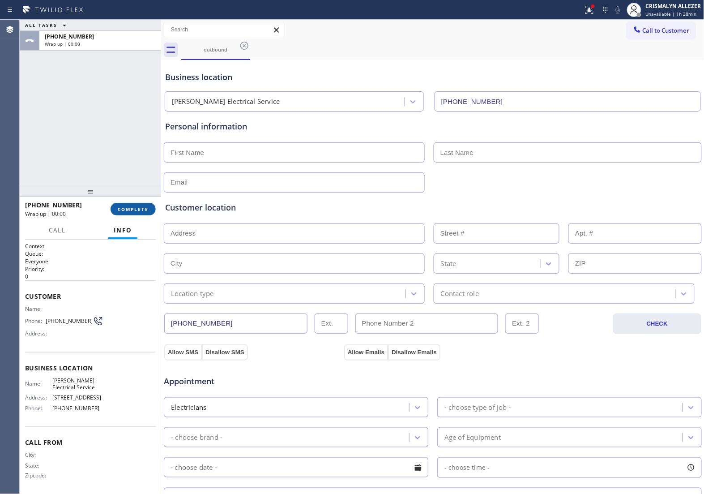
click at [126, 209] on span "COMPLETE" at bounding box center [133, 209] width 31 height 6
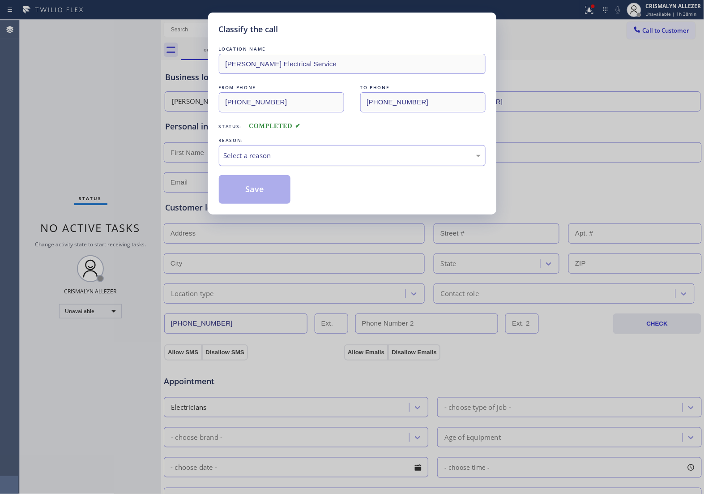
click at [363, 160] on div "Select a reason" at bounding box center [352, 155] width 257 height 10
click at [262, 194] on button "Save" at bounding box center [255, 189] width 72 height 29
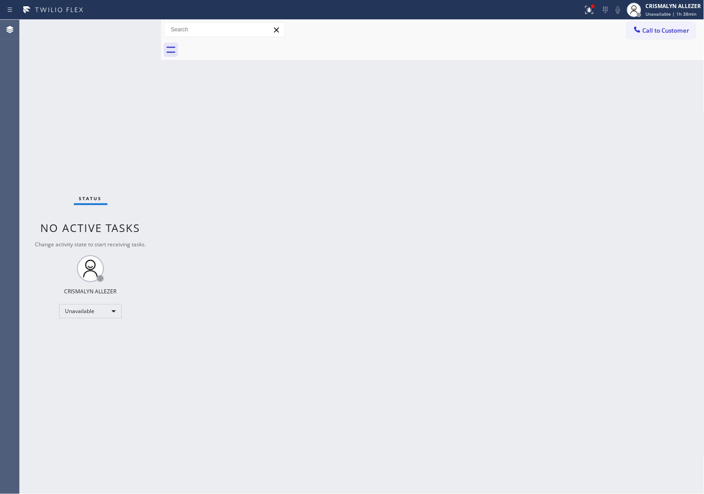
click at [459, 233] on div "Back to Dashboard Change Sender ID Customers Technicians Select a contact Outbo…" at bounding box center [432, 257] width 543 height 474
click at [647, 31] on span "Call to Customer" at bounding box center [666, 30] width 47 height 8
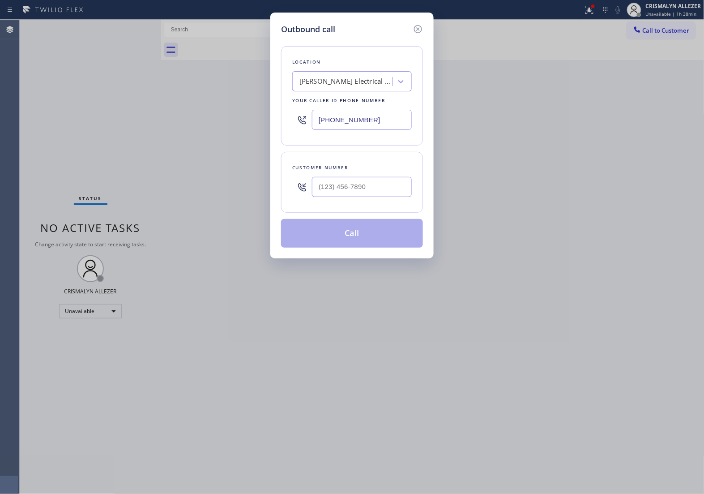
drag, startPoint x: 390, startPoint y: 124, endPoint x: 162, endPoint y: 119, distance: 228.8
click at [177, 120] on div "Outbound call Location [PERSON_NAME] Electrical Service Your caller id phone nu…" at bounding box center [352, 247] width 704 height 494
paste input "213) 863-9424"
type input "[PHONE_NUMBER]"
click at [366, 189] on input "(___) ___-____" at bounding box center [362, 187] width 100 height 20
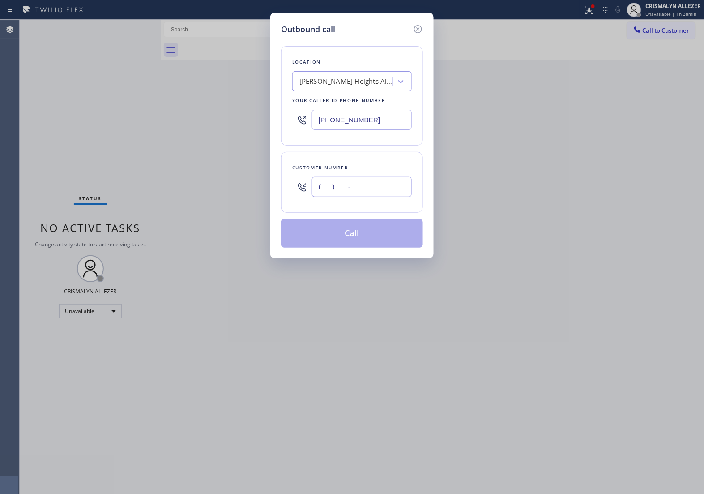
paste input "626) 200-3015"
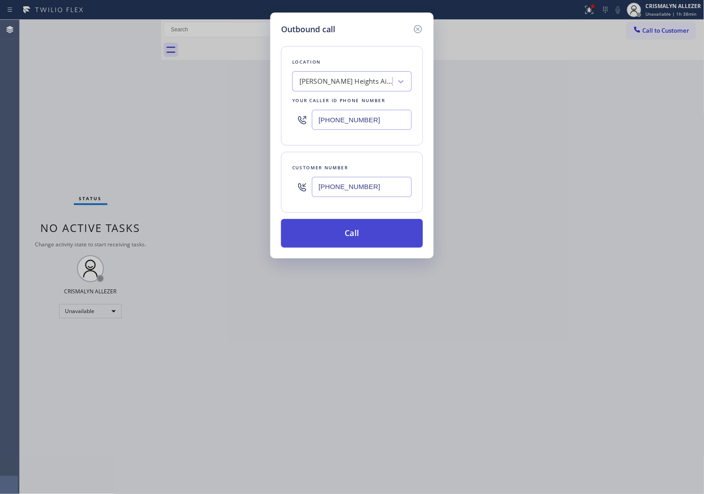
type input "[PHONE_NUMBER]"
click at [356, 236] on button "Call" at bounding box center [352, 233] width 142 height 29
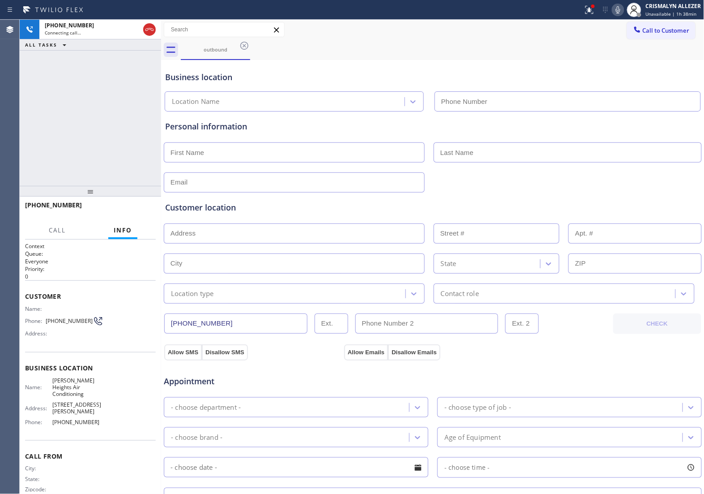
type input "[PHONE_NUMBER]"
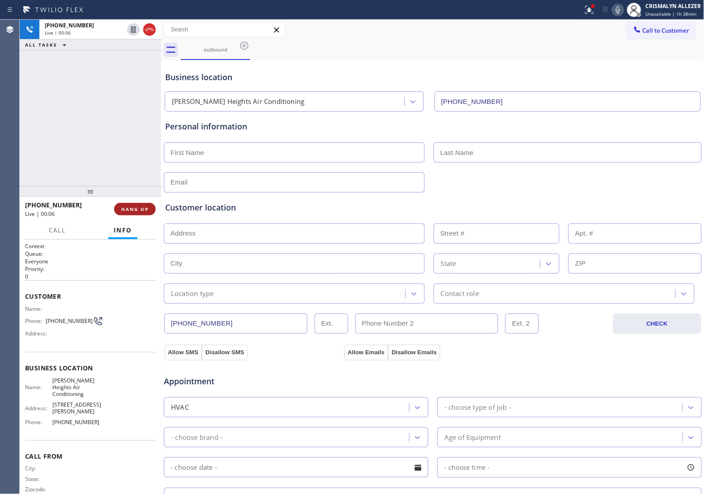
click at [131, 212] on button "HANG UP" at bounding box center [135, 209] width 42 height 13
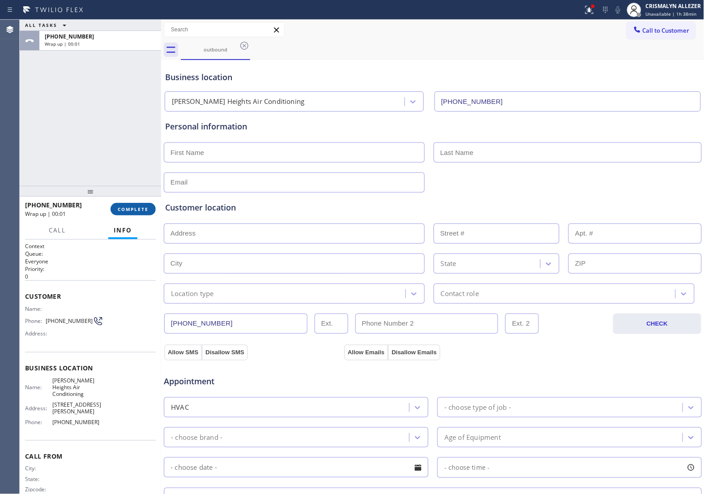
click at [128, 205] on button "COMPLETE" at bounding box center [133, 209] width 45 height 13
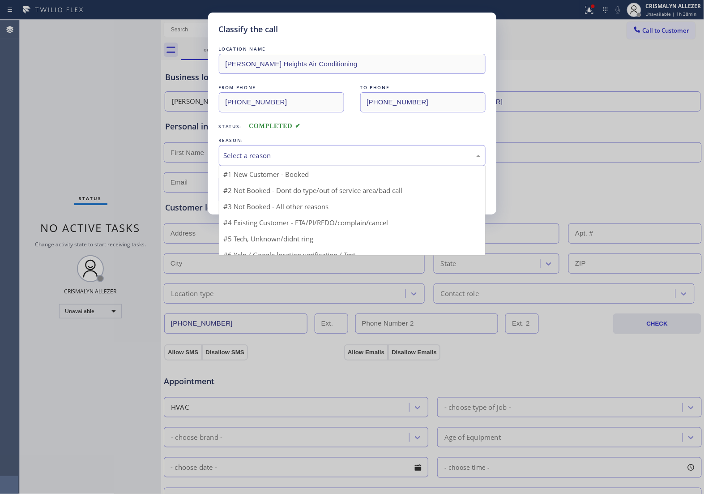
click at [326, 151] on div "Select a reason" at bounding box center [352, 155] width 257 height 10
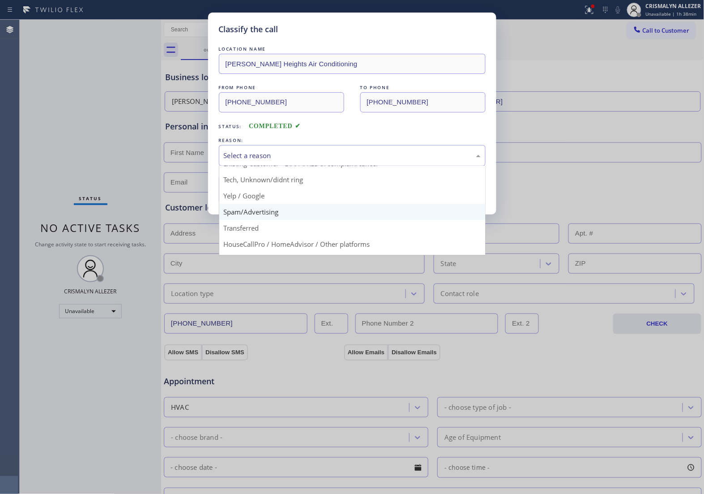
scroll to position [56, 0]
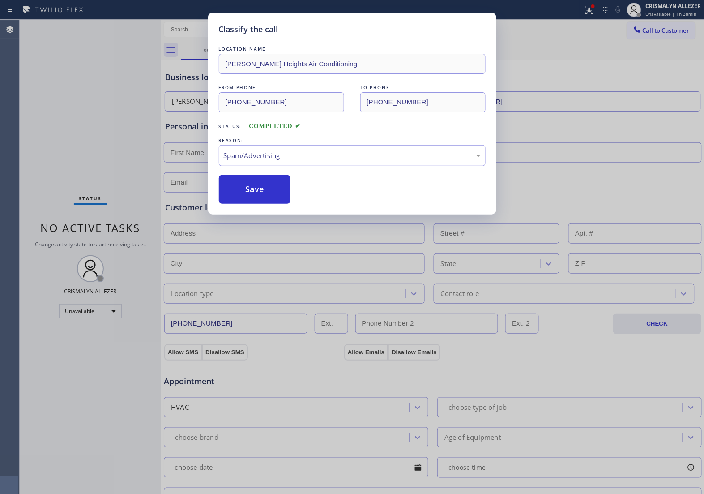
click at [266, 205] on div "Classify the call LOCATION NAME [PERSON_NAME][GEOGRAPHIC_DATA] Air Conditioning…" at bounding box center [352, 114] width 288 height 202
click at [267, 195] on button "Save" at bounding box center [255, 189] width 72 height 29
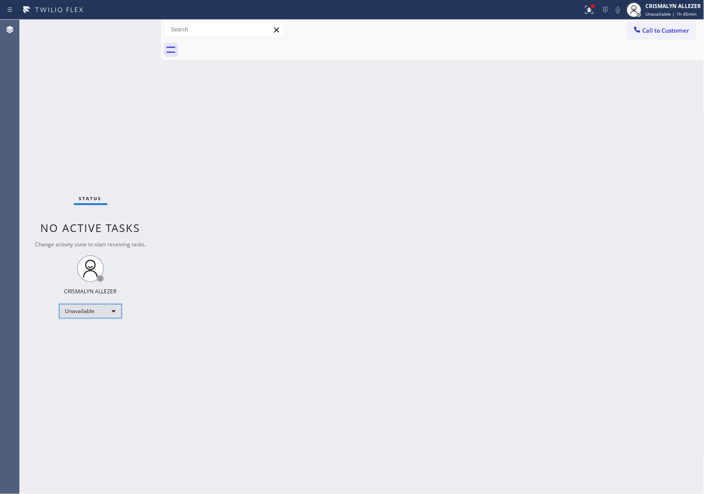
click at [113, 308] on div "Unavailable" at bounding box center [90, 311] width 63 height 14
click at [99, 321] on li "Offline" at bounding box center [90, 323] width 61 height 11
click at [680, 11] on div "Offline | 0s" at bounding box center [674, 14] width 56 height 6
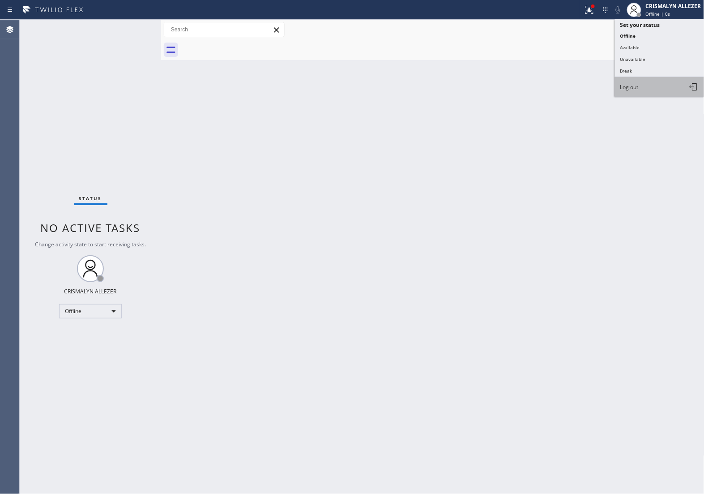
click at [659, 90] on button "Log out" at bounding box center [660, 87] width 90 height 20
